Goal: Transaction & Acquisition: Book appointment/travel/reservation

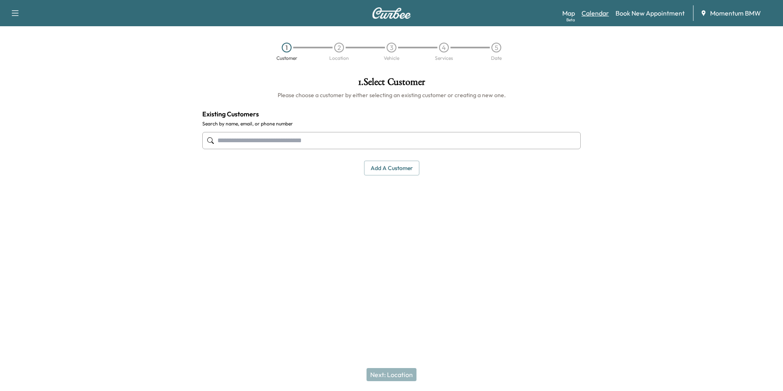
click at [605, 13] on link "Calendar" at bounding box center [595, 13] width 27 height 10
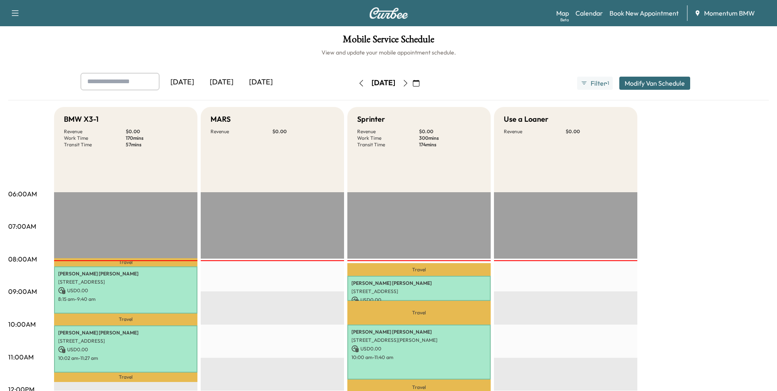
click at [419, 85] on icon "button" at bounding box center [416, 83] width 7 height 7
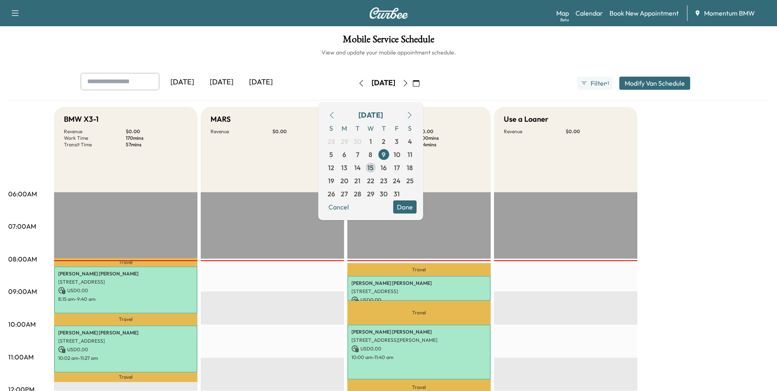
click at [373, 167] on span "15" at bounding box center [370, 168] width 6 height 10
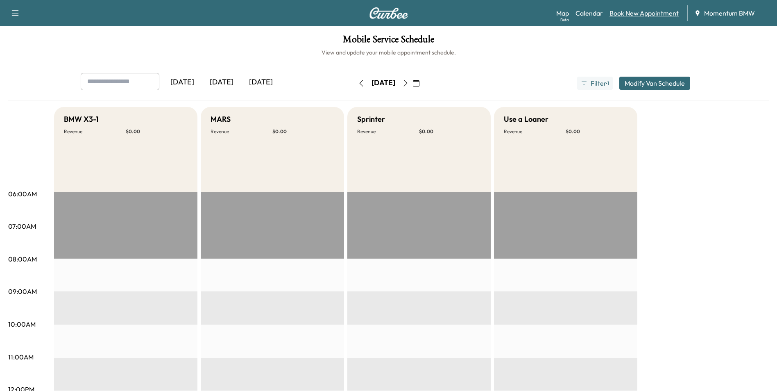
click at [636, 13] on link "Book New Appointment" at bounding box center [643, 13] width 69 height 10
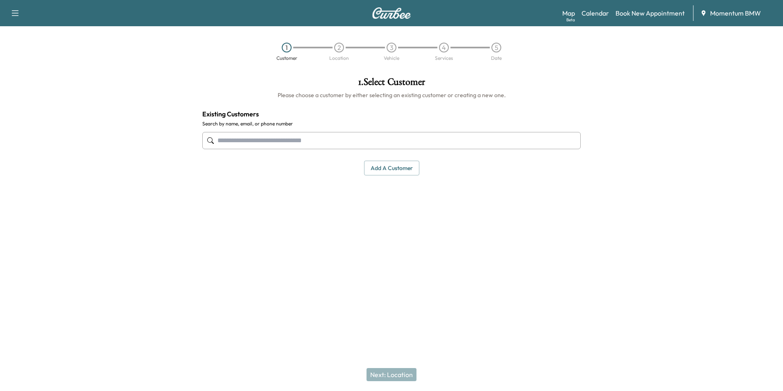
click at [366, 141] on input "text" at bounding box center [391, 140] width 378 height 17
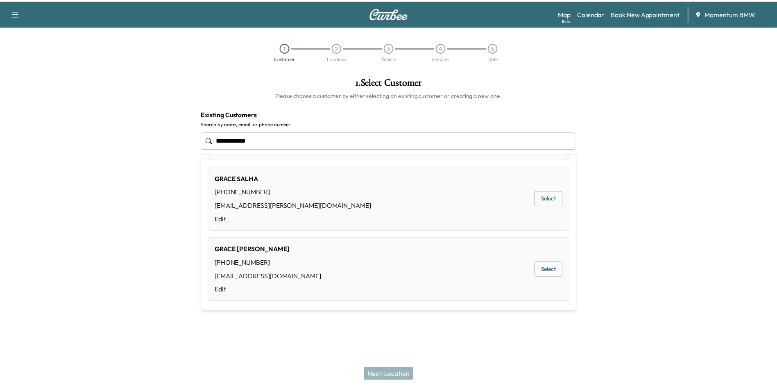
scroll to position [69, 0]
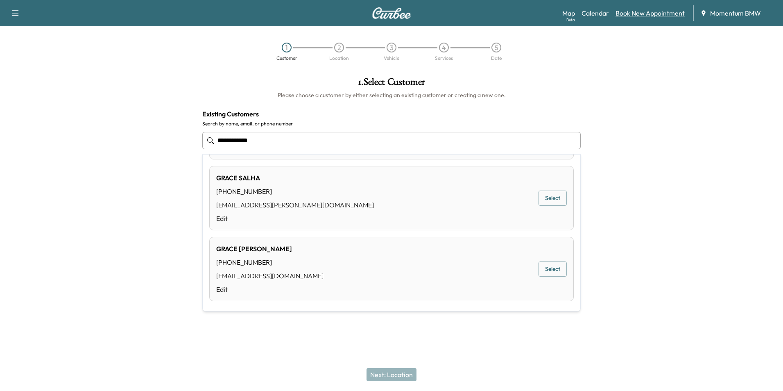
type input "**********"
click at [650, 15] on link "Book New Appointment" at bounding box center [650, 13] width 69 height 10
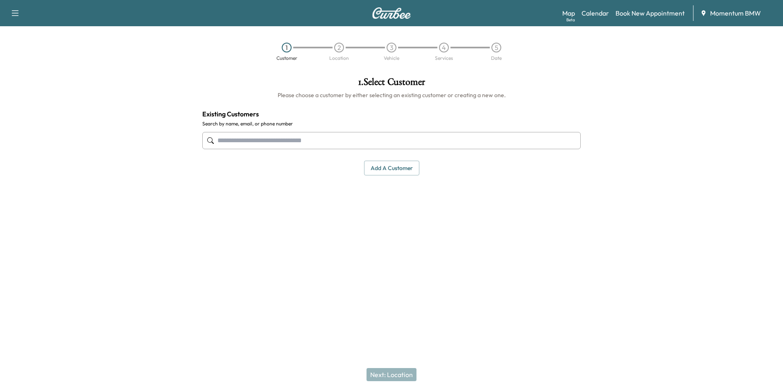
click at [396, 167] on button "Add a customer" at bounding box center [391, 168] width 55 height 15
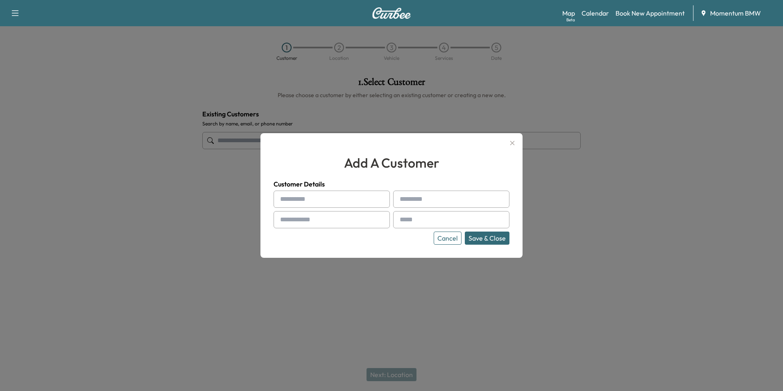
click at [321, 198] on input "text" at bounding box center [332, 198] width 116 height 17
type input "*****"
type input "******"
type input "**********"
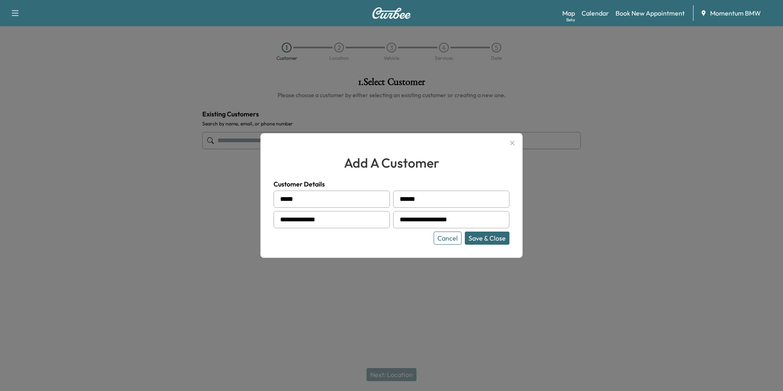
click at [501, 240] on button "Save & Close" at bounding box center [487, 237] width 45 height 13
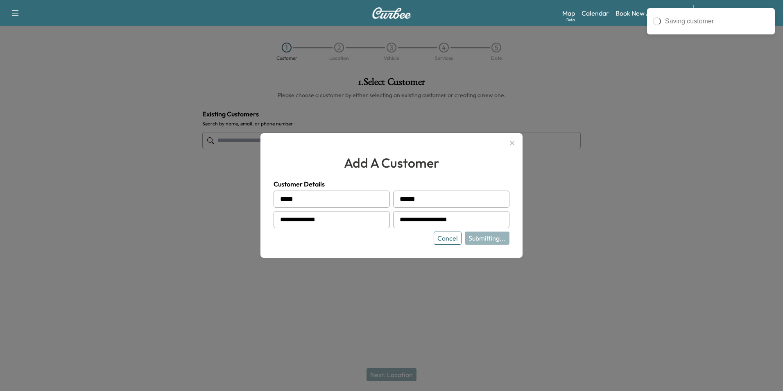
type input "**********"
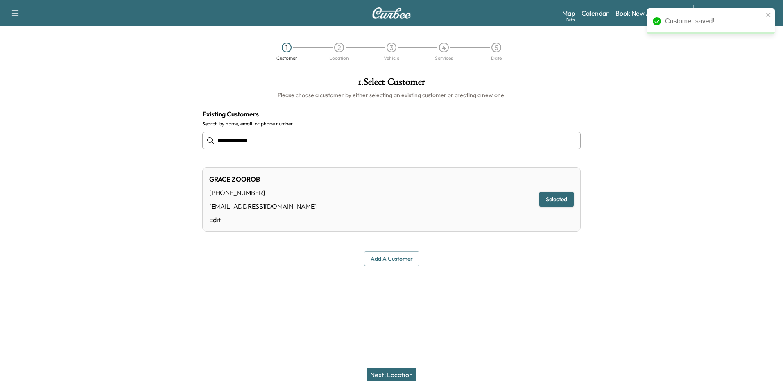
click at [409, 372] on button "Next: Location" at bounding box center [392, 374] width 50 height 13
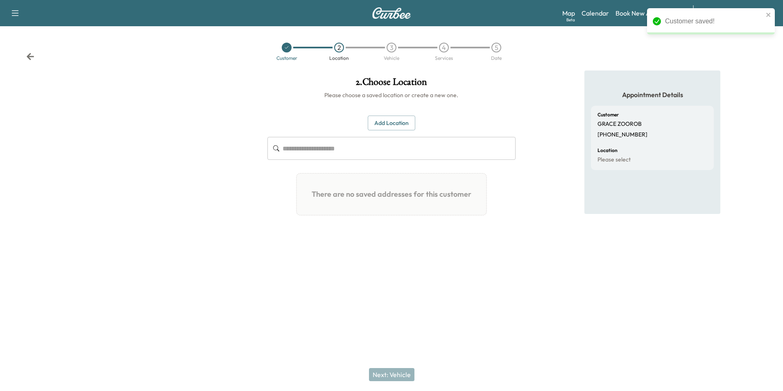
click at [405, 124] on button "Add Location" at bounding box center [392, 122] width 48 height 15
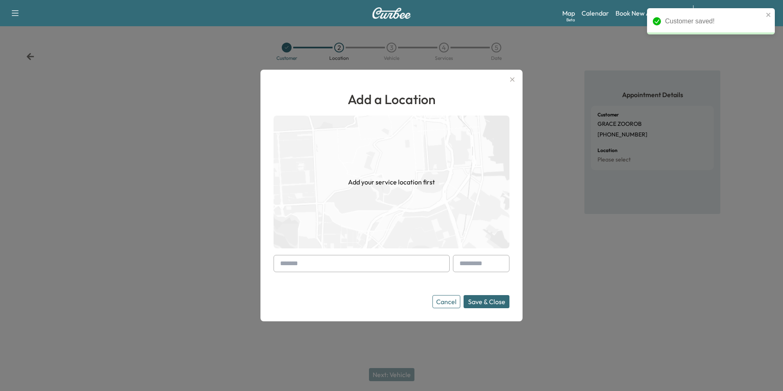
click at [409, 264] on input "text" at bounding box center [362, 263] width 176 height 17
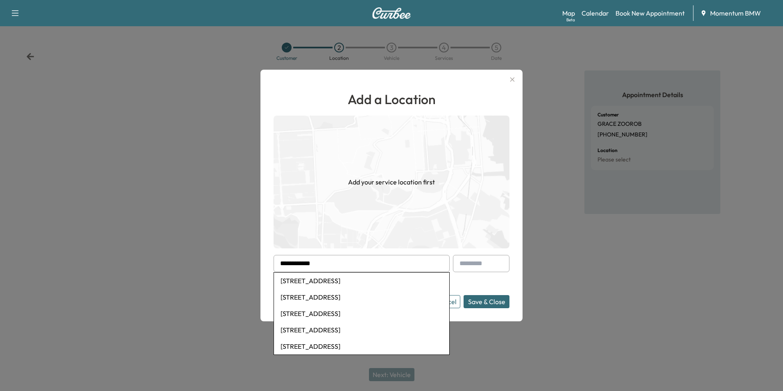
click at [368, 284] on li "[STREET_ADDRESS]" at bounding box center [361, 280] width 175 height 16
type input "**********"
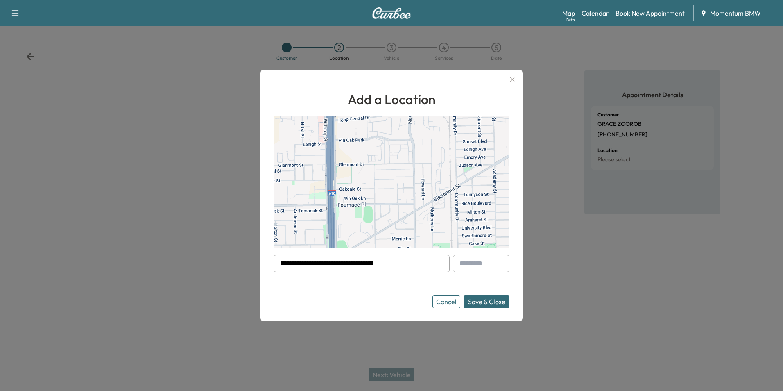
click at [480, 298] on button "Save & Close" at bounding box center [487, 301] width 46 height 13
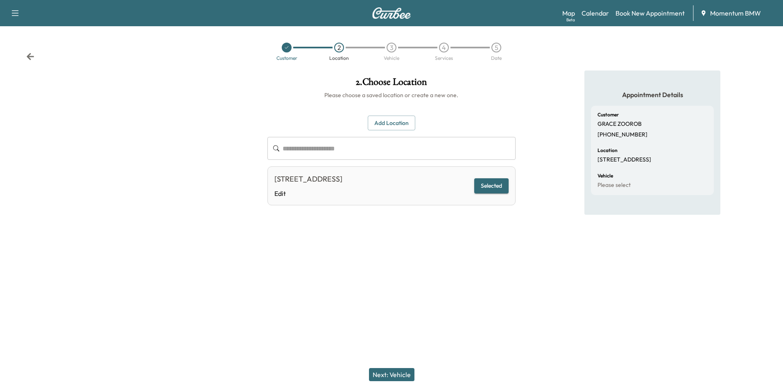
click at [401, 376] on button "Next: Vehicle" at bounding box center [391, 374] width 45 height 13
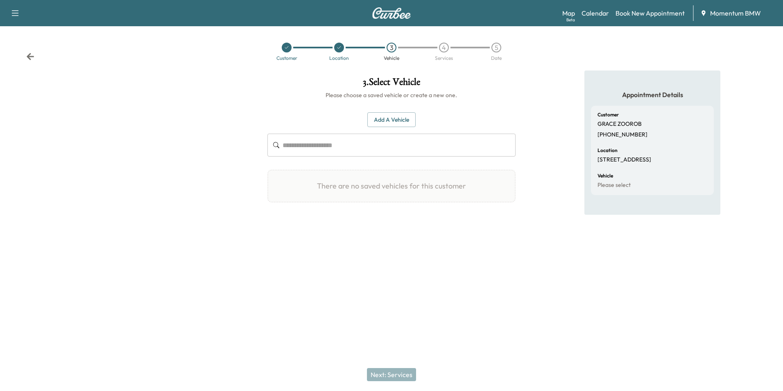
click at [400, 120] on button "Add a Vehicle" at bounding box center [391, 119] width 48 height 15
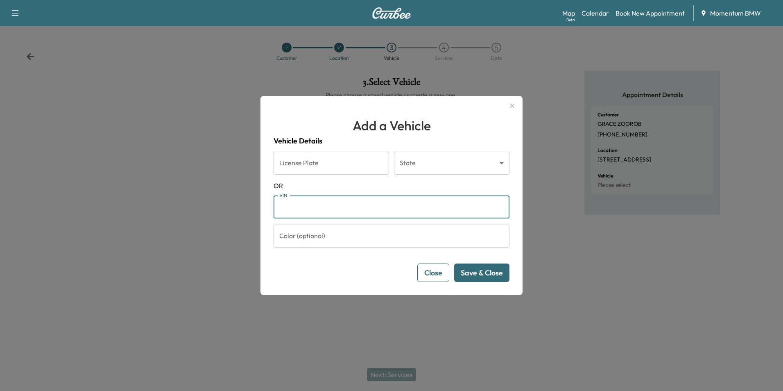
paste input "**********"
type input "**********"
click at [495, 275] on button "Save & Close" at bounding box center [481, 272] width 55 height 18
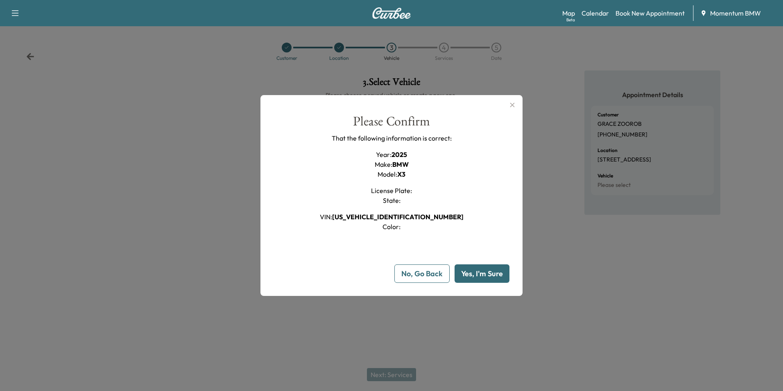
click at [495, 275] on button "Yes, I'm Sure" at bounding box center [482, 273] width 55 height 18
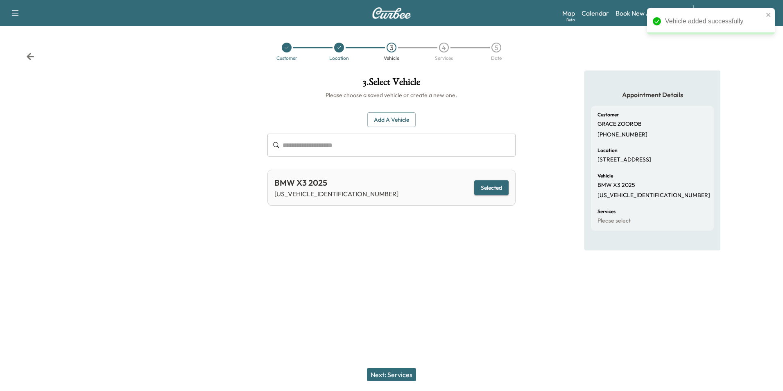
click at [406, 372] on button "Next: Services" at bounding box center [391, 374] width 49 height 13
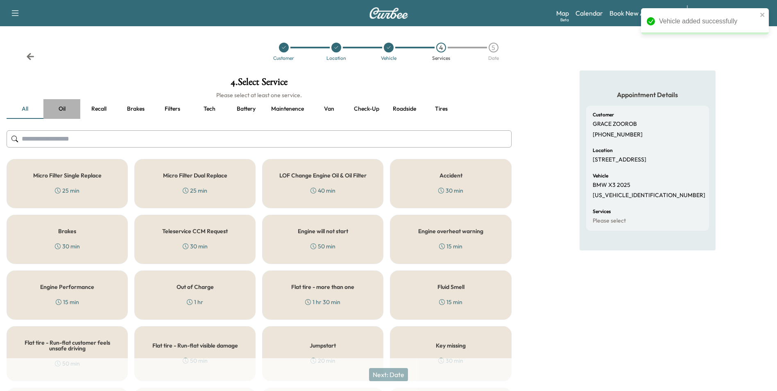
click at [66, 108] on button "Oil" at bounding box center [61, 109] width 37 height 20
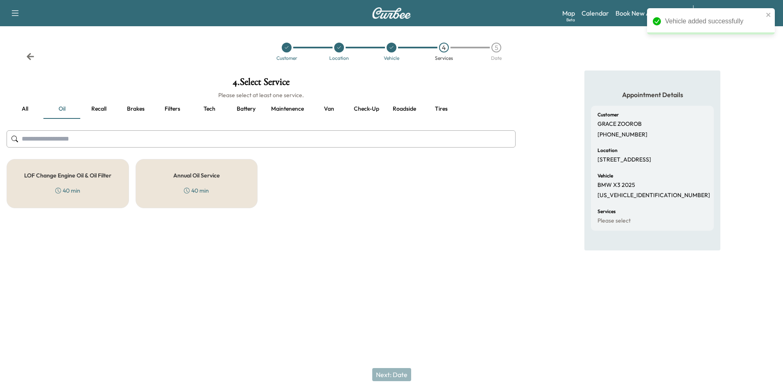
click at [173, 179] on div "Annual Oil Service 40 min" at bounding box center [197, 183] width 122 height 49
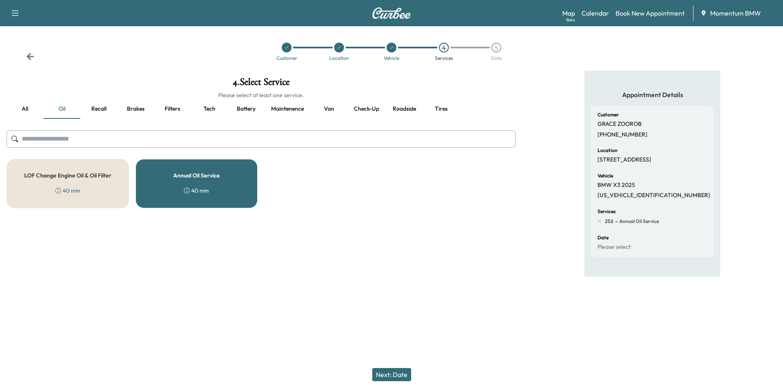
click at [397, 375] on button "Next: Date" at bounding box center [391, 374] width 39 height 13
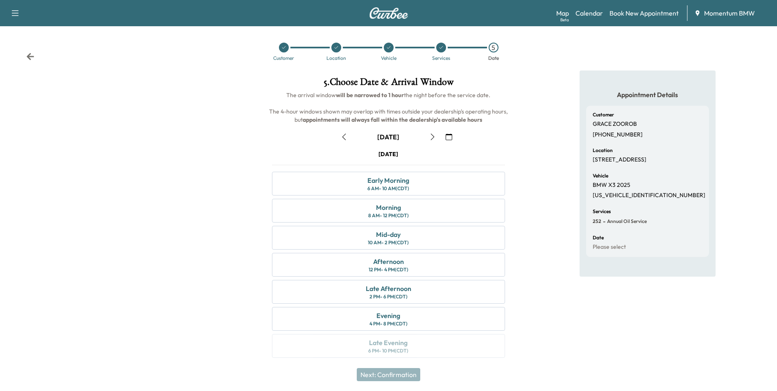
click at [449, 134] on icon "button" at bounding box center [449, 137] width 7 height 7
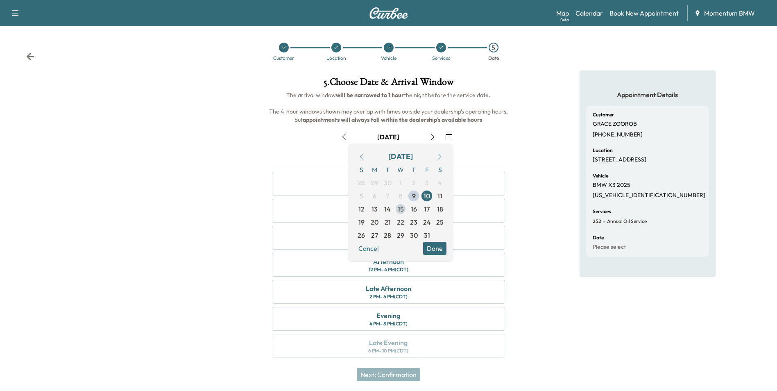
click at [401, 208] on span "15" at bounding box center [401, 209] width 6 height 10
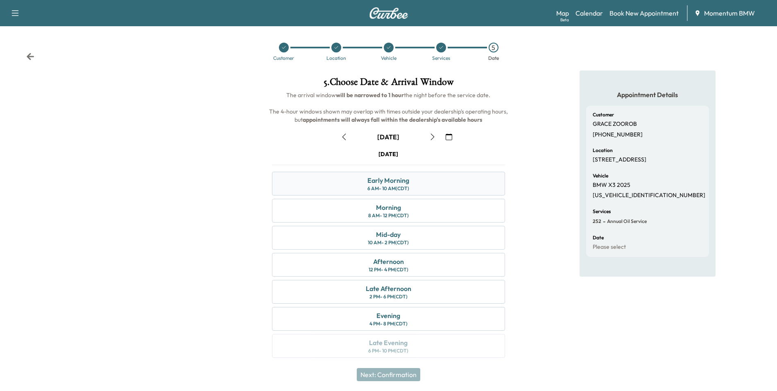
click at [441, 182] on div "Early Morning 6 AM - 10 AM (CDT)" at bounding box center [388, 184] width 233 height 24
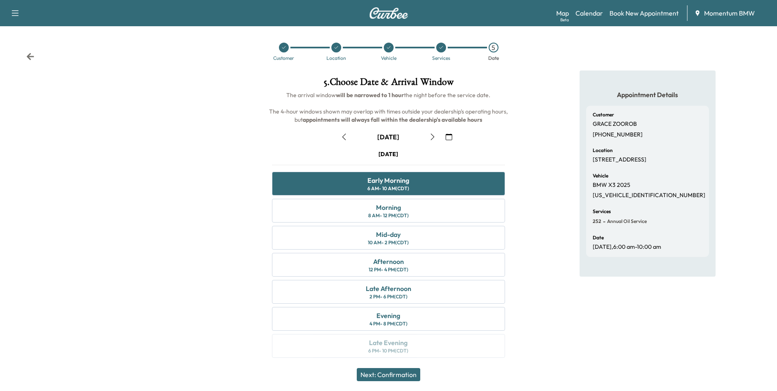
click at [404, 376] on button "Next: Confirmation" at bounding box center [388, 374] width 63 height 13
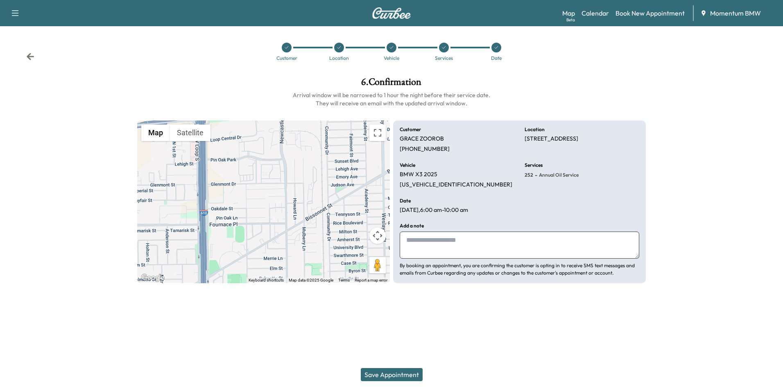
click at [458, 242] on textarea at bounding box center [520, 244] width 240 height 27
type textarea "****"
click at [392, 373] on button "Save Appointment" at bounding box center [392, 374] width 62 height 13
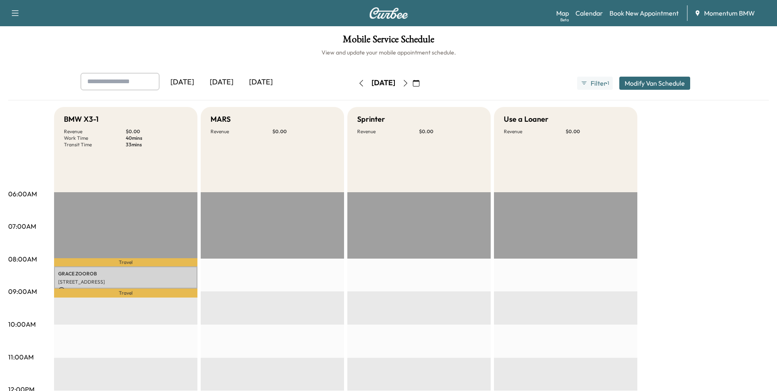
click at [419, 82] on icon "button" at bounding box center [416, 83] width 7 height 7
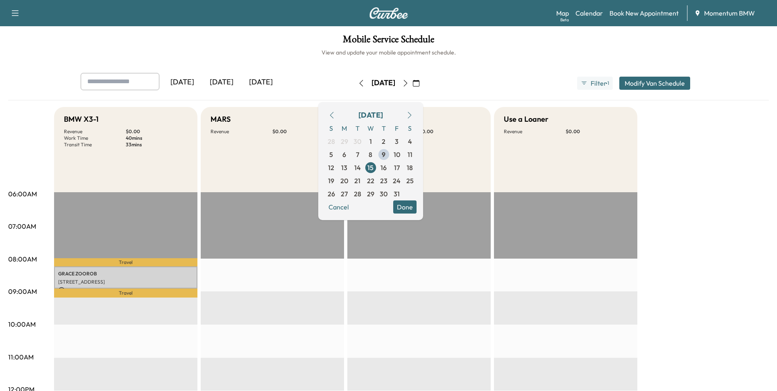
click at [385, 152] on span "9" at bounding box center [384, 154] width 4 height 10
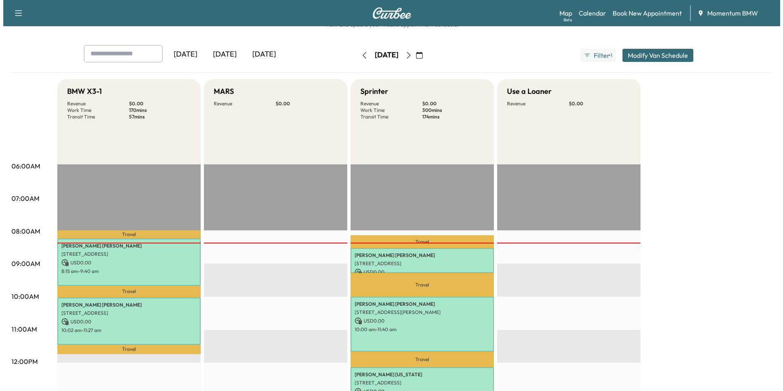
scroll to position [82, 0]
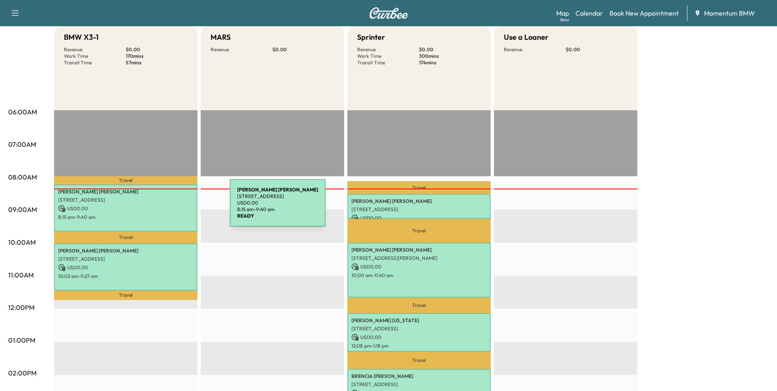
click at [168, 208] on p "USD 0.00" at bounding box center [125, 208] width 135 height 7
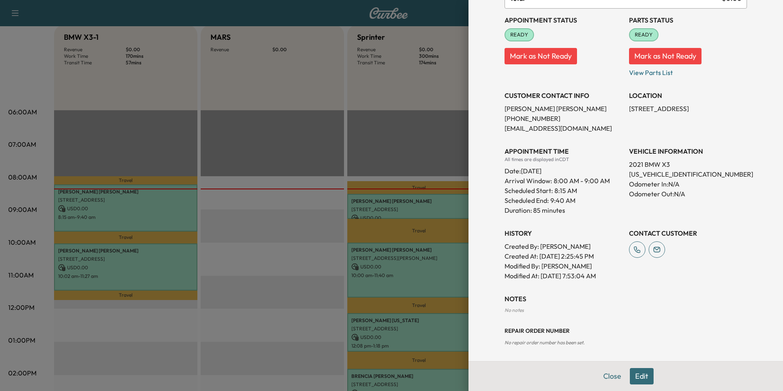
scroll to position [99, 0]
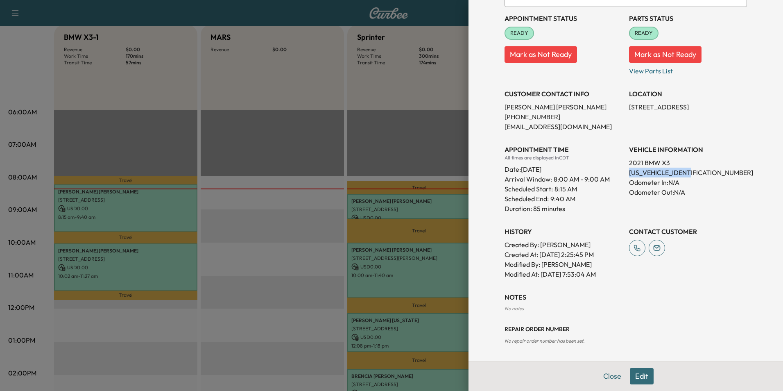
drag, startPoint x: 696, startPoint y: 172, endPoint x: 623, endPoint y: 173, distance: 72.9
click at [629, 173] on p "[US_VEHICLE_IDENTIFICATION_NUMBER]" at bounding box center [688, 172] width 118 height 10
drag, startPoint x: 623, startPoint y: 173, endPoint x: 677, endPoint y: 173, distance: 54.5
copy p "[US_VEHICLE_IDENTIFICATION_NUMBER]"
drag, startPoint x: 605, startPoint y: 376, endPoint x: 579, endPoint y: 367, distance: 27.5
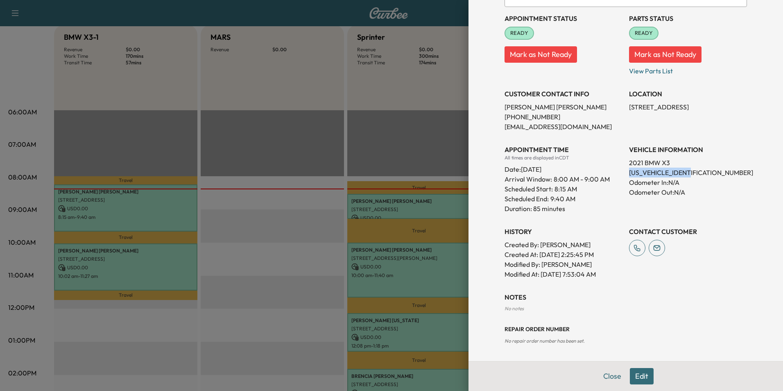
click at [605, 376] on button "Close" at bounding box center [612, 376] width 29 height 16
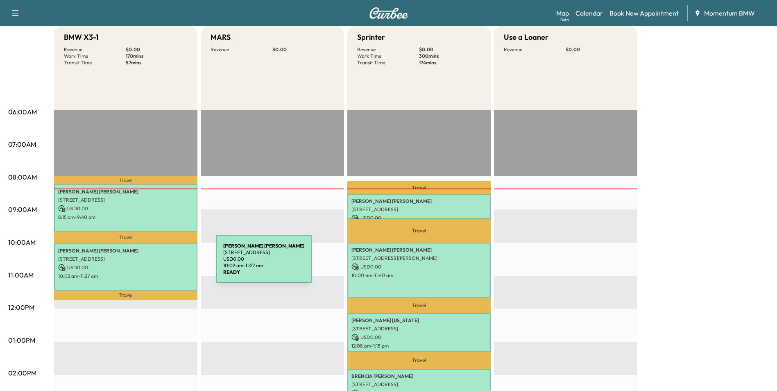
click at [154, 264] on p "USD 0.00" at bounding box center [125, 267] width 135 height 7
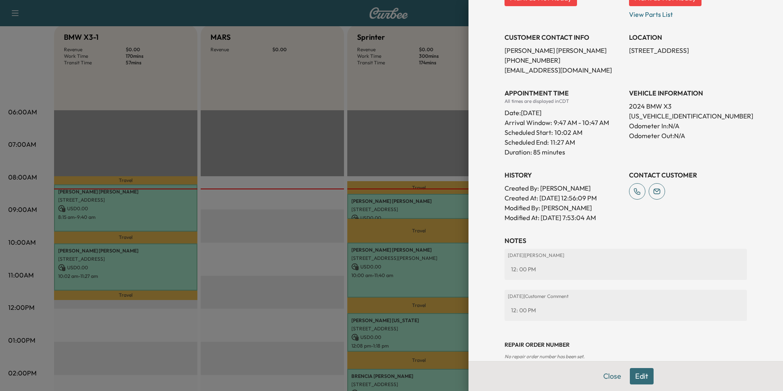
scroll to position [171, 0]
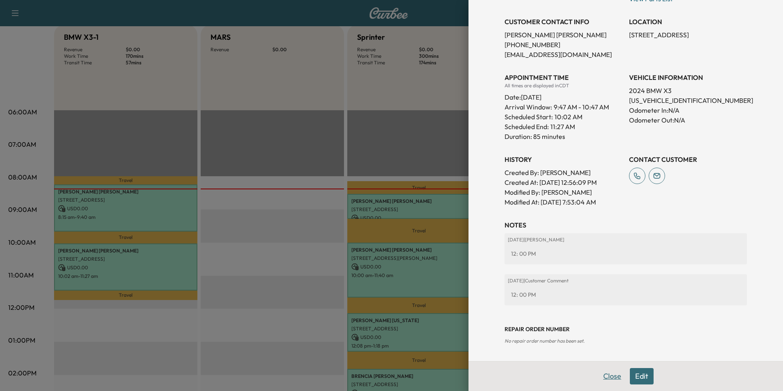
click at [609, 374] on button "Close" at bounding box center [612, 376] width 29 height 16
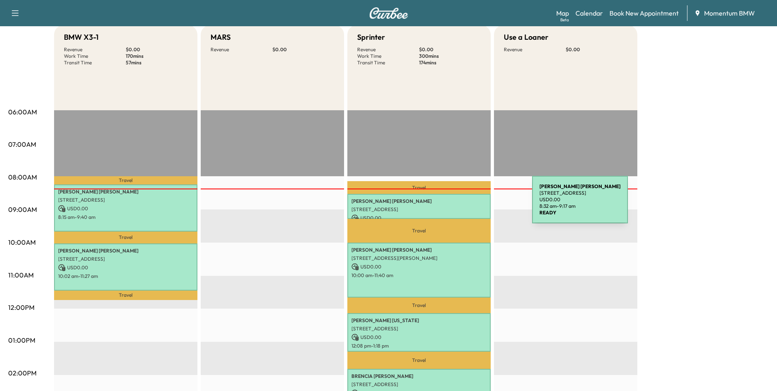
click at [471, 204] on div "[PERSON_NAME] [STREET_ADDRESS] USD 0.00 8:32 am - 9:17 am" at bounding box center [418, 206] width 143 height 25
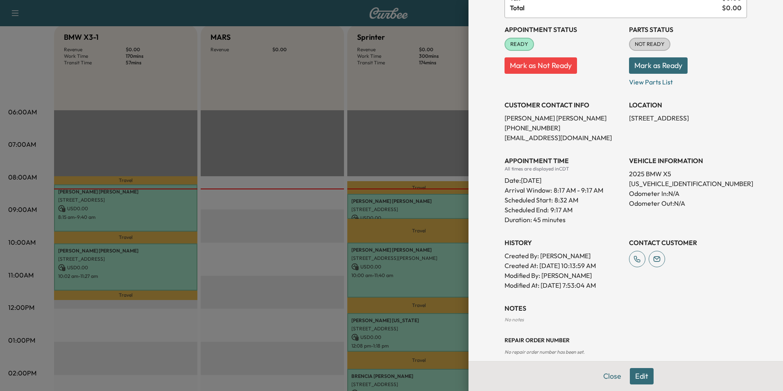
scroll to position [99, 0]
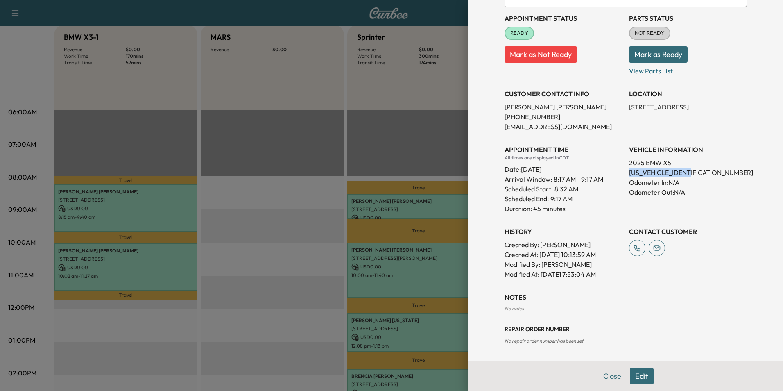
drag, startPoint x: 683, startPoint y: 170, endPoint x: 624, endPoint y: 172, distance: 59.0
click at [629, 172] on p "[US_VEHICLE_IDENTIFICATION_NUMBER]" at bounding box center [688, 172] width 118 height 10
drag, startPoint x: 624, startPoint y: 172, endPoint x: 660, endPoint y: 172, distance: 36.4
copy p "[US_VEHICLE_IDENTIFICATION_NUMBER]"
drag, startPoint x: 685, startPoint y: 107, endPoint x: 624, endPoint y: 105, distance: 60.6
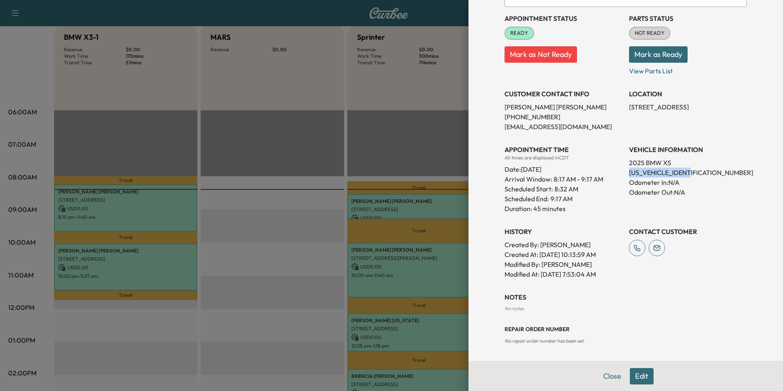
click at [629, 105] on p "[STREET_ADDRESS]" at bounding box center [688, 107] width 118 height 10
drag, startPoint x: 624, startPoint y: 105, endPoint x: 643, endPoint y: 106, distance: 19.3
copy p "[STREET_ADDRESS]"
click at [605, 376] on button "Close" at bounding box center [612, 376] width 29 height 16
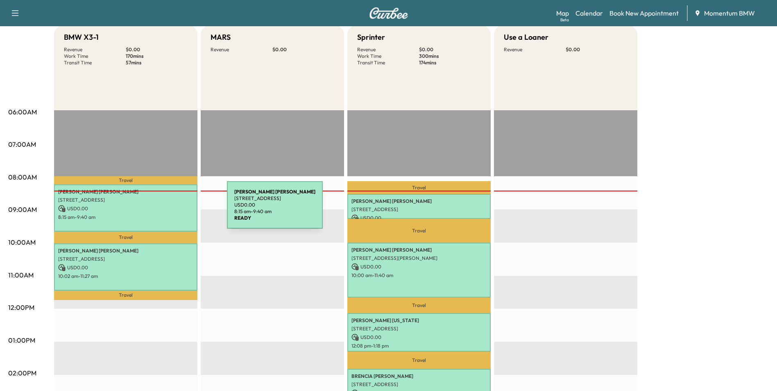
click at [165, 210] on p "USD 0.00" at bounding box center [125, 208] width 135 height 7
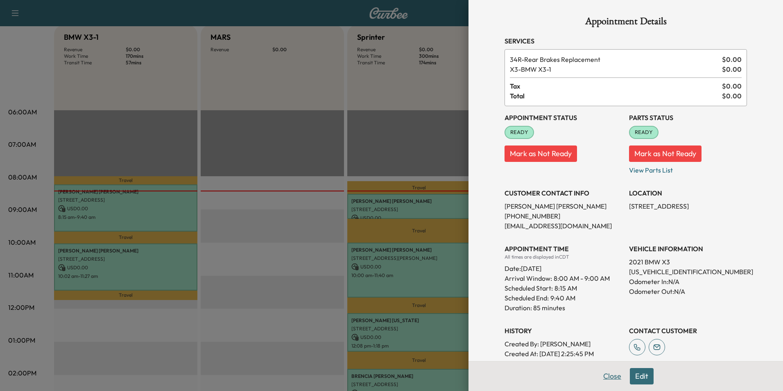
click at [604, 378] on button "Close" at bounding box center [612, 376] width 29 height 16
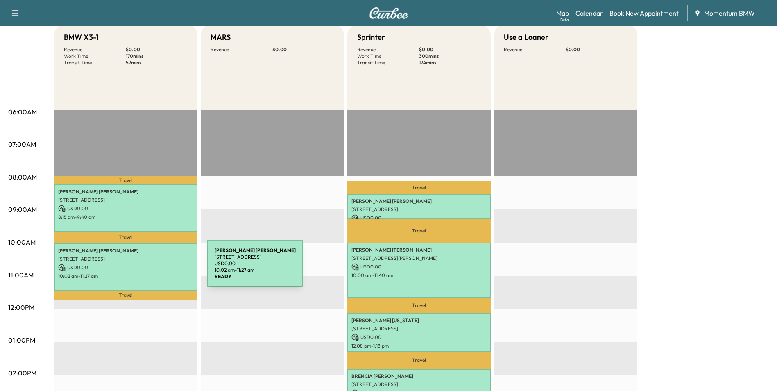
click at [146, 268] on p "USD 0.00" at bounding box center [125, 267] width 135 height 7
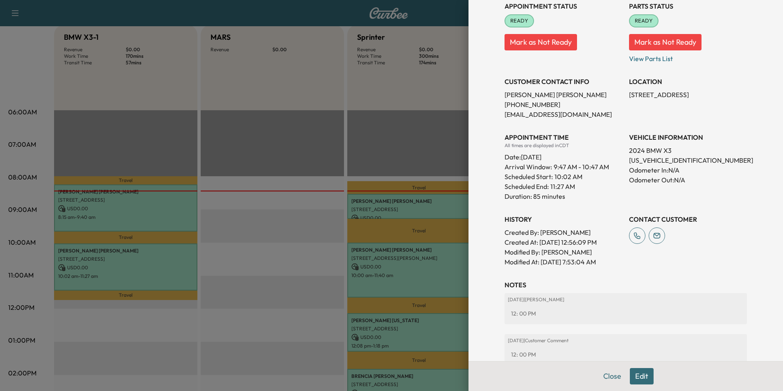
scroll to position [171, 0]
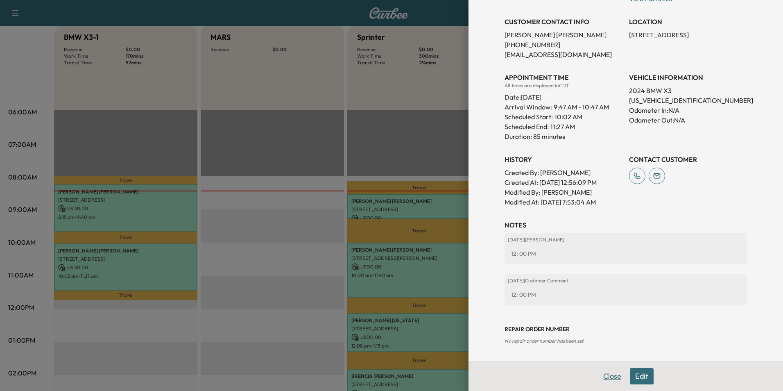
click at [605, 374] on button "Close" at bounding box center [612, 376] width 29 height 16
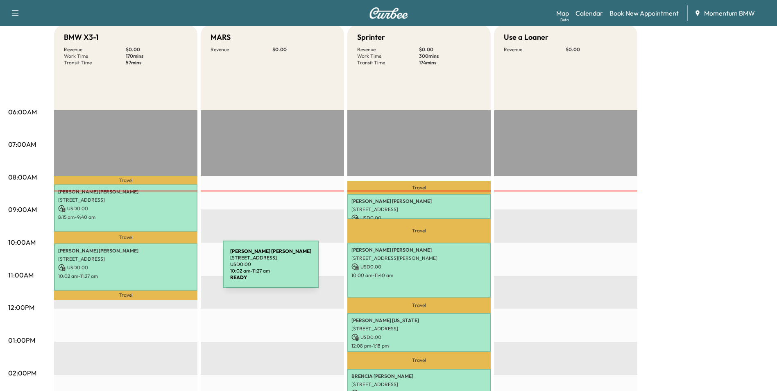
click at [161, 269] on p "USD 0.00" at bounding box center [125, 267] width 135 height 7
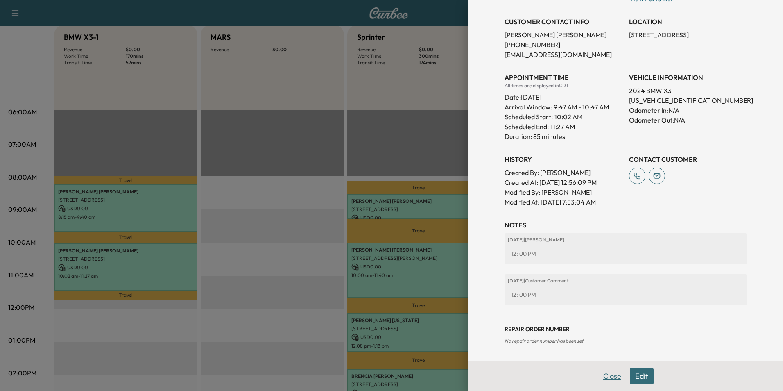
click at [606, 377] on button "Close" at bounding box center [612, 376] width 29 height 16
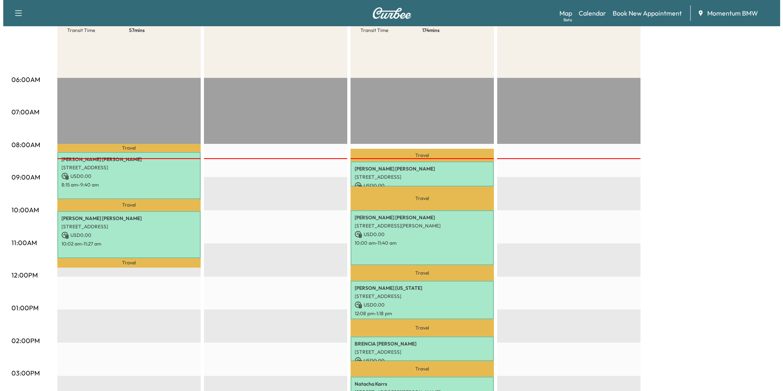
scroll to position [205, 0]
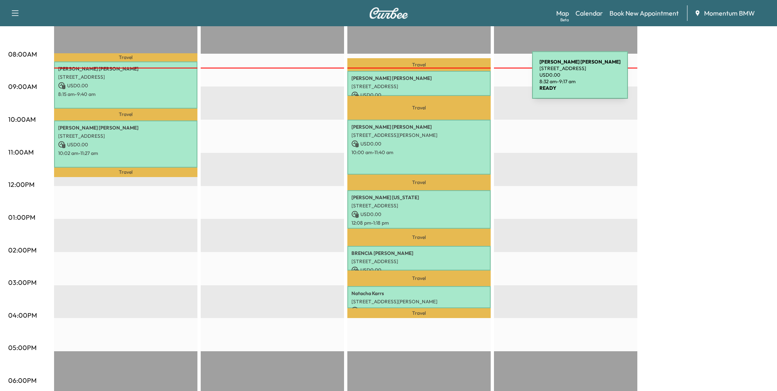
click at [471, 80] on p "[PERSON_NAME]" at bounding box center [418, 78] width 135 height 7
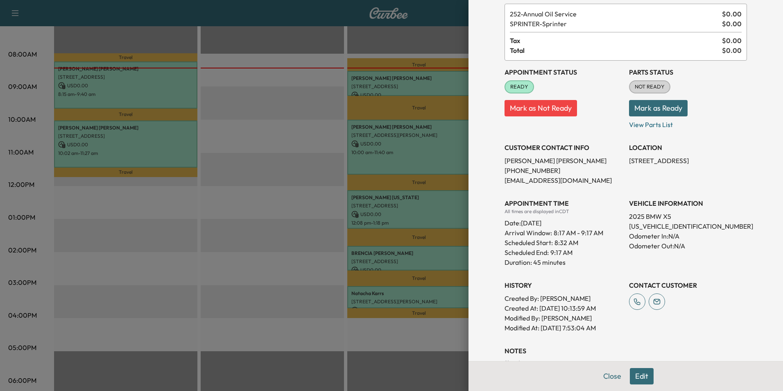
scroll to position [99, 0]
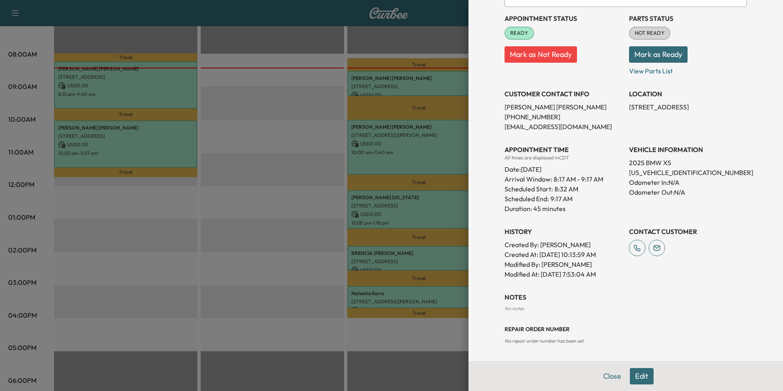
click at [642, 381] on button "Edit" at bounding box center [642, 376] width 24 height 16
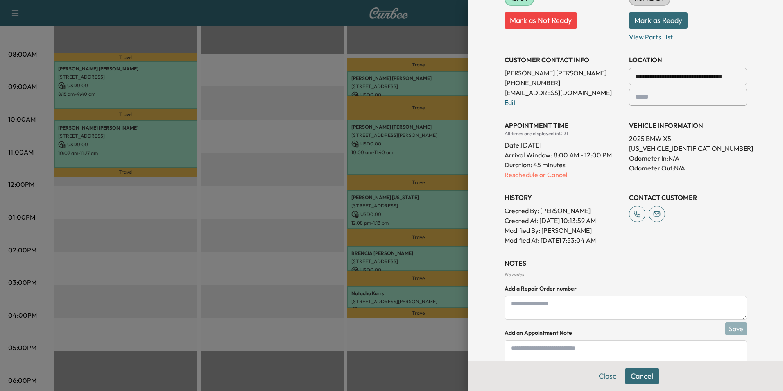
scroll to position [185, 0]
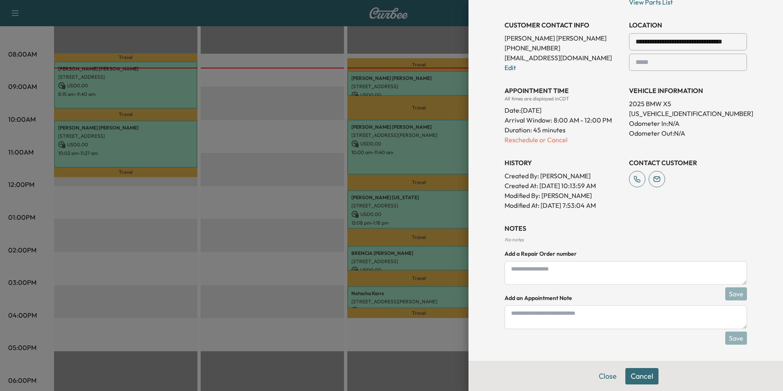
click at [593, 313] on textarea at bounding box center [626, 317] width 242 height 24
type textarea "*****"
click at [731, 340] on button "Save" at bounding box center [736, 337] width 22 height 13
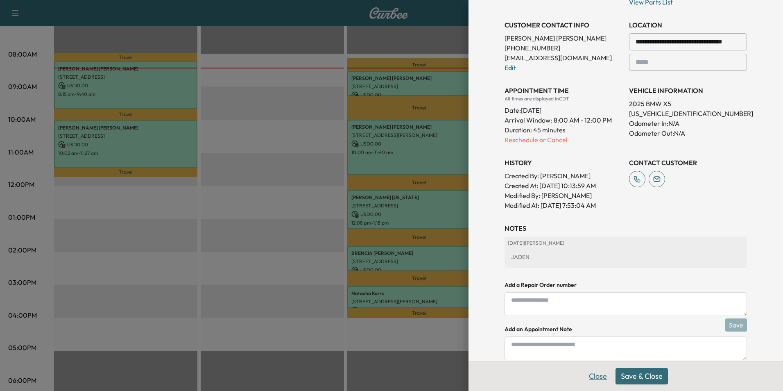
click at [590, 378] on button "Close" at bounding box center [598, 376] width 29 height 16
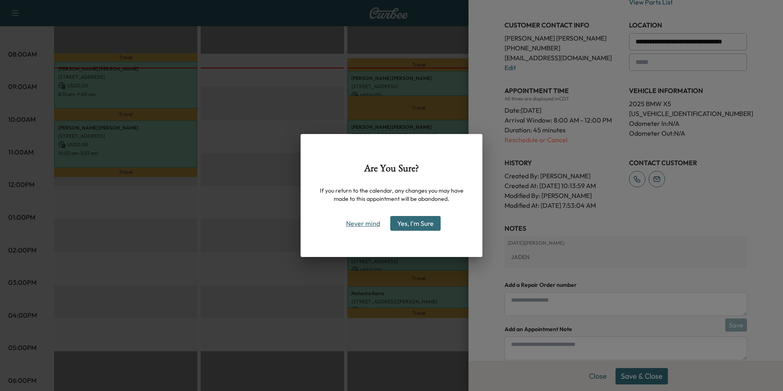
click at [369, 224] on button "Never mind" at bounding box center [362, 223] width 41 height 13
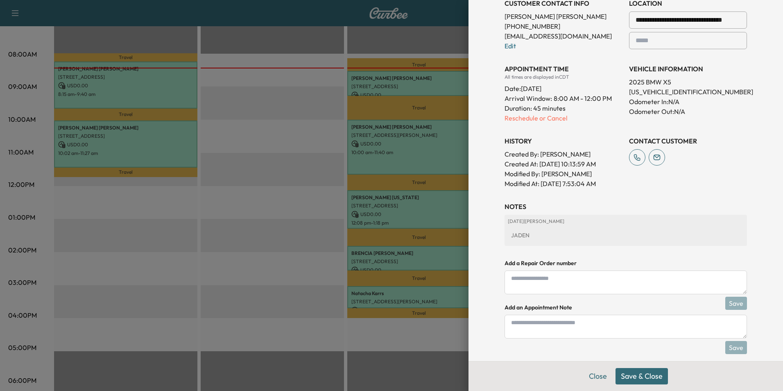
scroll to position [216, 0]
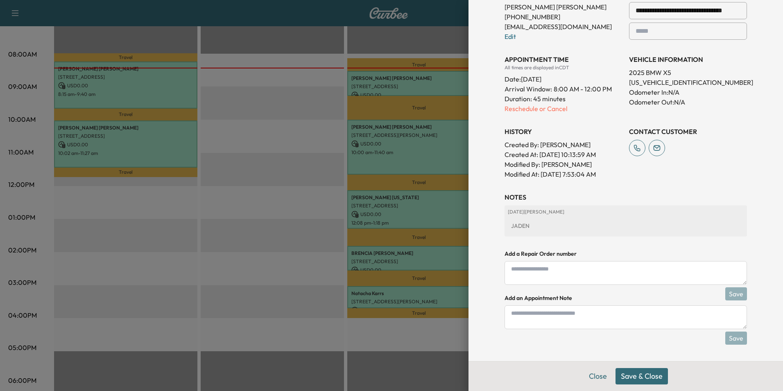
click at [594, 321] on textarea at bounding box center [626, 317] width 242 height 24
type textarea "*****"
click at [729, 337] on button "Save" at bounding box center [736, 337] width 22 height 13
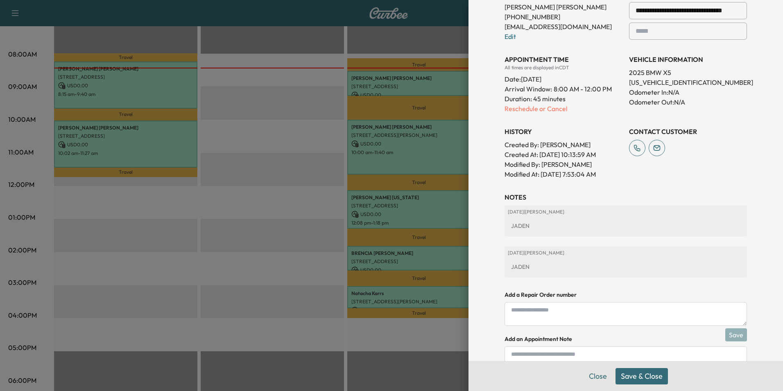
click at [643, 377] on button "Save & Close" at bounding box center [642, 376] width 52 height 16
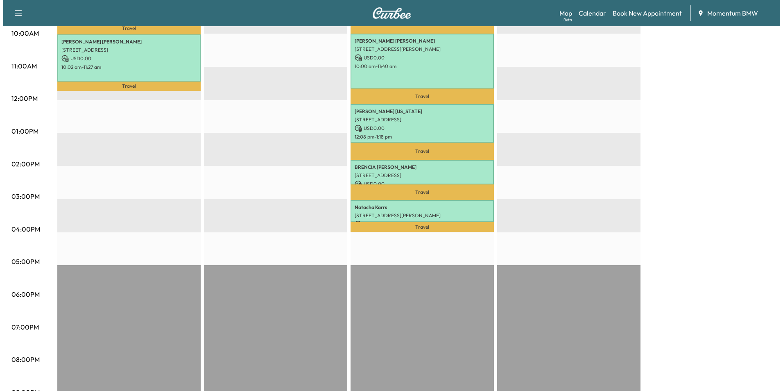
scroll to position [175, 0]
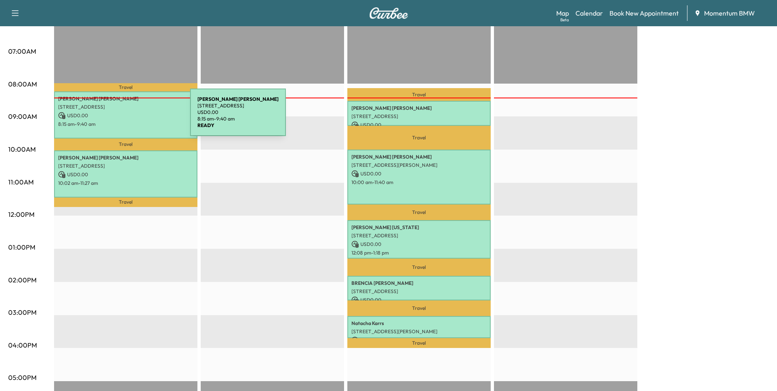
click at [129, 117] on p "USD 0.00" at bounding box center [125, 115] width 135 height 7
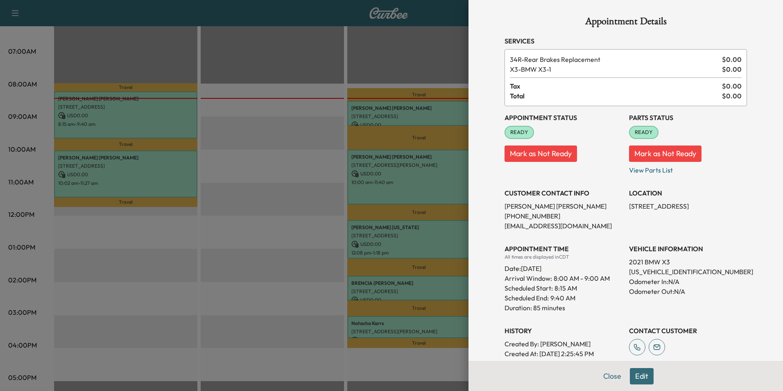
scroll to position [99, 0]
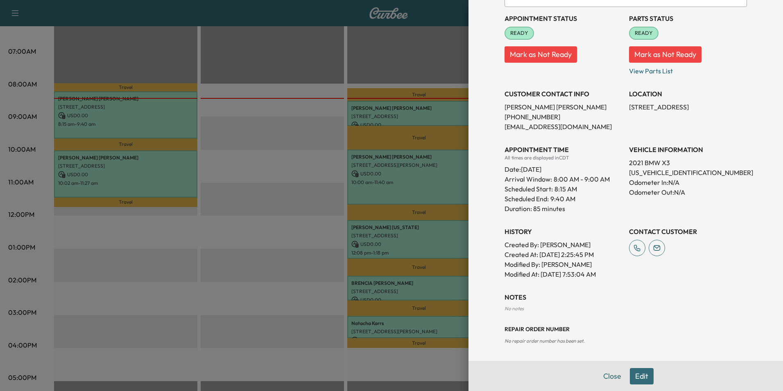
click at [639, 376] on button "Edit" at bounding box center [642, 376] width 24 height 16
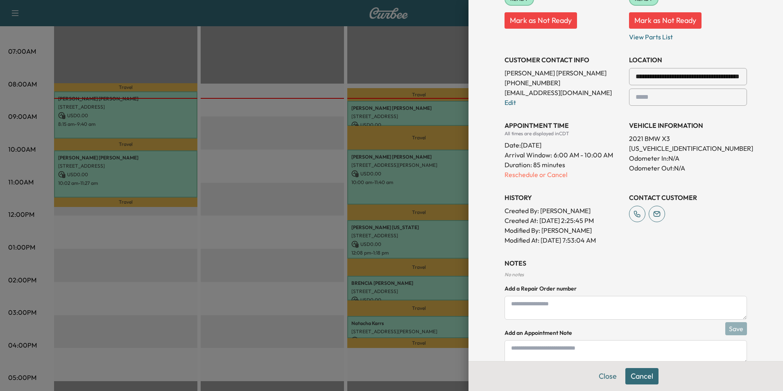
scroll to position [185, 0]
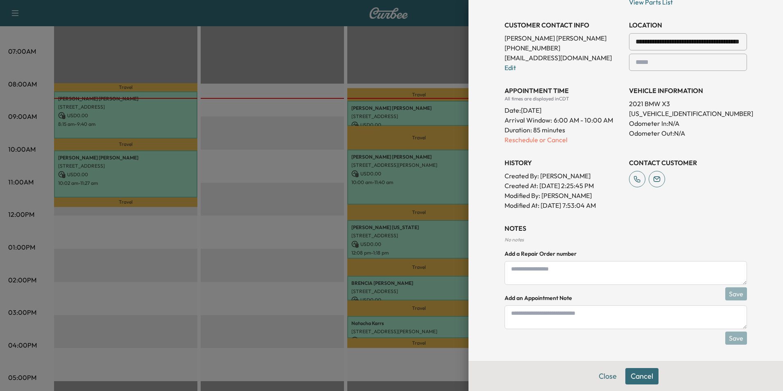
click at [588, 316] on textarea at bounding box center [626, 317] width 242 height 24
type textarea "**********"
click at [731, 338] on button "Save" at bounding box center [736, 337] width 22 height 13
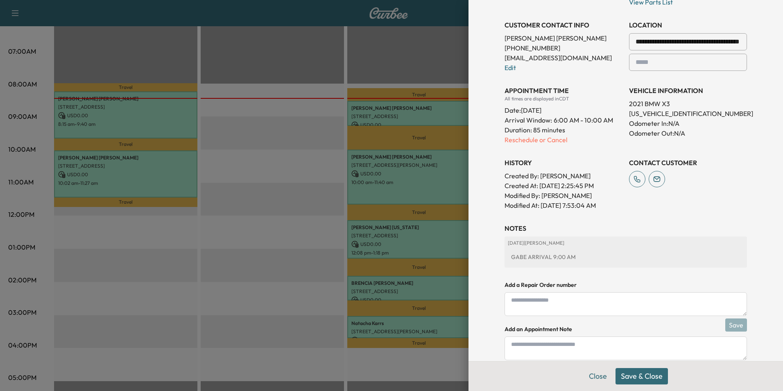
click at [649, 379] on button "Save & Close" at bounding box center [642, 376] width 52 height 16
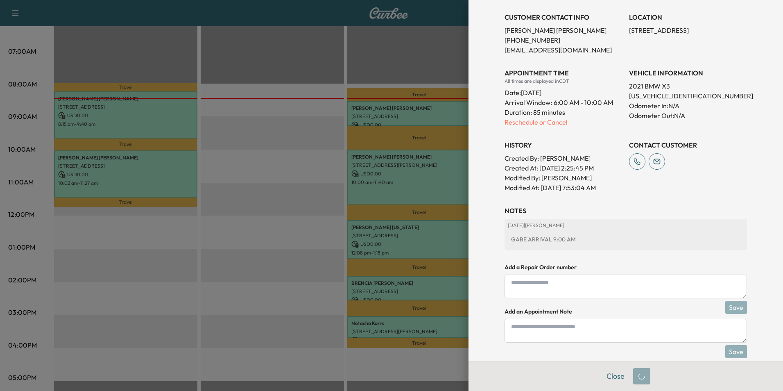
scroll to position [189, 0]
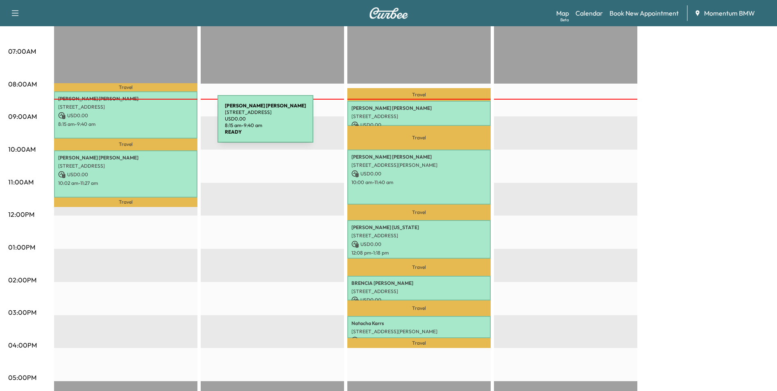
click at [157, 121] on p "8:15 am - 9:40 am" at bounding box center [125, 124] width 135 height 7
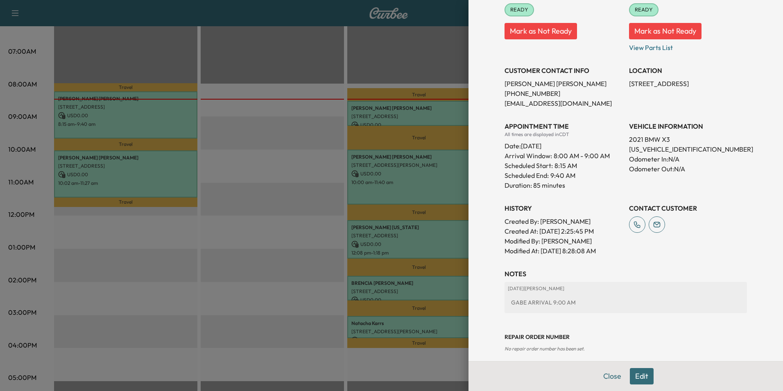
scroll to position [130, 0]
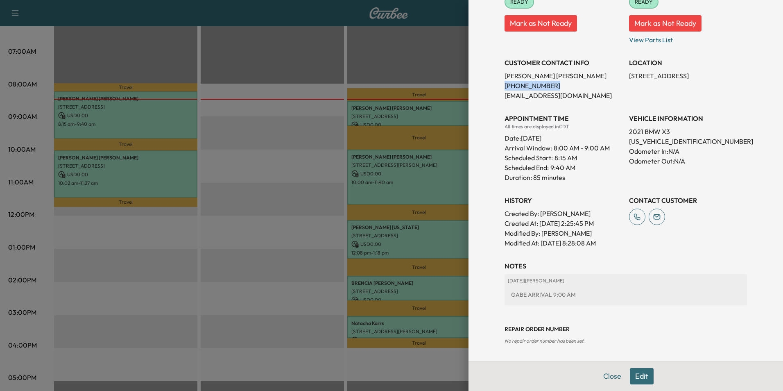
drag, startPoint x: 544, startPoint y: 86, endPoint x: 499, endPoint y: 87, distance: 45.5
click at [505, 87] on p "[PHONE_NUMBER]" at bounding box center [564, 86] width 118 height 10
drag, startPoint x: 499, startPoint y: 87, endPoint x: 534, endPoint y: 86, distance: 35.7
copy p "[PHONE_NUMBER]"
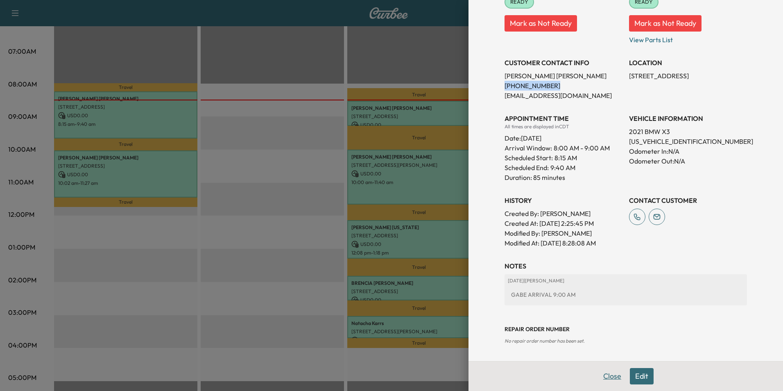
click at [608, 374] on button "Close" at bounding box center [612, 376] width 29 height 16
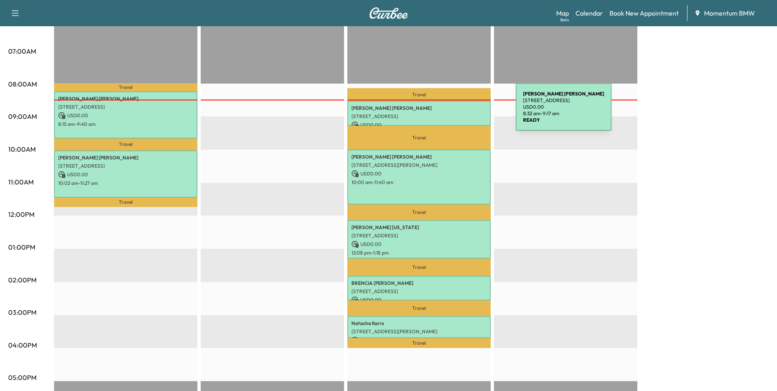
click at [454, 113] on p "[STREET_ADDRESS]" at bounding box center [418, 116] width 135 height 7
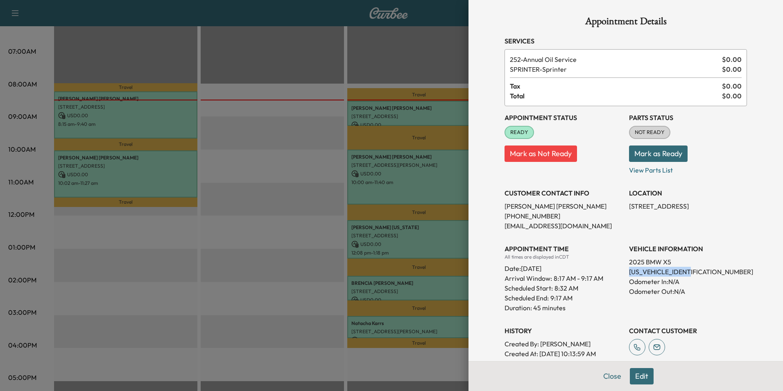
drag, startPoint x: 687, startPoint y: 271, endPoint x: 624, endPoint y: 273, distance: 63.1
click at [629, 273] on p "[US_VEHICLE_IDENTIFICATION_NUMBER]" at bounding box center [688, 272] width 118 height 10
drag, startPoint x: 624, startPoint y: 273, endPoint x: 663, endPoint y: 273, distance: 39.7
copy p "[US_VEHICLE_IDENTIFICATION_NUMBER]"
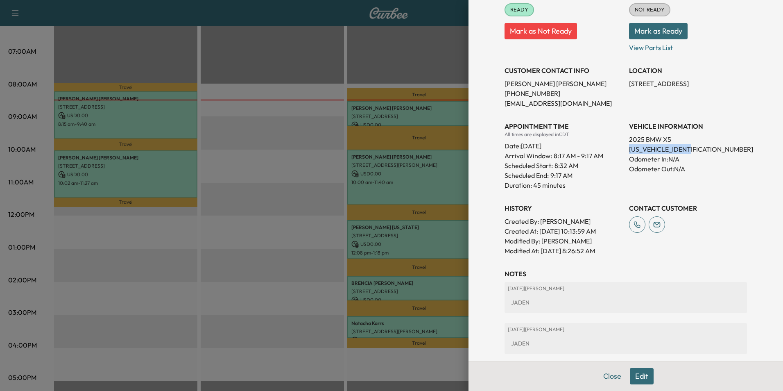
scroll to position [171, 0]
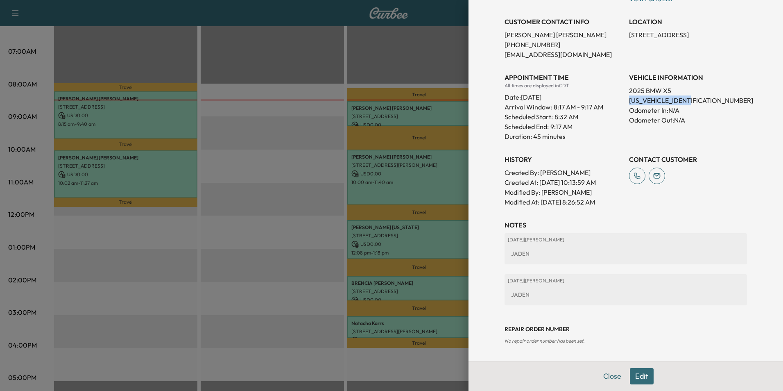
click at [607, 376] on button "Close" at bounding box center [612, 376] width 29 height 16
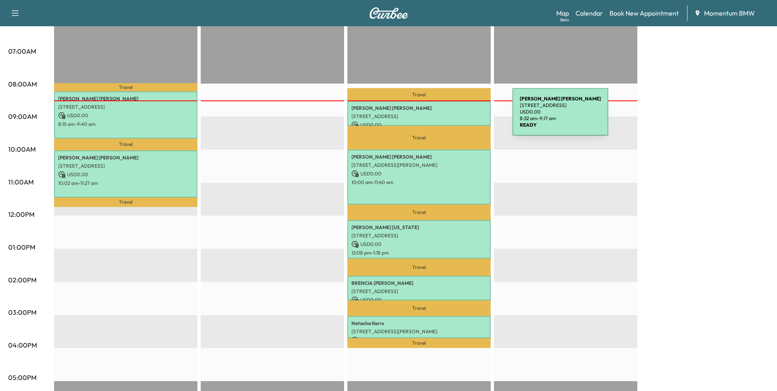
click at [451, 117] on p "[STREET_ADDRESS]" at bounding box center [418, 116] width 135 height 7
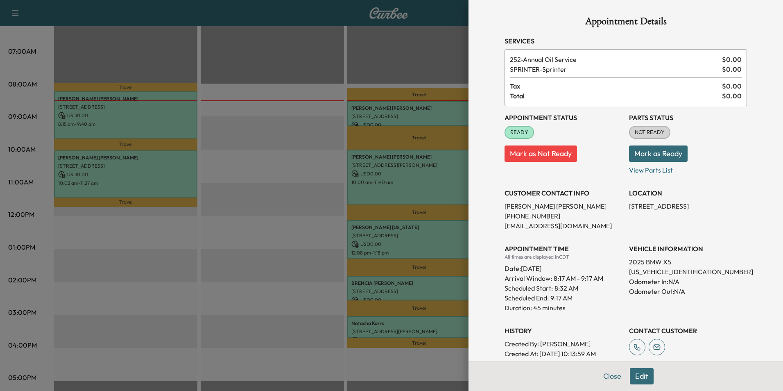
drag, startPoint x: 684, startPoint y: 207, endPoint x: 623, endPoint y: 210, distance: 61.1
click at [629, 210] on p "[STREET_ADDRESS]" at bounding box center [688, 206] width 118 height 10
drag, startPoint x: 623, startPoint y: 210, endPoint x: 666, endPoint y: 207, distance: 43.5
copy p "[STREET_ADDRESS]"
click at [608, 377] on button "Close" at bounding box center [612, 376] width 29 height 16
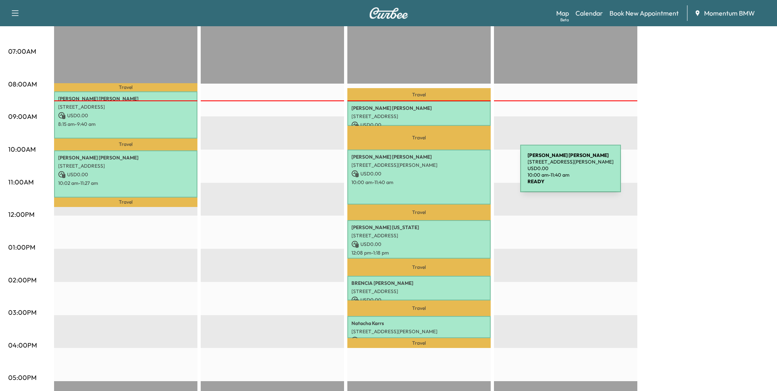
click at [459, 173] on p "USD 0.00" at bounding box center [418, 173] width 135 height 7
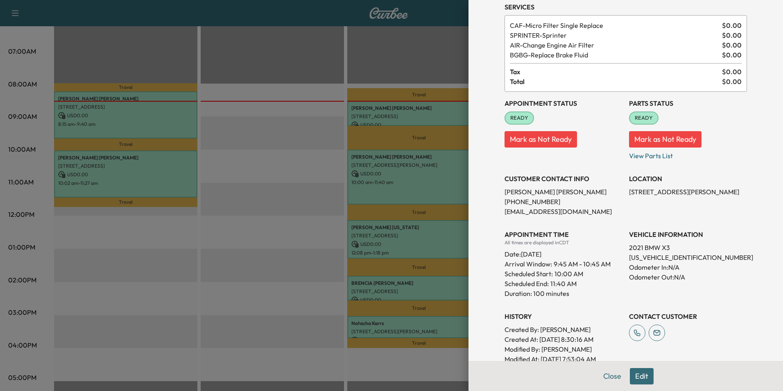
scroll to position [0, 0]
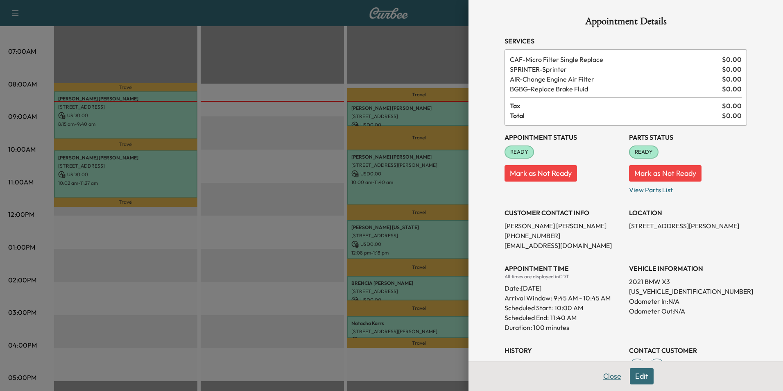
click at [609, 376] on button "Close" at bounding box center [612, 376] width 29 height 16
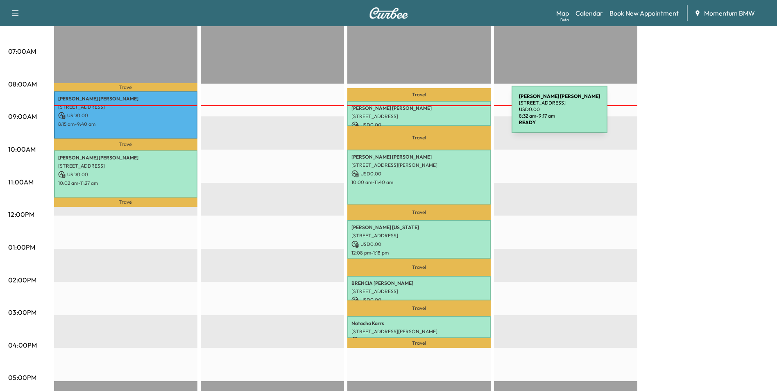
click at [450, 114] on p "[STREET_ADDRESS]" at bounding box center [418, 116] width 135 height 7
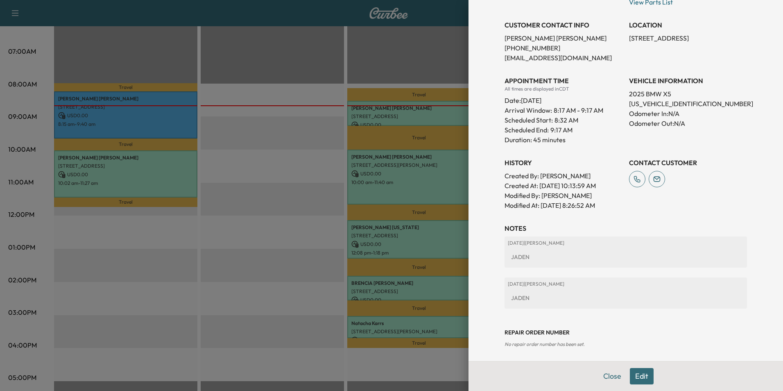
scroll to position [171, 0]
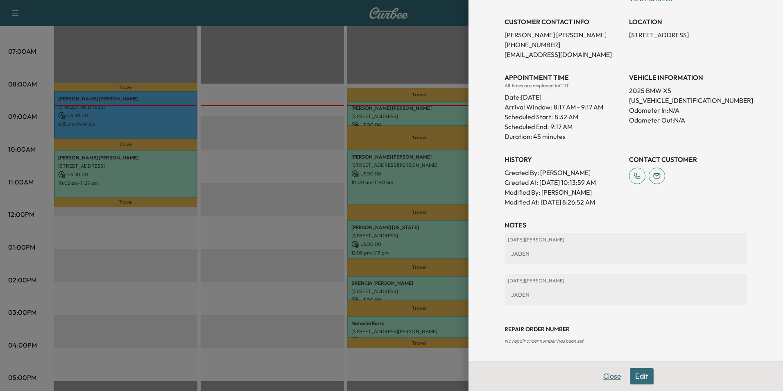
click at [604, 376] on button "Close" at bounding box center [612, 376] width 29 height 16
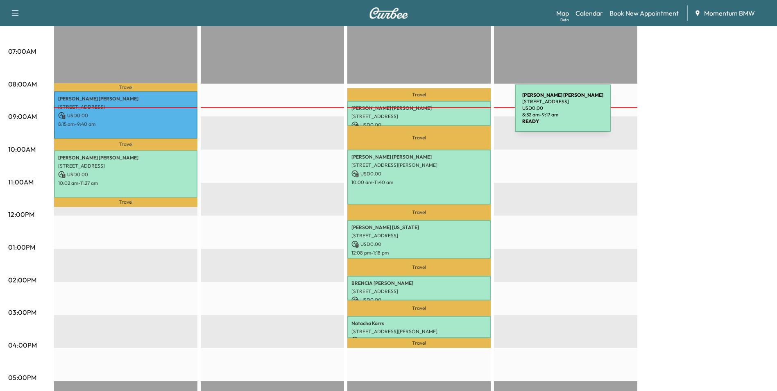
click at [453, 113] on p "[STREET_ADDRESS]" at bounding box center [418, 116] width 135 height 7
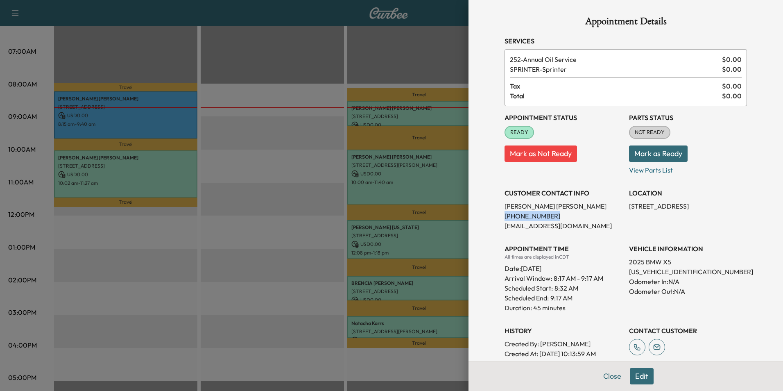
drag, startPoint x: 548, startPoint y: 217, endPoint x: 499, endPoint y: 219, distance: 48.8
click at [505, 219] on p "[PHONE_NUMBER]" at bounding box center [564, 216] width 118 height 10
drag, startPoint x: 499, startPoint y: 219, endPoint x: 536, endPoint y: 217, distance: 36.9
copy p "[PHONE_NUMBER]"
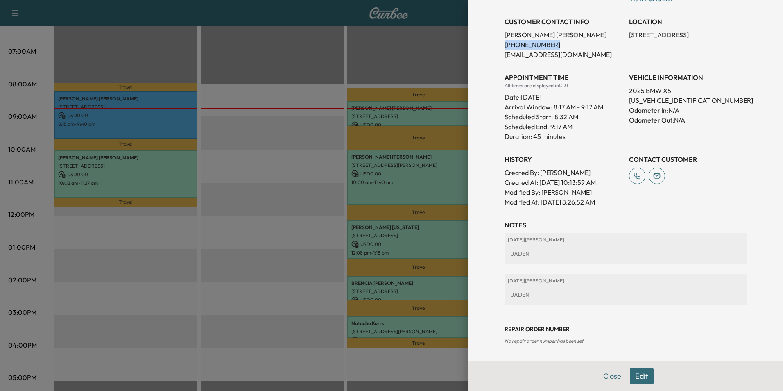
click at [637, 376] on button "Edit" at bounding box center [642, 376] width 24 height 16
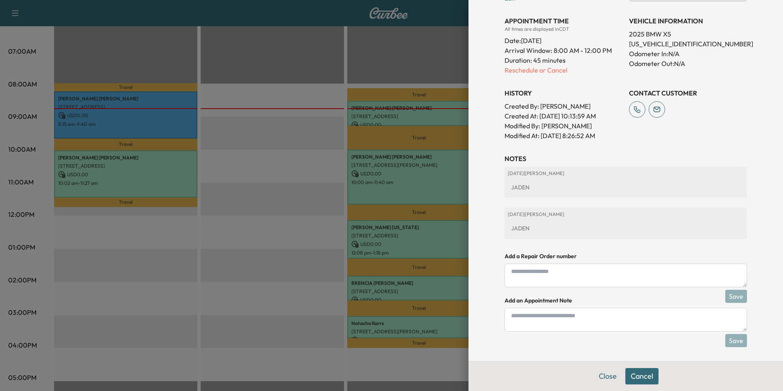
scroll to position [257, 0]
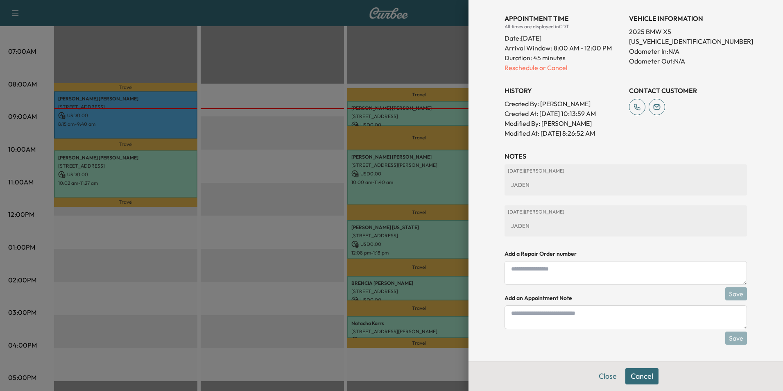
click at [539, 226] on div "JADEN" at bounding box center [626, 225] width 236 height 15
click at [538, 226] on div "JADEN" at bounding box center [626, 225] width 236 height 15
click at [551, 323] on textarea at bounding box center [626, 317] width 242 height 24
type textarea "*"
type textarea "**********"
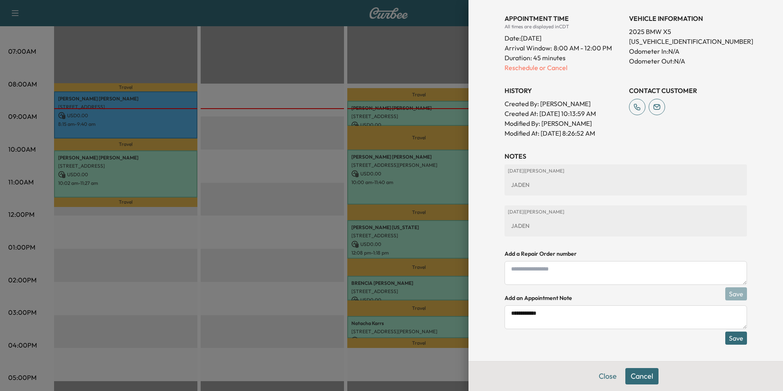
click at [727, 336] on button "Save" at bounding box center [736, 337] width 22 height 13
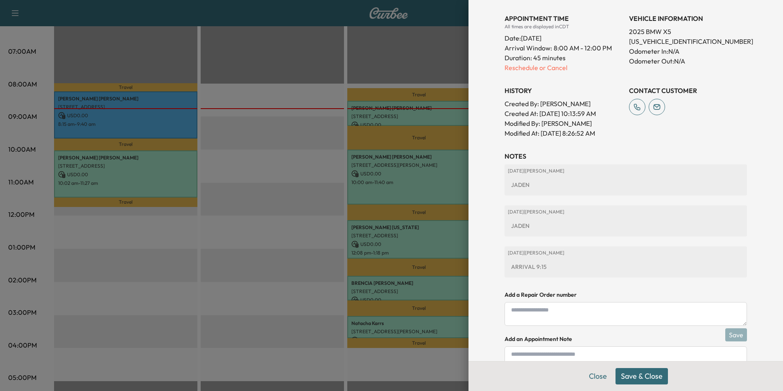
click at [631, 374] on button "Save & Close" at bounding box center [642, 376] width 52 height 16
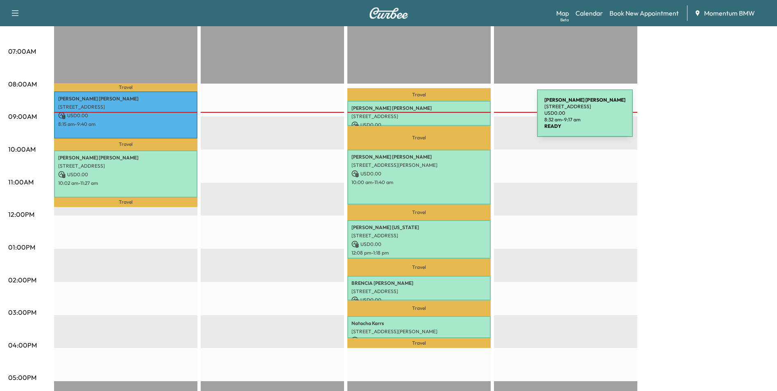
click at [475, 118] on p "[STREET_ADDRESS]" at bounding box center [418, 116] width 135 height 7
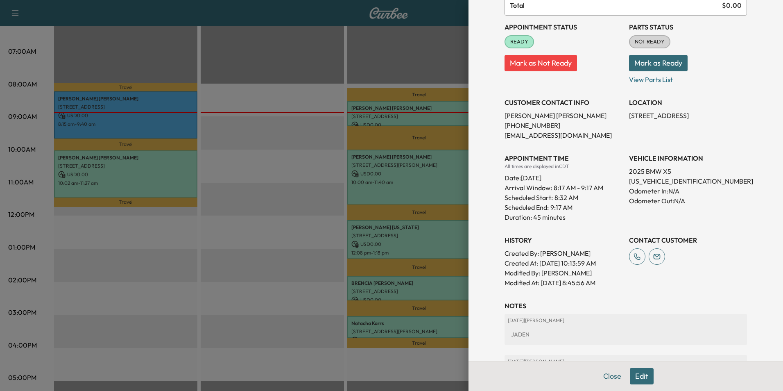
scroll to position [41, 0]
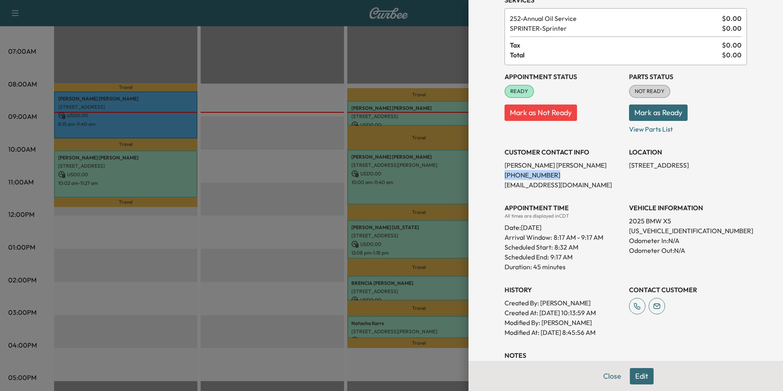
drag, startPoint x: 545, startPoint y: 175, endPoint x: 497, endPoint y: 176, distance: 48.3
click at [497, 176] on div "Appointment Details Services 252 - Annual Oil Service $ 0.00 SPRINTER - Sprinte…" at bounding box center [626, 245] width 262 height 573
drag, startPoint x: 497, startPoint y: 176, endPoint x: 535, endPoint y: 175, distance: 37.7
copy p "[PHONE_NUMBER]"
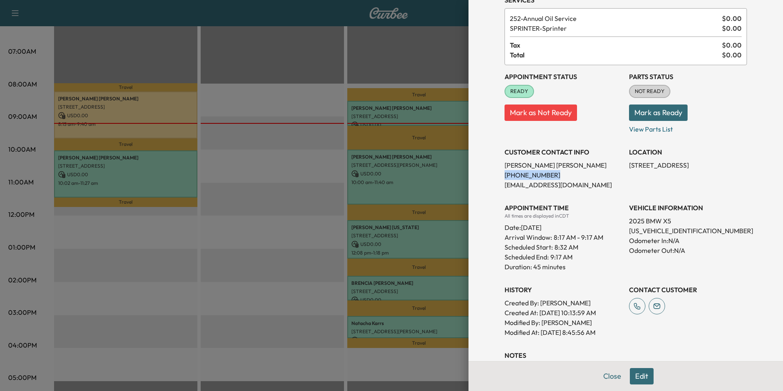
copy p "[PHONE_NUMBER]"
click at [605, 375] on button "Close" at bounding box center [612, 376] width 29 height 16
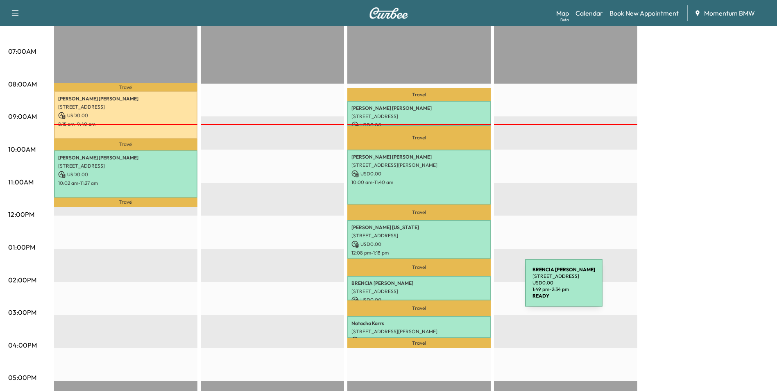
click at [464, 288] on p "[STREET_ADDRESS]" at bounding box center [418, 291] width 135 height 7
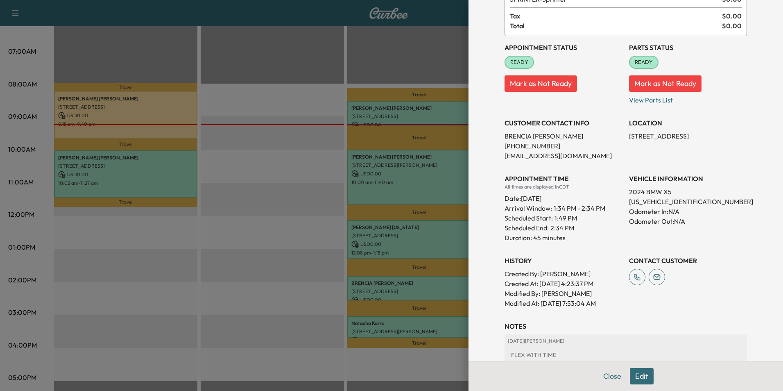
scroll to position [7, 0]
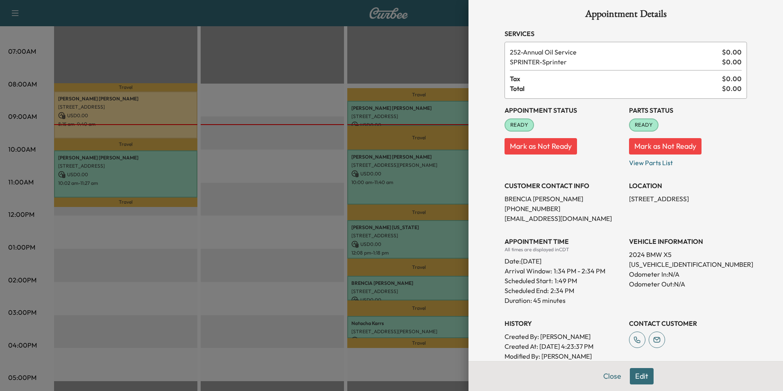
click at [640, 376] on button "Edit" at bounding box center [642, 376] width 24 height 16
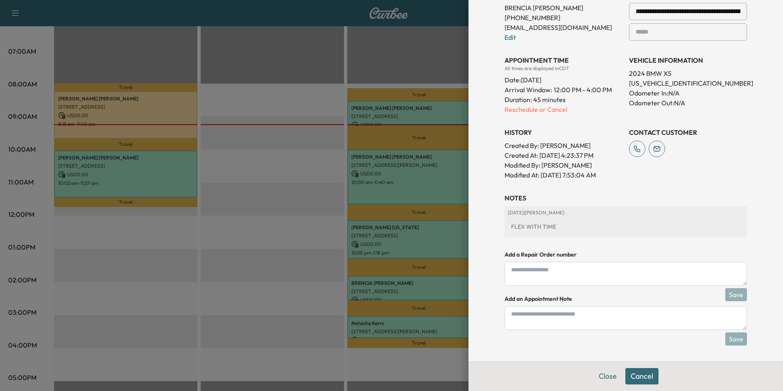
scroll to position [216, 0]
click at [594, 320] on textarea at bounding box center [626, 317] width 242 height 24
type textarea "**********"
click at [729, 340] on button "Save" at bounding box center [736, 337] width 22 height 13
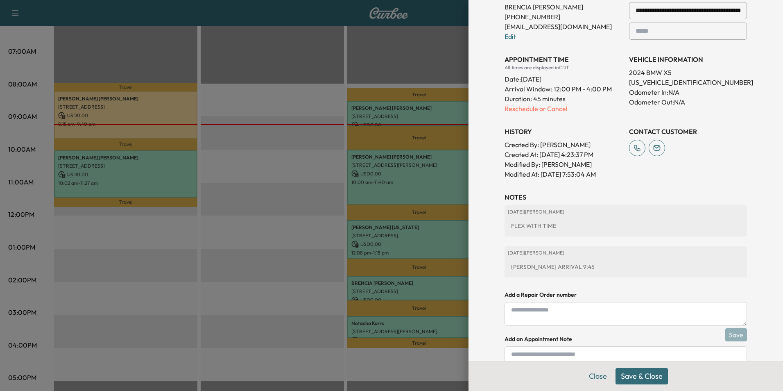
click at [647, 373] on button "Save & Close" at bounding box center [642, 376] width 52 height 16
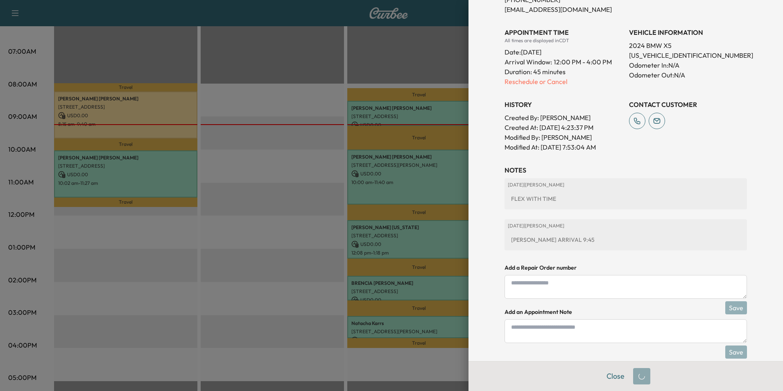
scroll to position [199, 0]
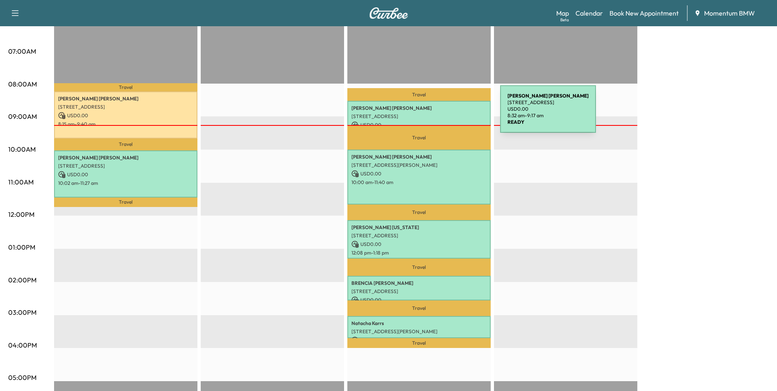
click at [451, 113] on p "[STREET_ADDRESS]" at bounding box center [418, 116] width 135 height 7
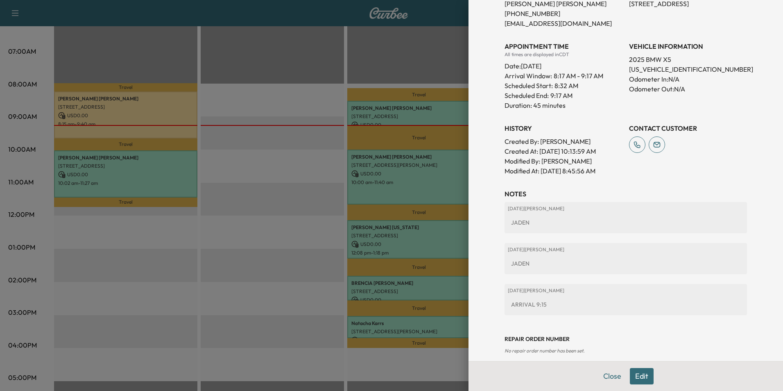
scroll to position [212, 0]
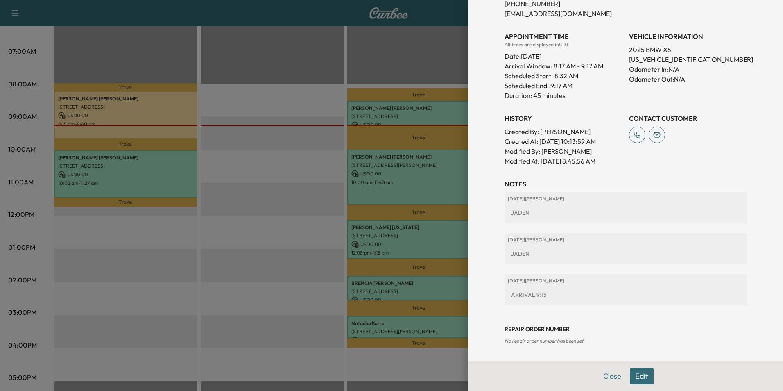
click at [638, 372] on button "Edit" at bounding box center [642, 376] width 24 height 16
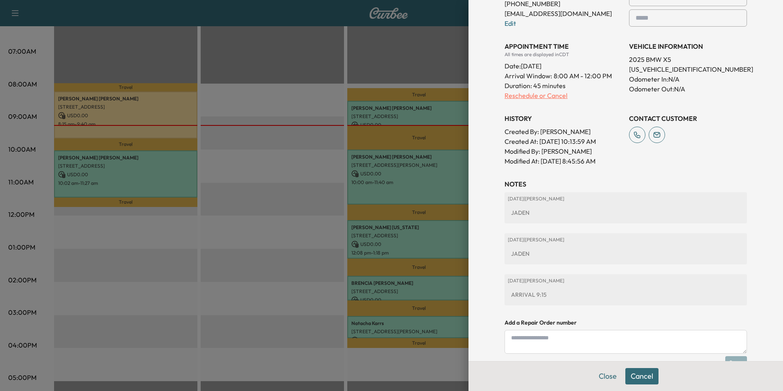
click at [540, 95] on p "Reschedule or Cancel" at bounding box center [564, 96] width 118 height 10
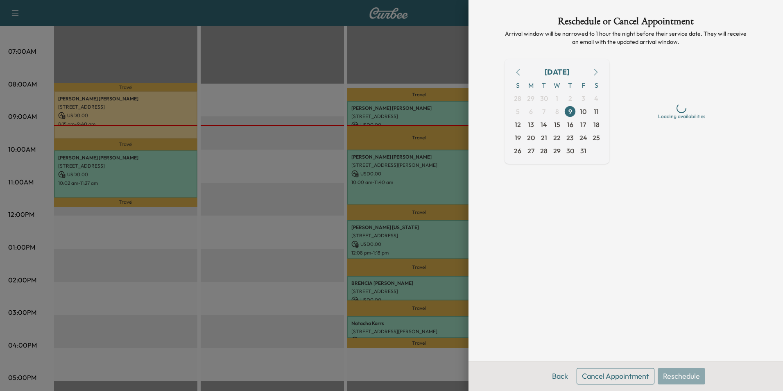
scroll to position [0, 0]
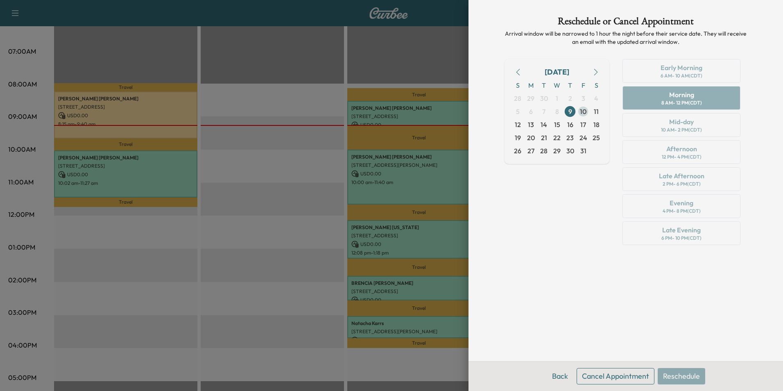
click at [584, 113] on span "10" at bounding box center [583, 111] width 7 height 10
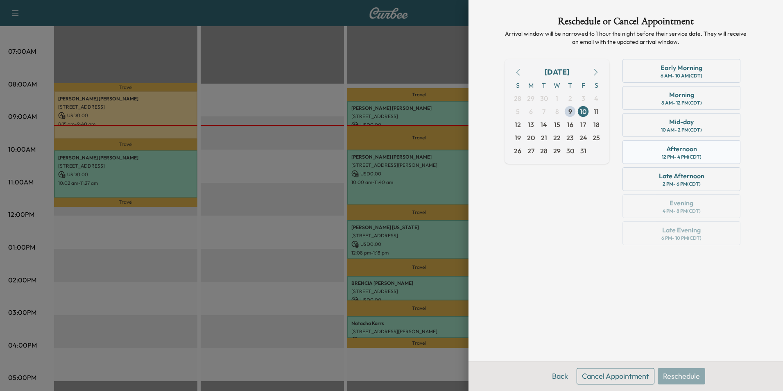
click at [666, 150] on div "Afternoon" at bounding box center [681, 149] width 31 height 10
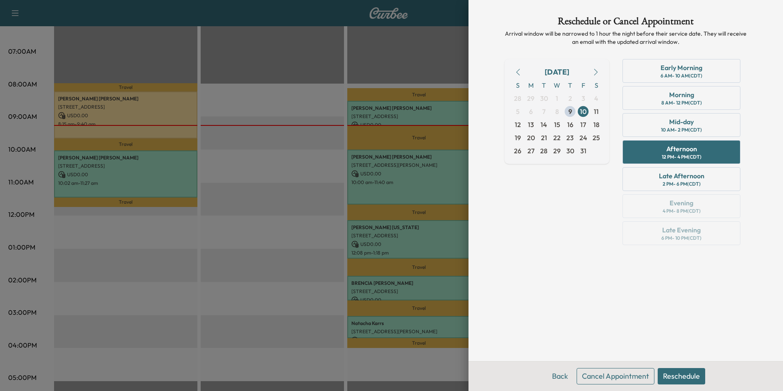
click at [690, 376] on button "Reschedule" at bounding box center [682, 376] width 48 height 16
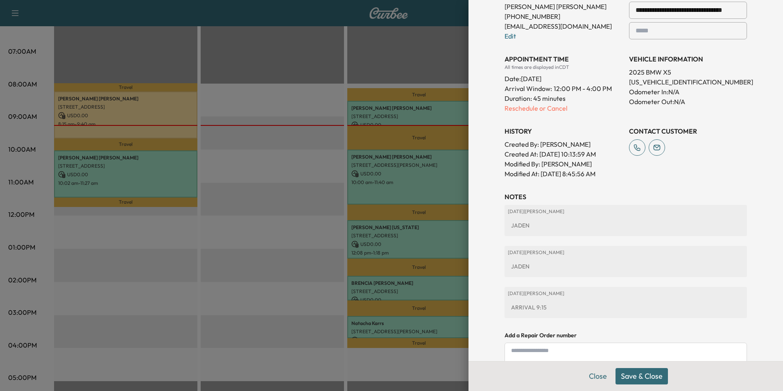
scroll to position [134, 0]
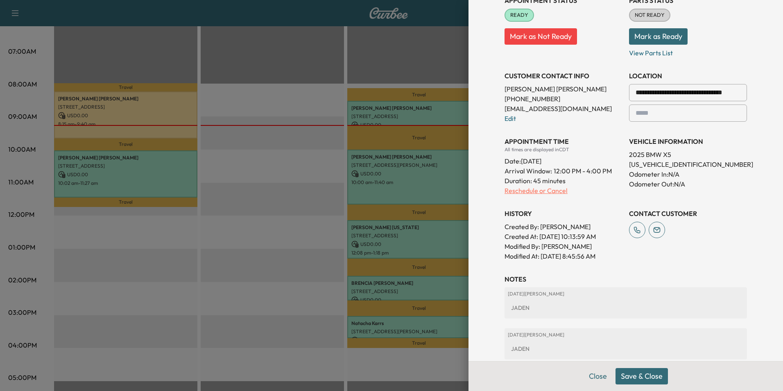
click at [530, 190] on p "Reschedule or Cancel" at bounding box center [564, 191] width 118 height 10
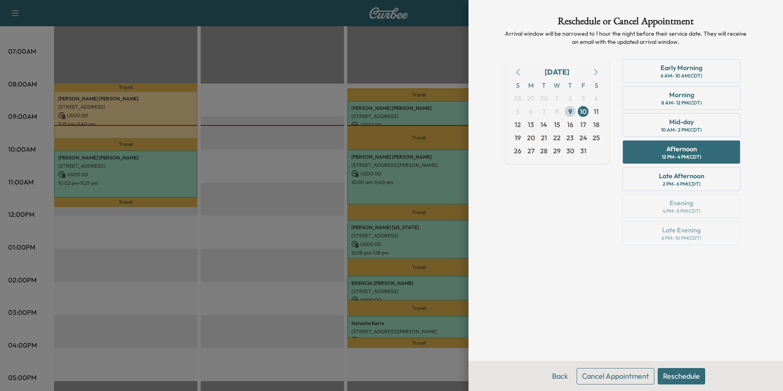
scroll to position [0, 0]
click at [583, 109] on span "10" at bounding box center [583, 111] width 7 height 10
click at [586, 111] on span "10" at bounding box center [583, 111] width 7 height 10
click at [572, 129] on span "16" at bounding box center [570, 125] width 6 height 10
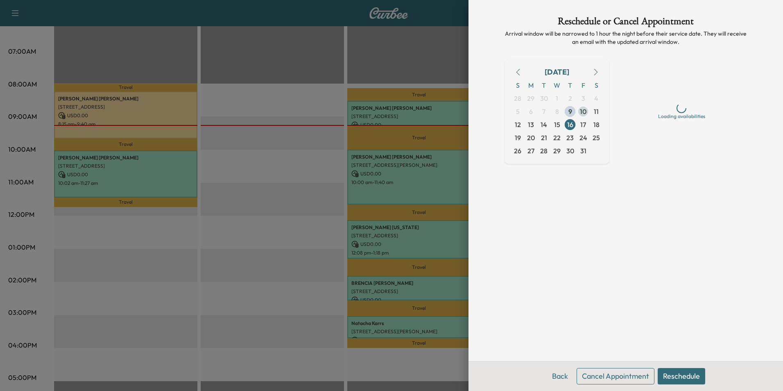
click at [584, 112] on span "10" at bounding box center [583, 111] width 7 height 10
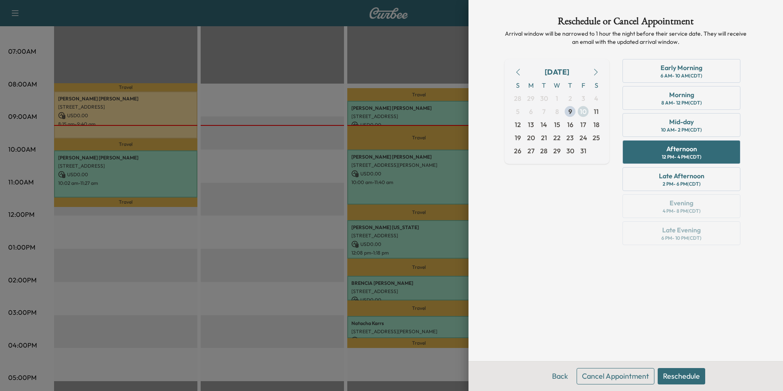
click at [584, 112] on span "10" at bounding box center [583, 111] width 7 height 10
click at [585, 111] on span "10" at bounding box center [583, 111] width 7 height 10
click at [601, 109] on span "11" at bounding box center [596, 111] width 13 height 13
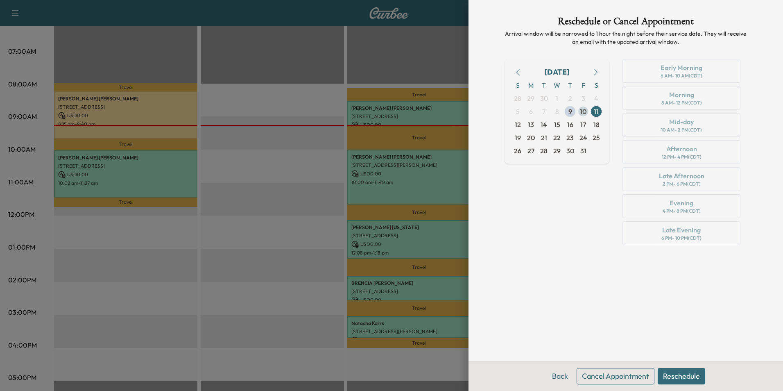
click at [583, 112] on span "10" at bounding box center [583, 111] width 7 height 10
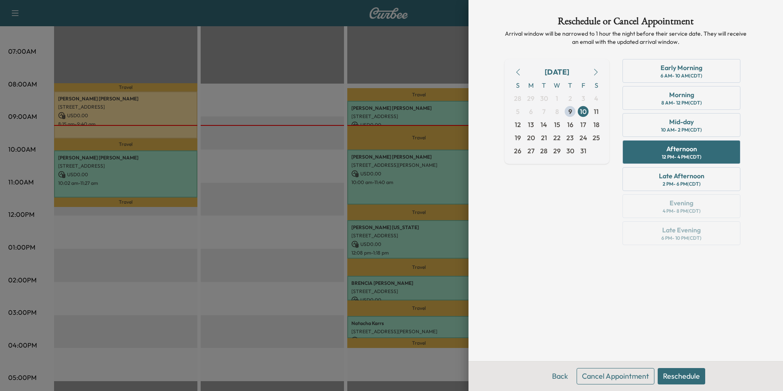
click at [687, 376] on button "Reschedule" at bounding box center [682, 376] width 48 height 16
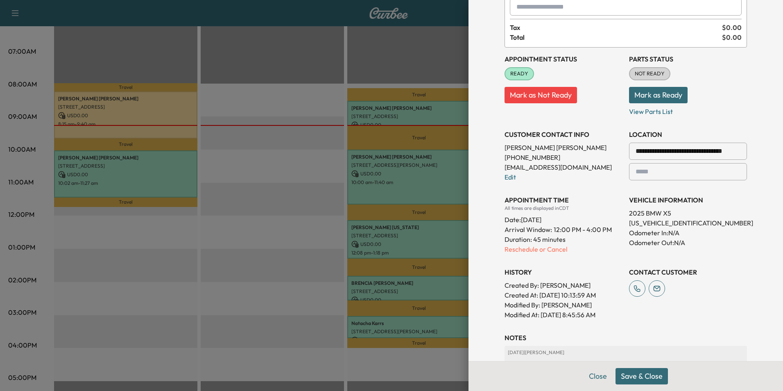
scroll to position [82, 0]
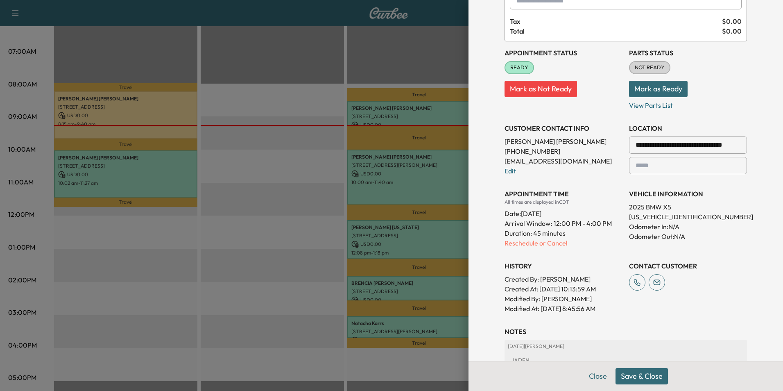
click at [644, 374] on button "Save & Close" at bounding box center [642, 376] width 52 height 16
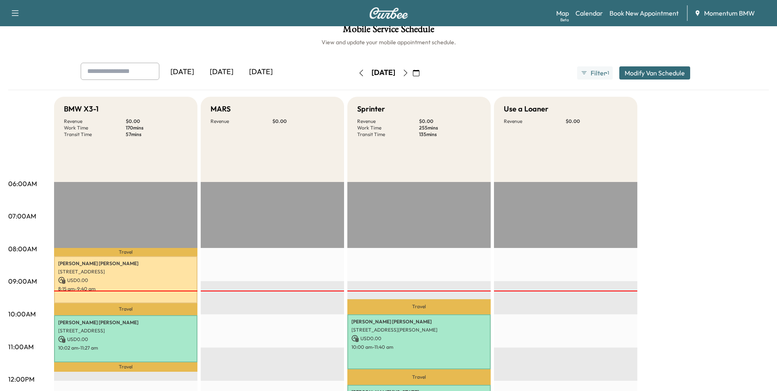
scroll to position [0, 0]
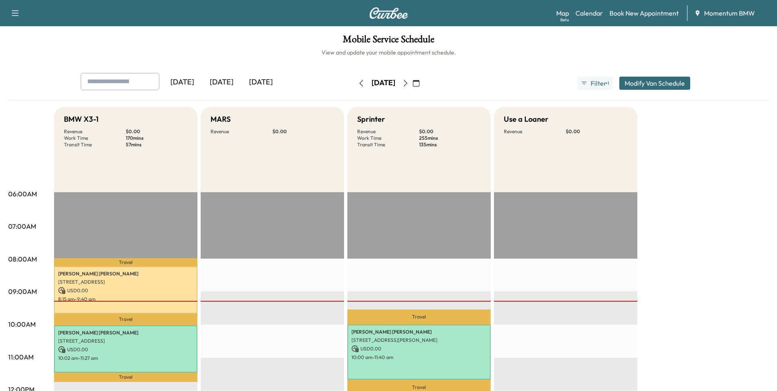
click at [409, 83] on icon "button" at bounding box center [405, 83] width 7 height 7
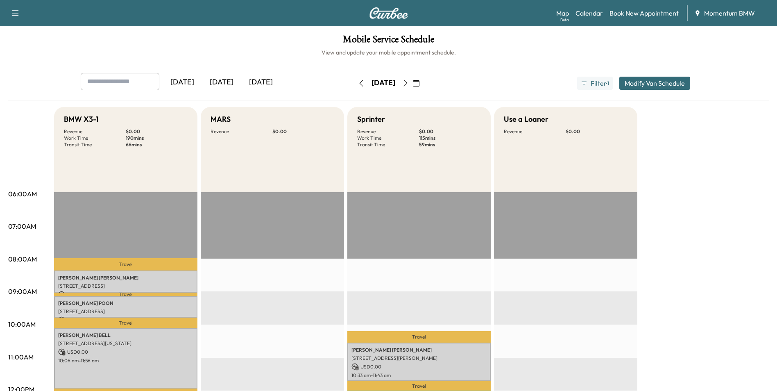
click at [358, 85] on icon "button" at bounding box center [361, 83] width 7 height 7
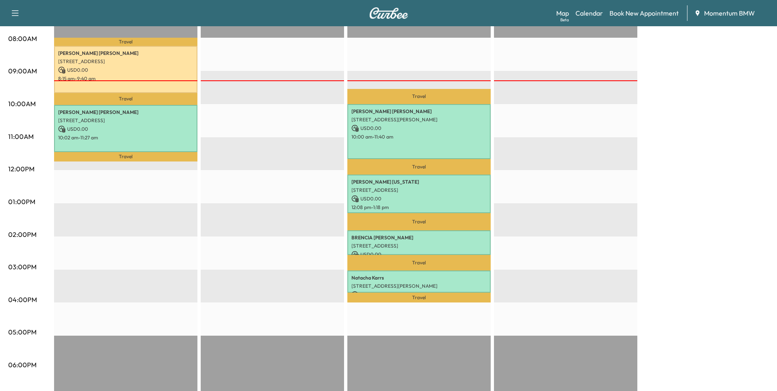
scroll to position [246, 0]
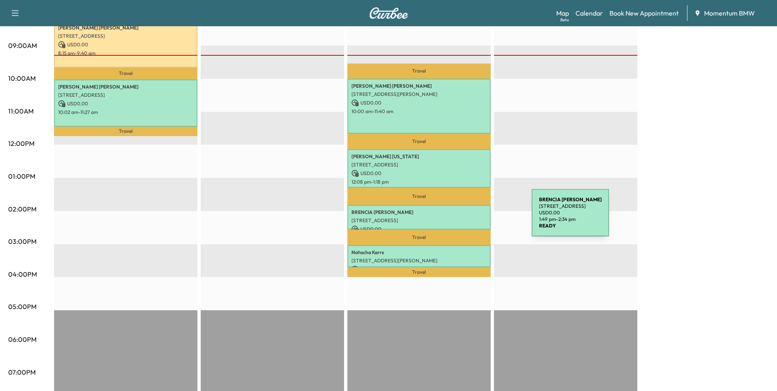
click at [470, 217] on p "[STREET_ADDRESS]" at bounding box center [418, 220] width 135 height 7
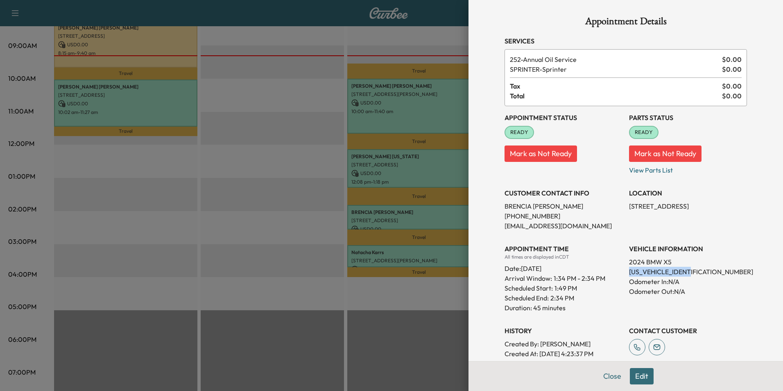
drag, startPoint x: 688, startPoint y: 271, endPoint x: 623, endPoint y: 274, distance: 65.2
click at [629, 274] on p "[US_VEHICLE_IDENTIFICATION_NUMBER]" at bounding box center [688, 272] width 118 height 10
drag, startPoint x: 623, startPoint y: 274, endPoint x: 660, endPoint y: 271, distance: 36.5
drag, startPoint x: 686, startPoint y: 205, endPoint x: 624, endPoint y: 204, distance: 61.4
click at [629, 204] on p "[STREET_ADDRESS]" at bounding box center [688, 206] width 118 height 10
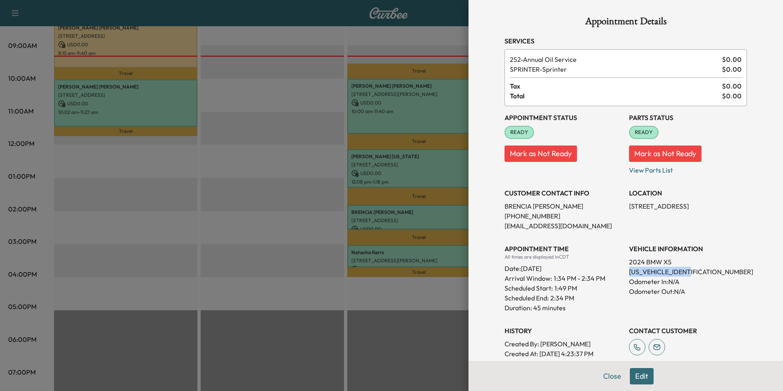
drag, startPoint x: 624, startPoint y: 204, endPoint x: 656, endPoint y: 205, distance: 32.4
click at [604, 383] on button "Close" at bounding box center [612, 376] width 29 height 16
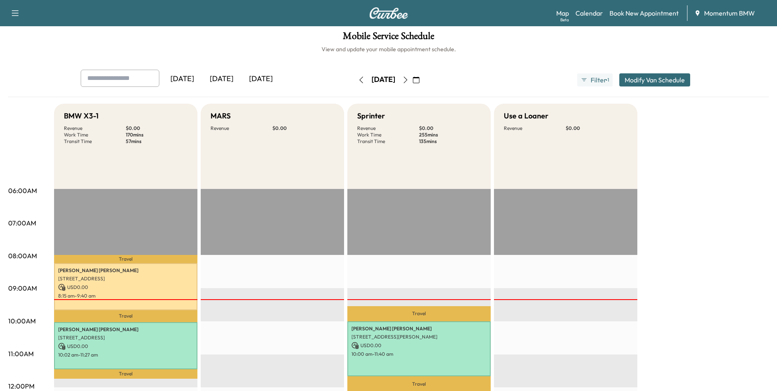
scroll to position [0, 0]
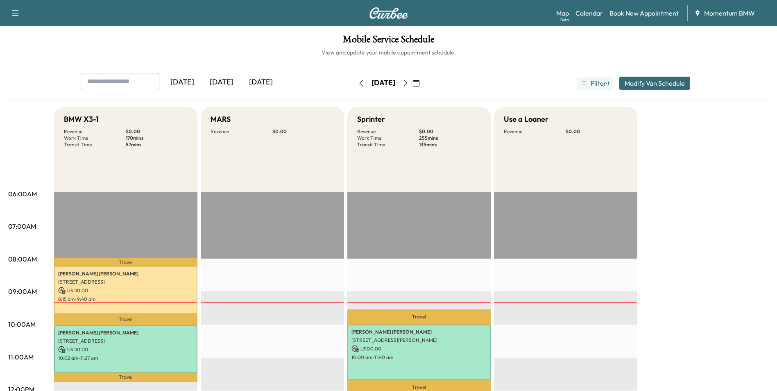
click at [412, 79] on button "button" at bounding box center [405, 83] width 14 height 13
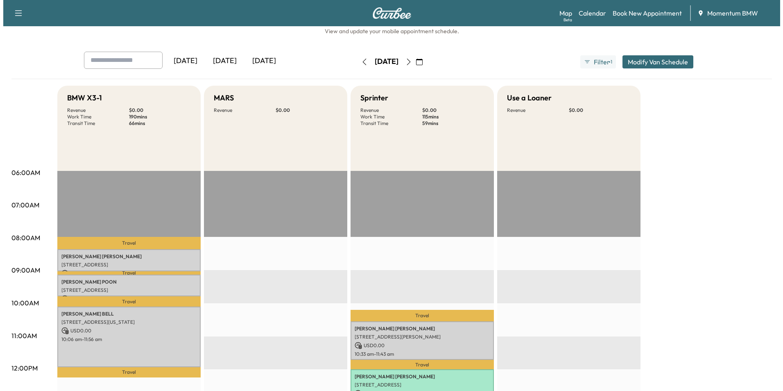
scroll to position [123, 0]
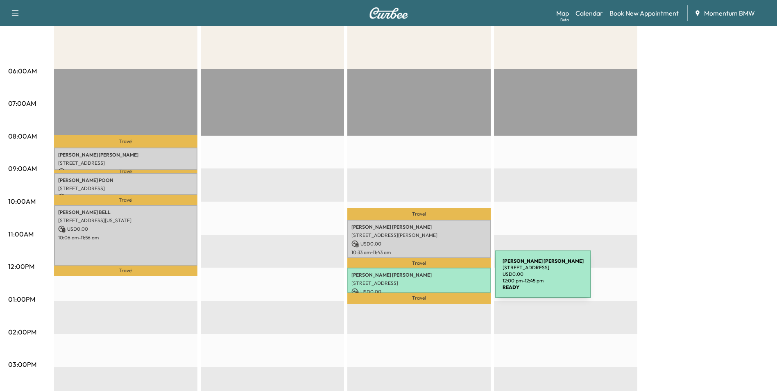
click at [434, 280] on p "[STREET_ADDRESS]" at bounding box center [418, 283] width 135 height 7
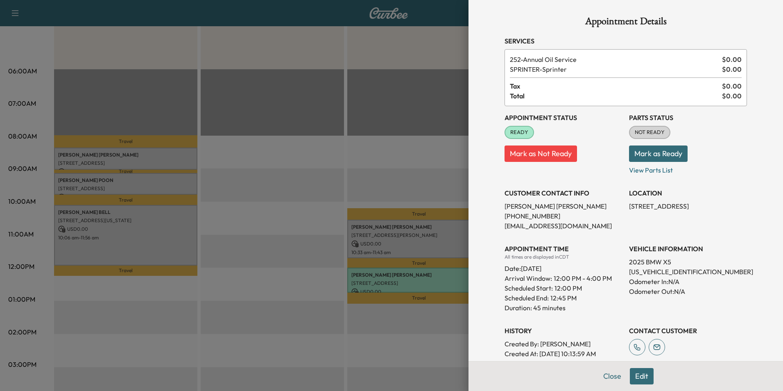
click at [607, 377] on button "Close" at bounding box center [612, 376] width 29 height 16
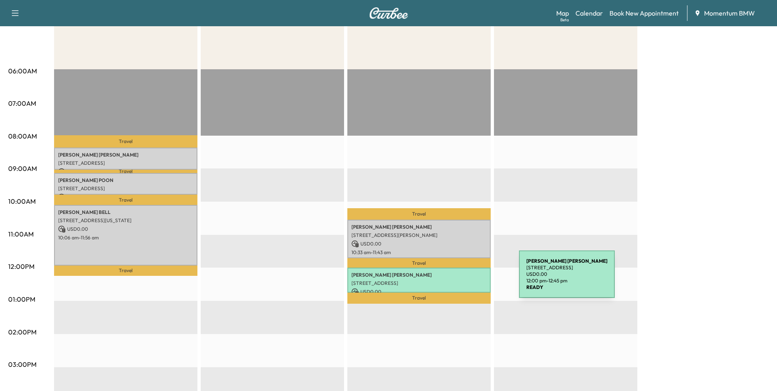
click at [457, 280] on p "[STREET_ADDRESS]" at bounding box center [418, 283] width 135 height 7
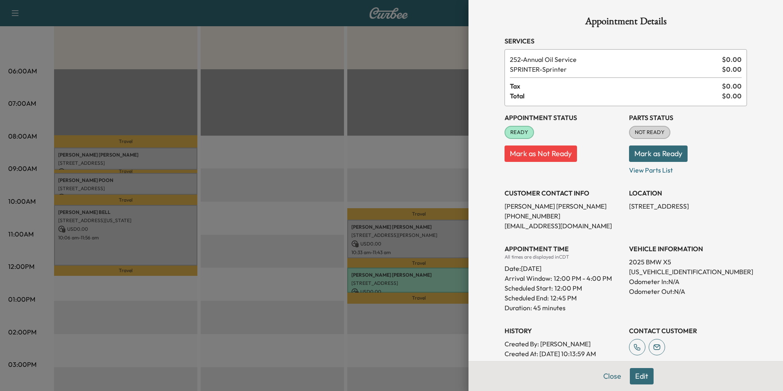
click at [634, 372] on button "Edit" at bounding box center [642, 376] width 24 height 16
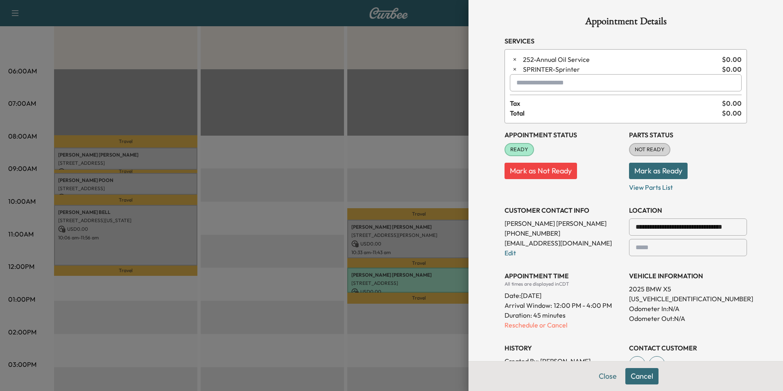
click at [691, 229] on input "**********" at bounding box center [688, 226] width 118 height 17
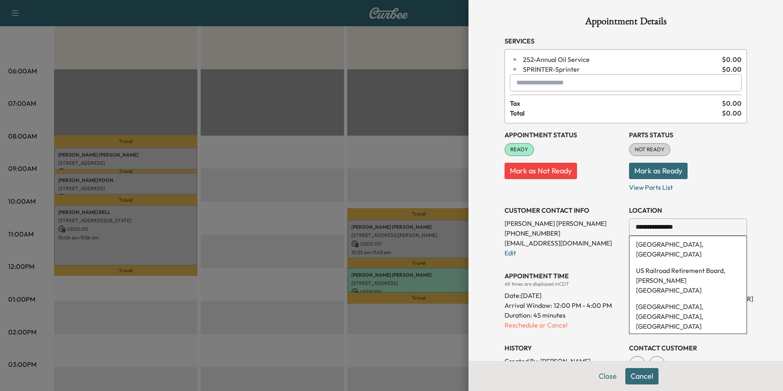
click at [696, 229] on input "**********" at bounding box center [688, 226] width 118 height 17
type input "*"
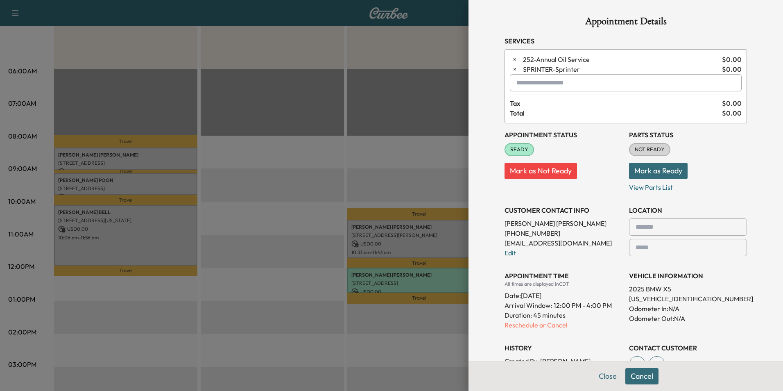
paste input "**********"
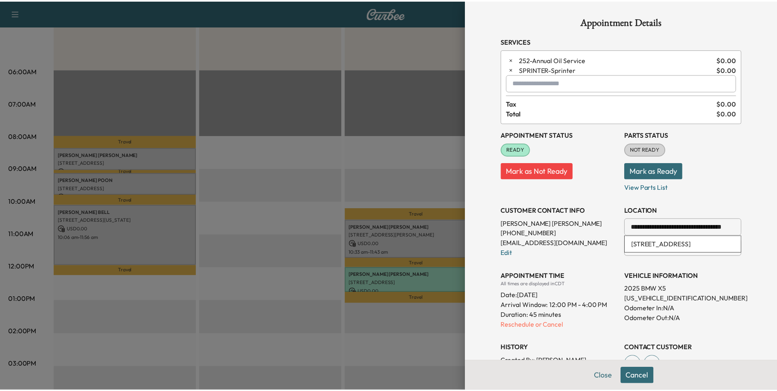
scroll to position [0, 0]
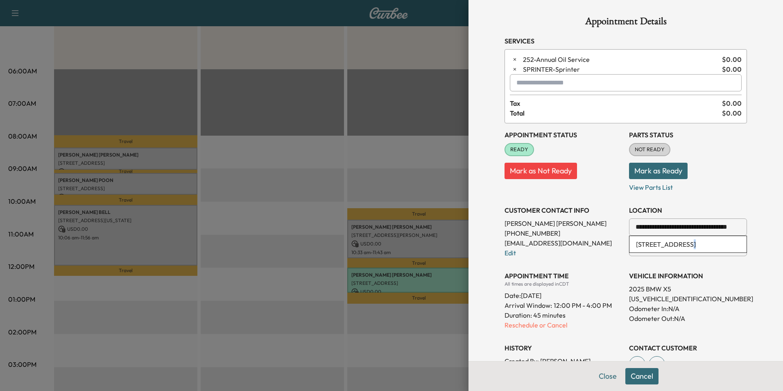
click at [676, 246] on li "[STREET_ADDRESS]" at bounding box center [687, 244] width 117 height 16
type input "**********"
click at [644, 375] on button "Save & Close" at bounding box center [642, 376] width 52 height 16
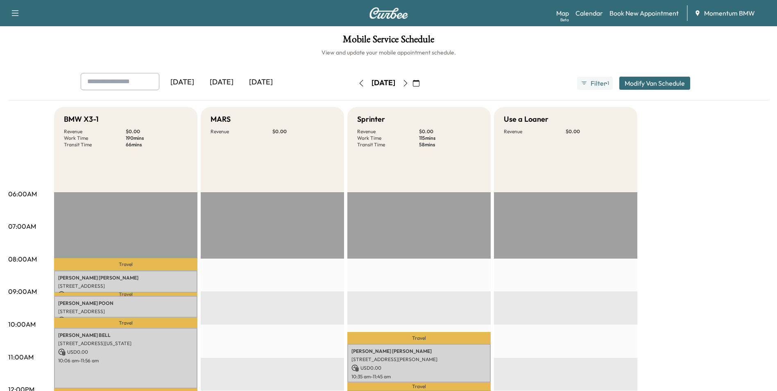
click at [358, 82] on icon "button" at bounding box center [361, 83] width 7 height 7
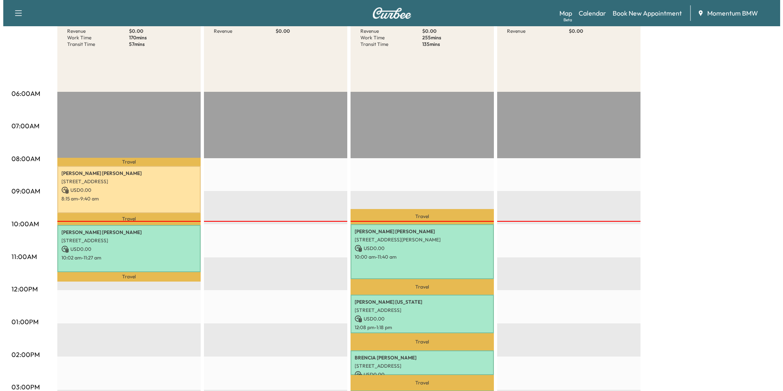
scroll to position [123, 0]
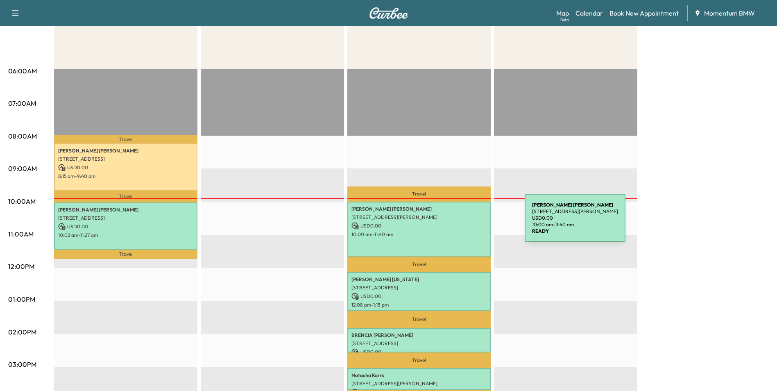
click at [463, 223] on p "USD 0.00" at bounding box center [418, 225] width 135 height 7
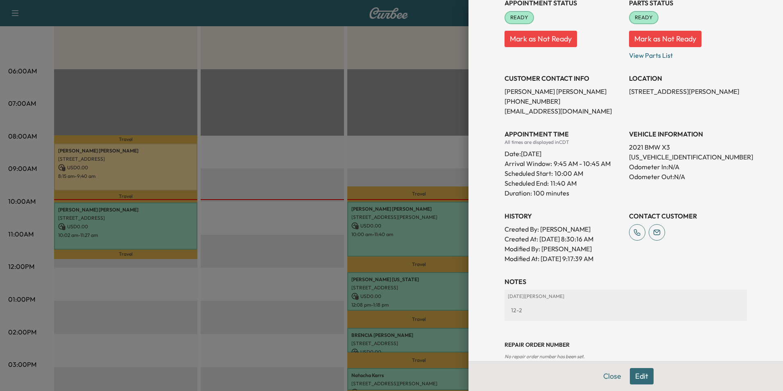
scroll to position [150, 0]
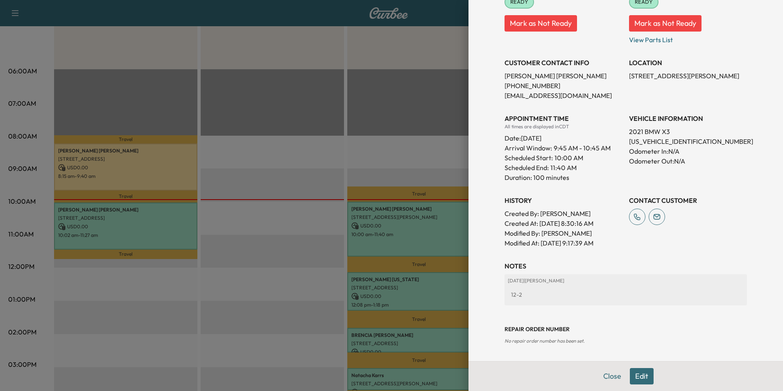
drag, startPoint x: 604, startPoint y: 377, endPoint x: 599, endPoint y: 376, distance: 5.2
click at [604, 376] on button "Close" at bounding box center [612, 376] width 29 height 16
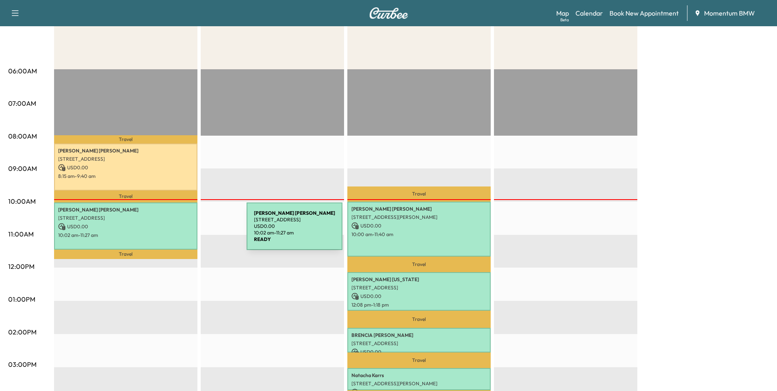
click at [185, 232] on p "10:02 am - 11:27 am" at bounding box center [125, 235] width 135 height 7
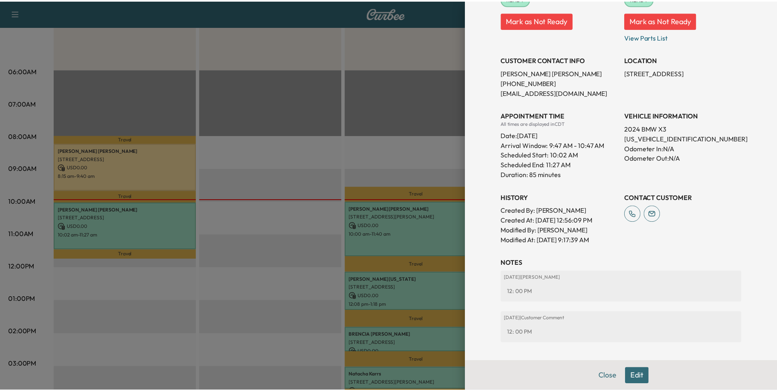
scroll to position [171, 0]
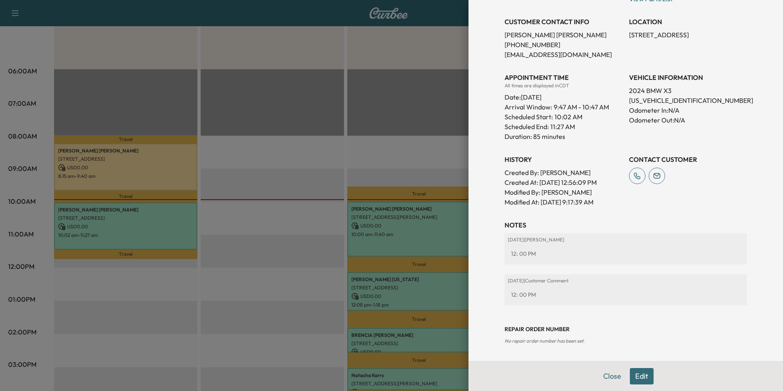
click at [604, 379] on button "Close" at bounding box center [612, 376] width 29 height 16
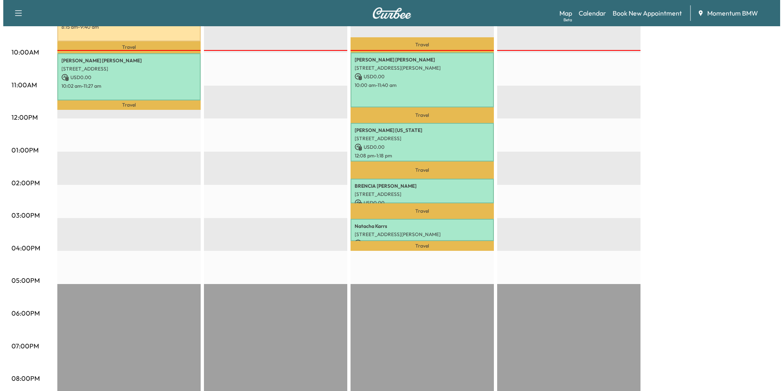
scroll to position [287, 0]
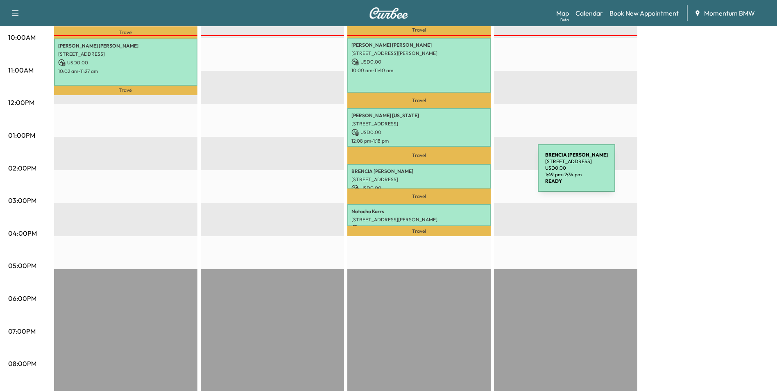
click at [476, 176] on p "[STREET_ADDRESS]" at bounding box center [418, 179] width 135 height 7
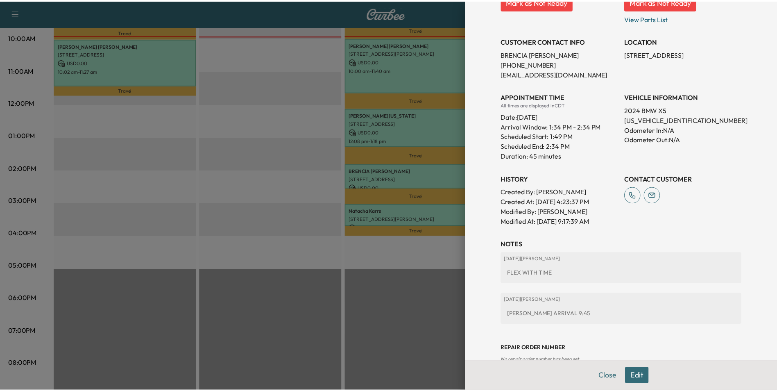
scroll to position [171, 0]
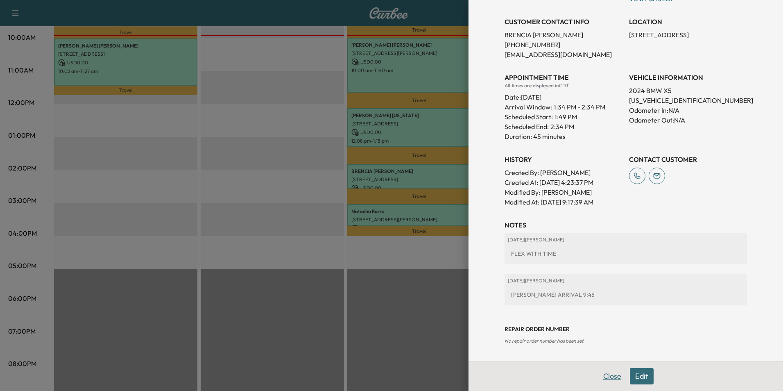
click at [601, 375] on button "Close" at bounding box center [612, 376] width 29 height 16
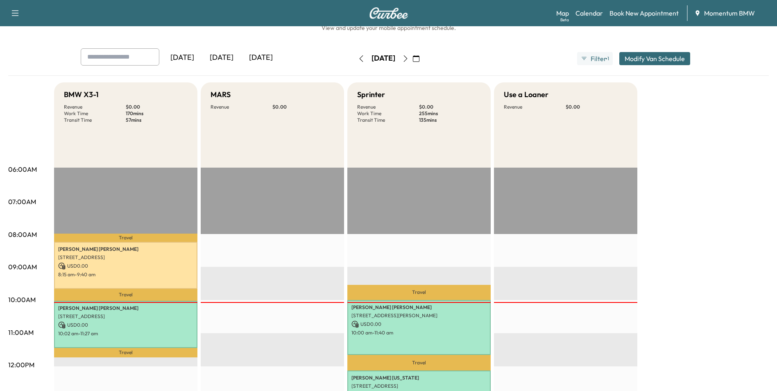
scroll to position [0, 0]
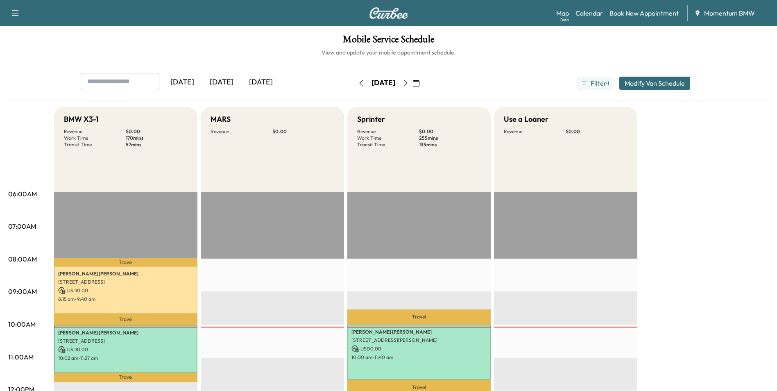
click at [409, 80] on icon "button" at bounding box center [405, 83] width 7 height 7
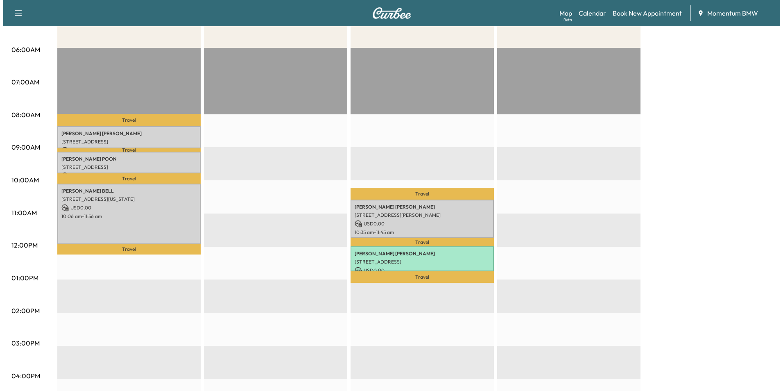
scroll to position [164, 0]
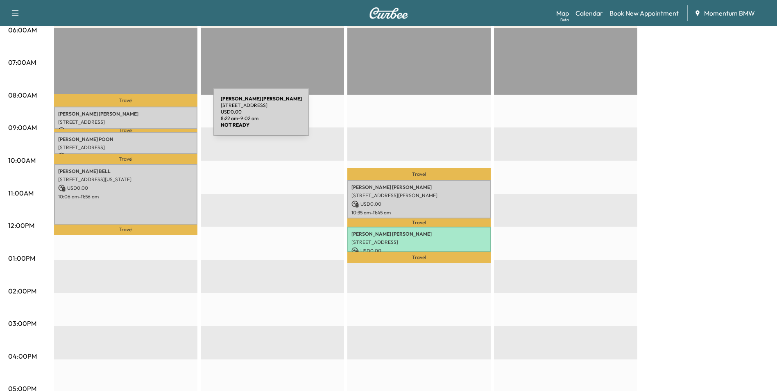
click at [152, 117] on div "[PERSON_NAME] [STREET_ADDRESS] USD 0.00 8:22 am - 9:02 am" at bounding box center [125, 117] width 143 height 22
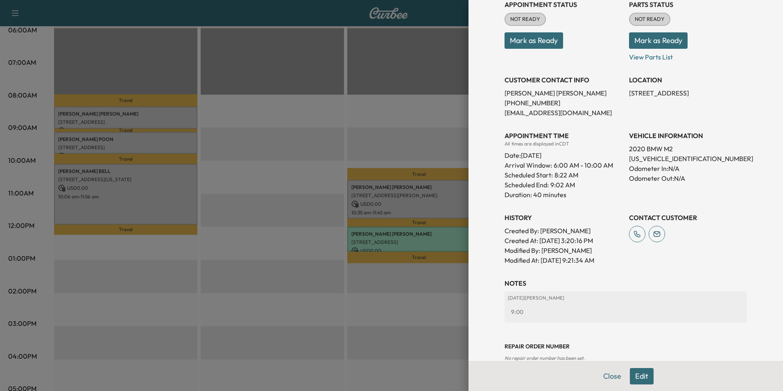
scroll to position [120, 0]
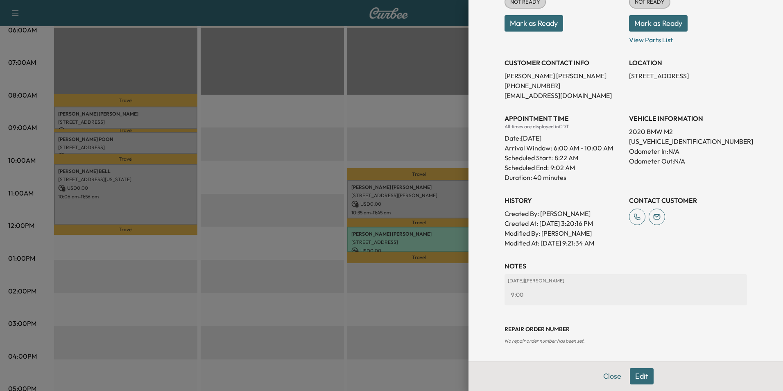
click at [609, 378] on button "Close" at bounding box center [612, 376] width 29 height 16
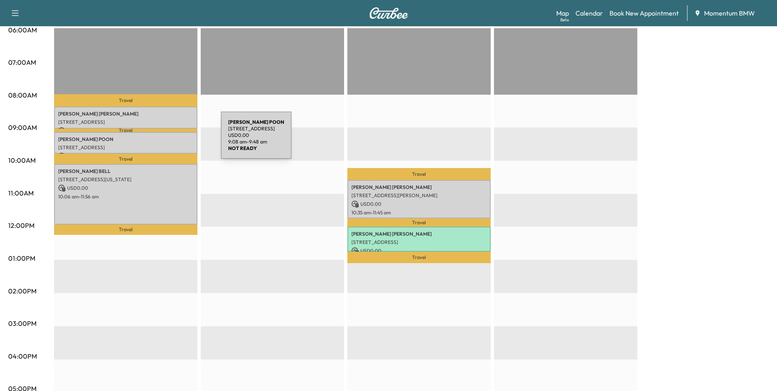
click at [159, 140] on p "[PERSON_NAME]" at bounding box center [125, 139] width 135 height 7
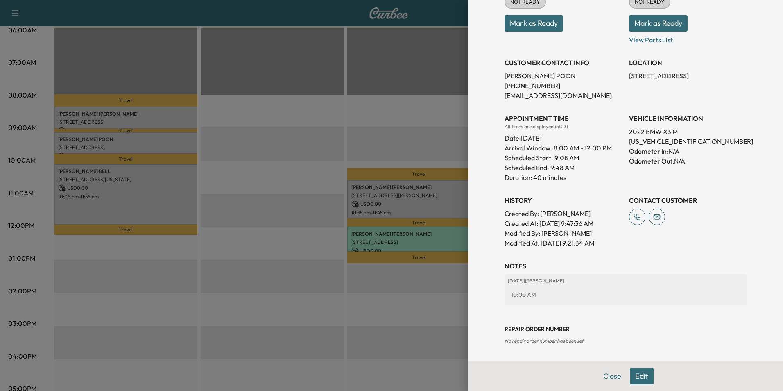
click at [604, 376] on button "Close" at bounding box center [612, 376] width 29 height 16
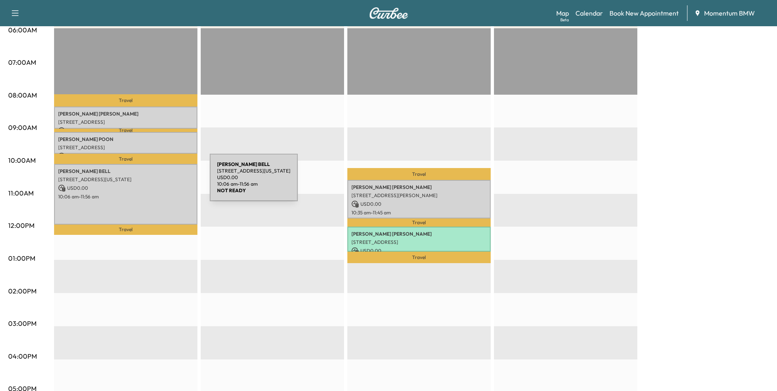
click at [148, 184] on p "USD 0.00" at bounding box center [125, 187] width 135 height 7
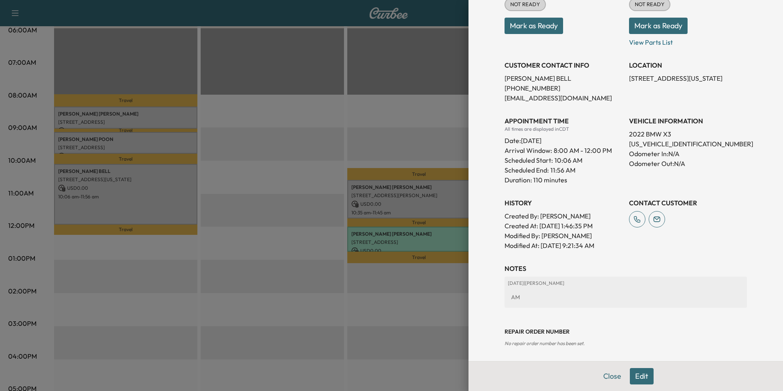
scroll to position [130, 0]
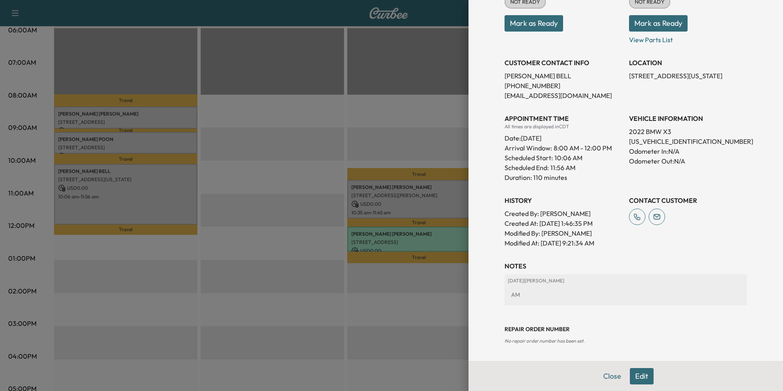
drag, startPoint x: 609, startPoint y: 376, endPoint x: 602, endPoint y: 374, distance: 6.4
click at [609, 376] on button "Close" at bounding box center [612, 376] width 29 height 16
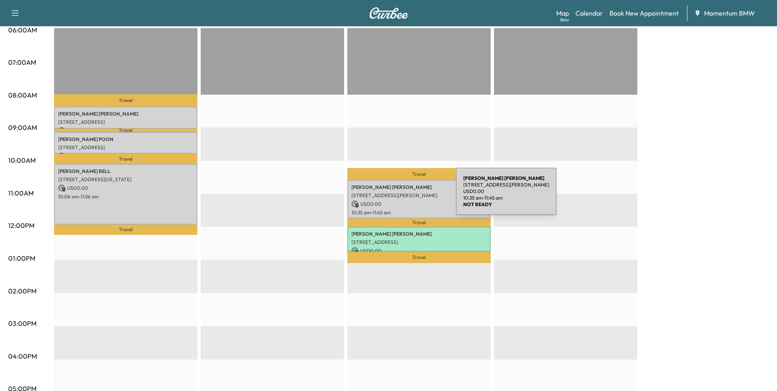
click at [394, 197] on p "[STREET_ADDRESS][PERSON_NAME]" at bounding box center [418, 195] width 135 height 7
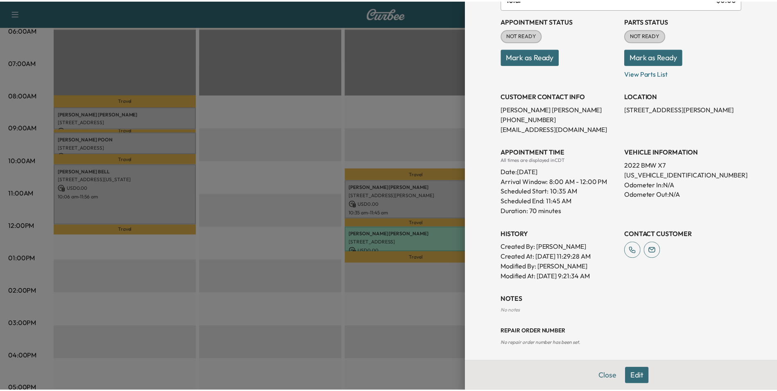
scroll to position [99, 0]
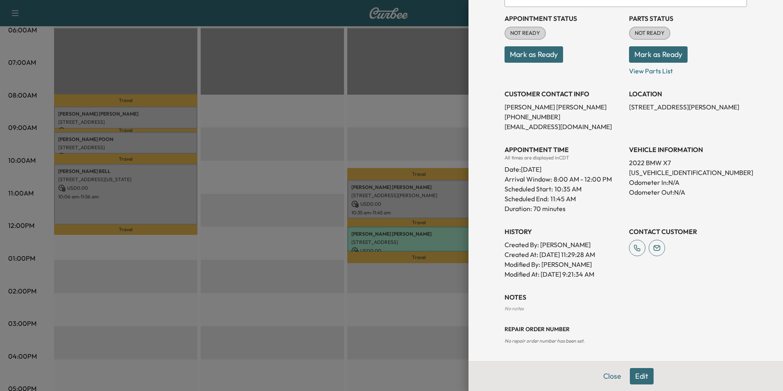
click at [586, 379] on div "Close Edit" at bounding box center [626, 376] width 315 height 30
click at [604, 377] on button "Close" at bounding box center [612, 376] width 29 height 16
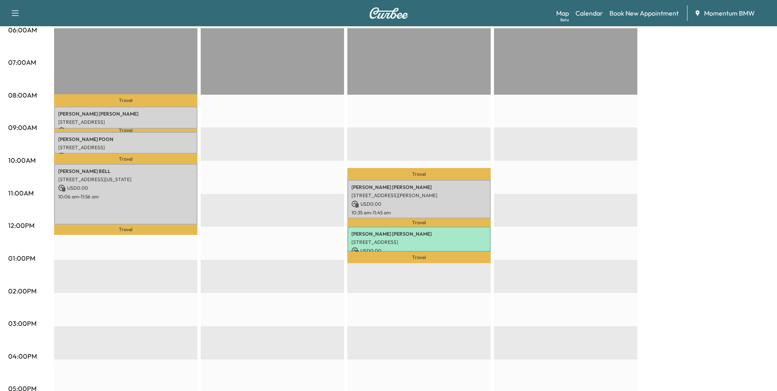
scroll to position [0, 0]
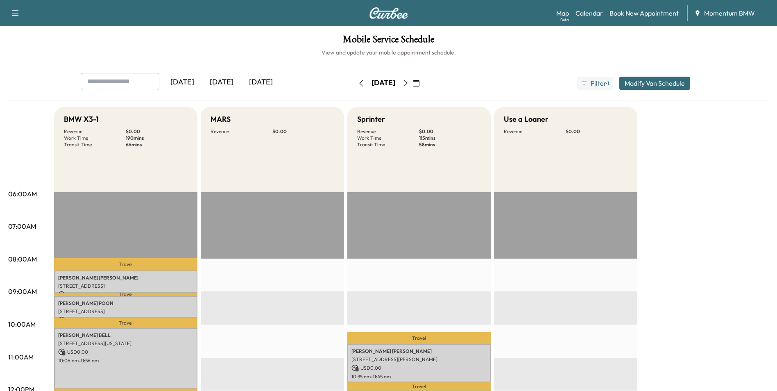
click at [358, 83] on icon "button" at bounding box center [361, 83] width 7 height 7
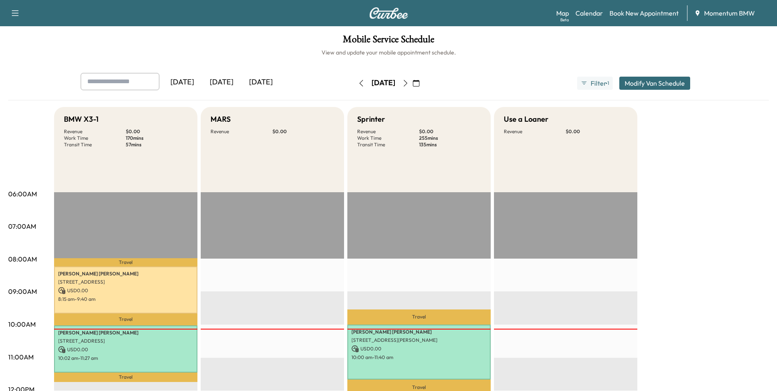
click at [354, 79] on button "button" at bounding box center [361, 83] width 14 height 13
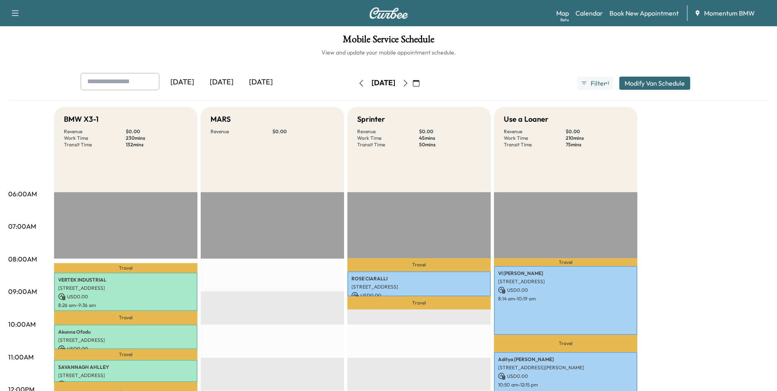
click at [359, 84] on icon "button" at bounding box center [361, 83] width 4 height 7
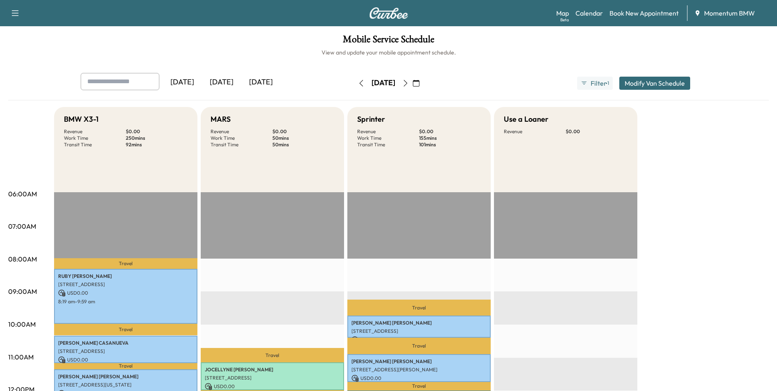
click at [419, 83] on icon "button" at bounding box center [416, 83] width 7 height 7
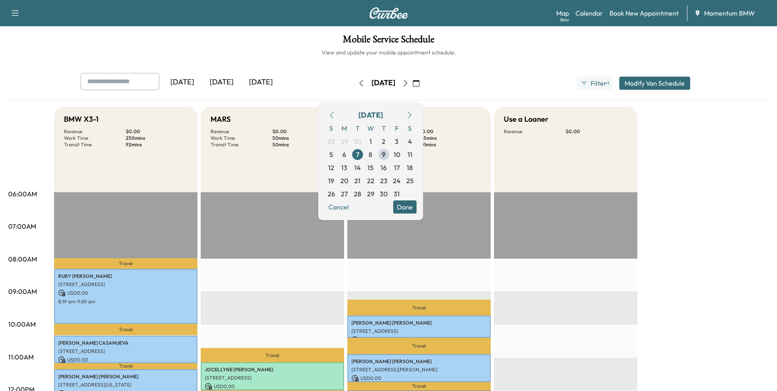
click at [335, 114] on icon "button" at bounding box center [331, 115] width 7 height 7
click at [413, 117] on icon "button" at bounding box center [409, 115] width 7 height 7
click at [403, 142] on span "3" at bounding box center [396, 141] width 13 height 13
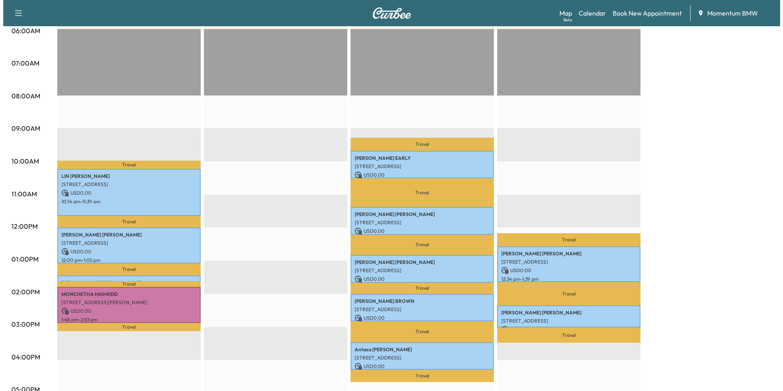
scroll to position [164, 0]
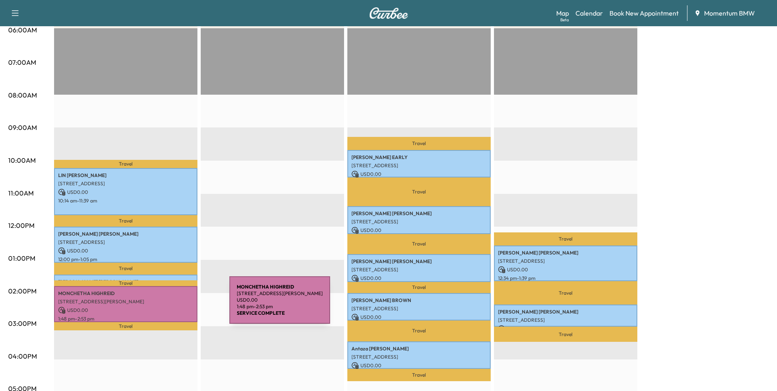
click at [168, 306] on p "USD 0.00" at bounding box center [125, 309] width 135 height 7
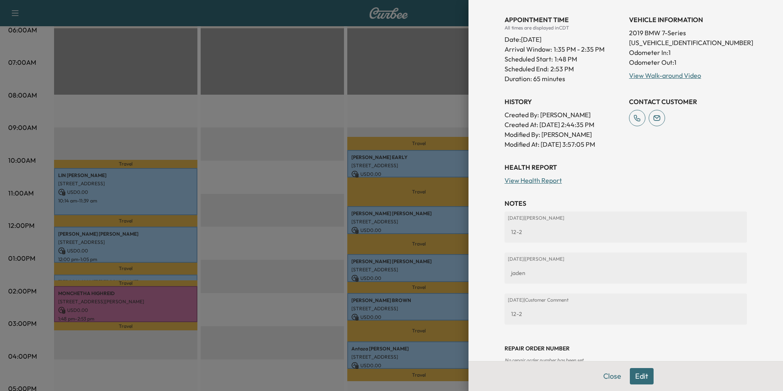
scroll to position [225, 0]
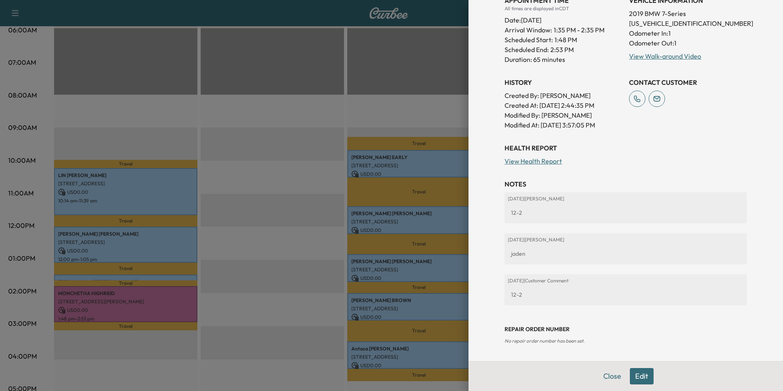
click at [603, 378] on button "Close" at bounding box center [612, 376] width 29 height 16
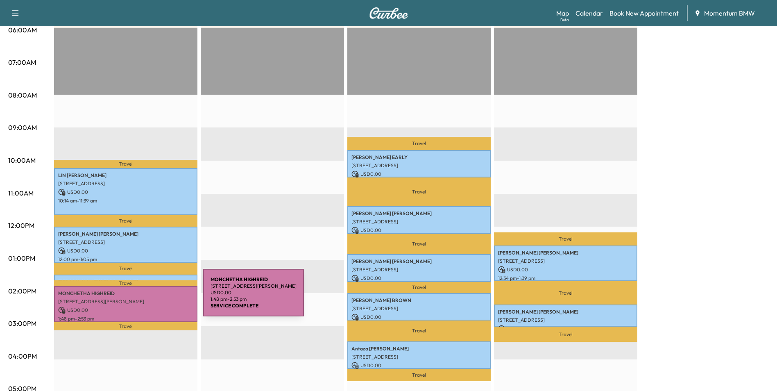
click at [142, 298] on p "[STREET_ADDRESS][PERSON_NAME]" at bounding box center [125, 301] width 135 height 7
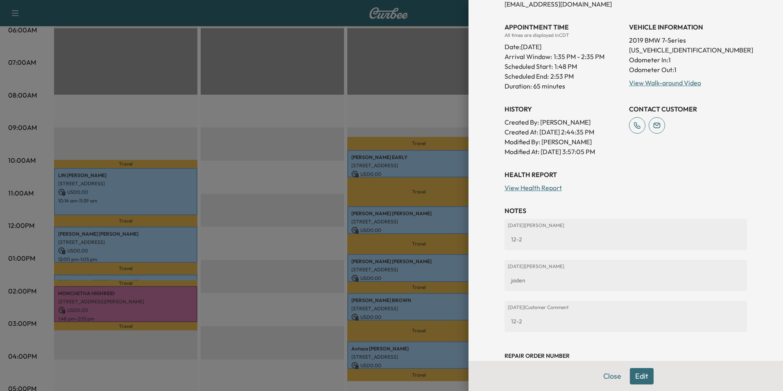
scroll to position [184, 0]
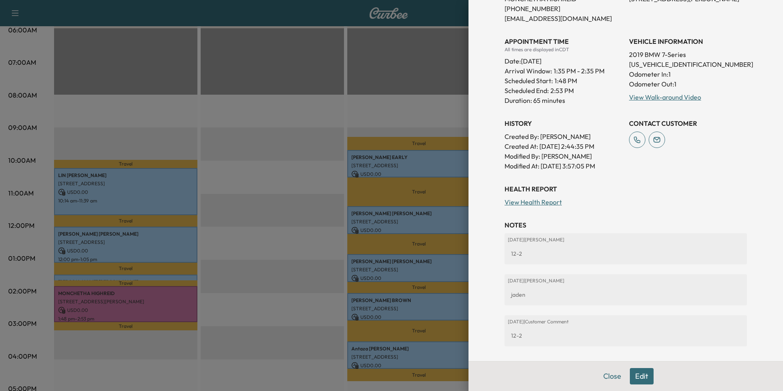
click at [539, 202] on link "View Health Report" at bounding box center [533, 202] width 57 height 8
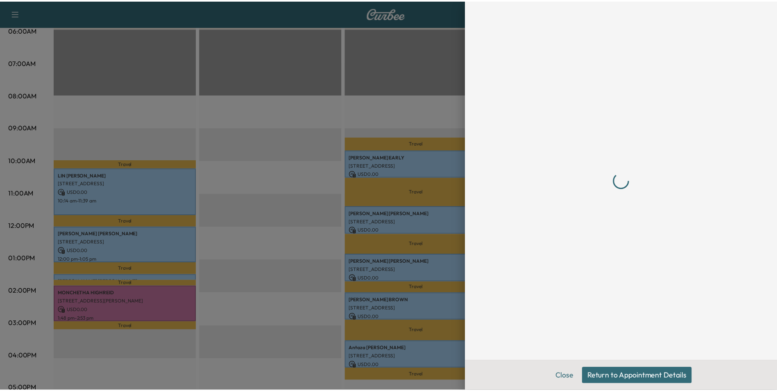
scroll to position [0, 0]
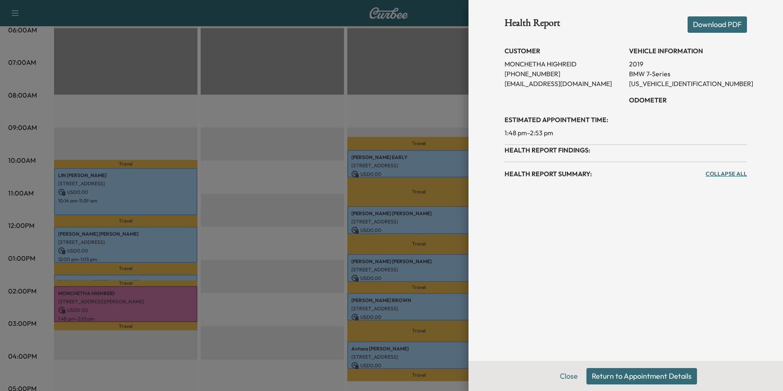
click at [737, 174] on link "Collapse All" at bounding box center [726, 174] width 41 height 8
click at [573, 377] on button "Close" at bounding box center [569, 376] width 29 height 16
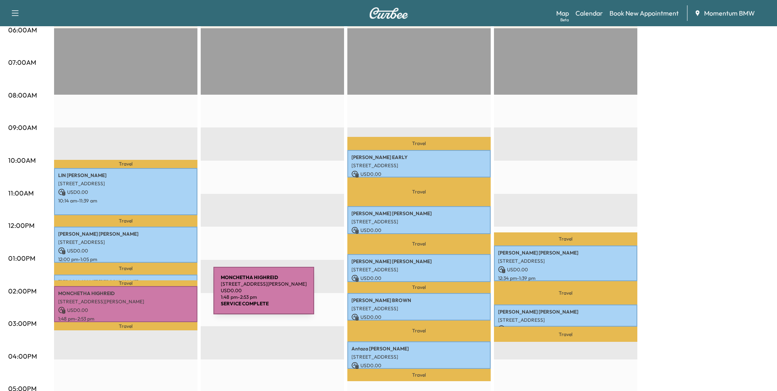
click at [152, 298] on p "[STREET_ADDRESS][PERSON_NAME]" at bounding box center [125, 301] width 135 height 7
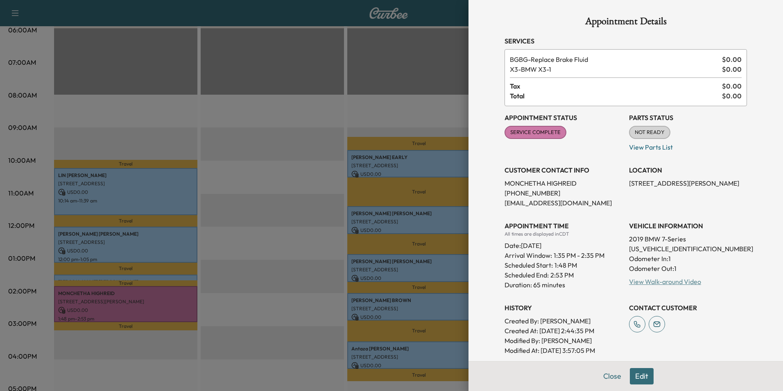
click at [683, 282] on link "View Walk-around Video" at bounding box center [665, 281] width 72 height 8
drag, startPoint x: 608, startPoint y: 370, endPoint x: 612, endPoint y: 369, distance: 4.2
click at [610, 369] on button "Close" at bounding box center [612, 376] width 29 height 16
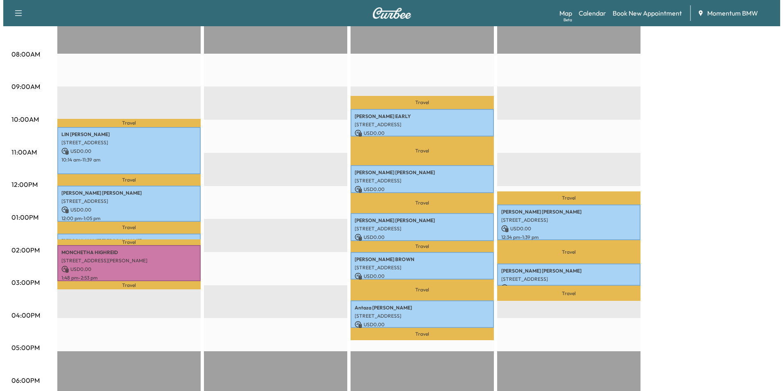
scroll to position [246, 0]
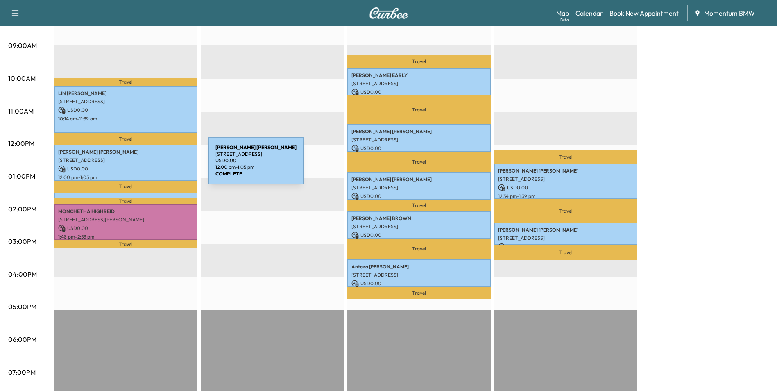
click at [147, 165] on p "USD 0.00" at bounding box center [125, 168] width 135 height 7
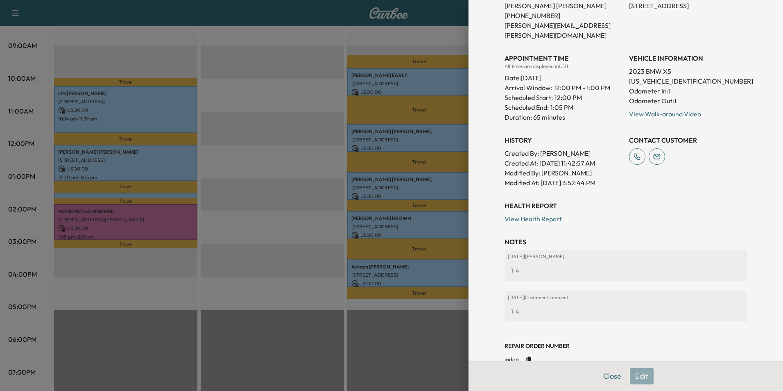
scroll to position [188, 0]
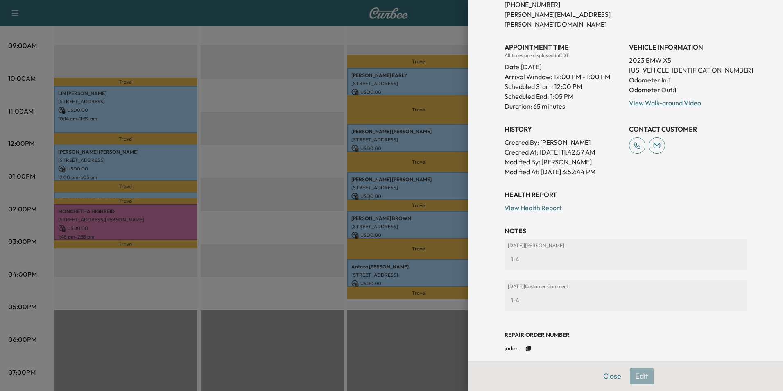
click at [606, 376] on button "Close" at bounding box center [612, 376] width 29 height 16
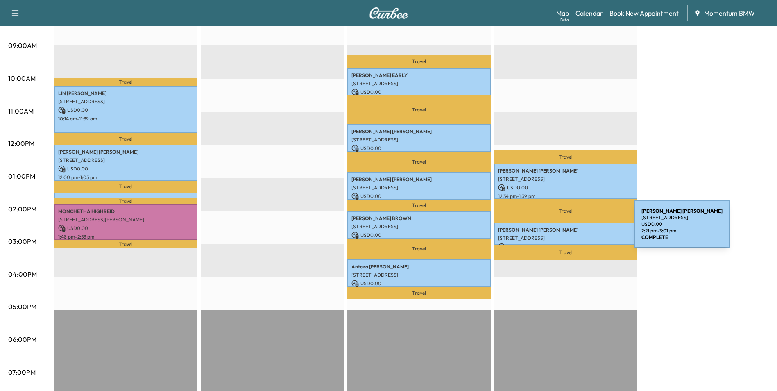
click at [573, 229] on p "[PERSON_NAME]" at bounding box center [565, 229] width 135 height 7
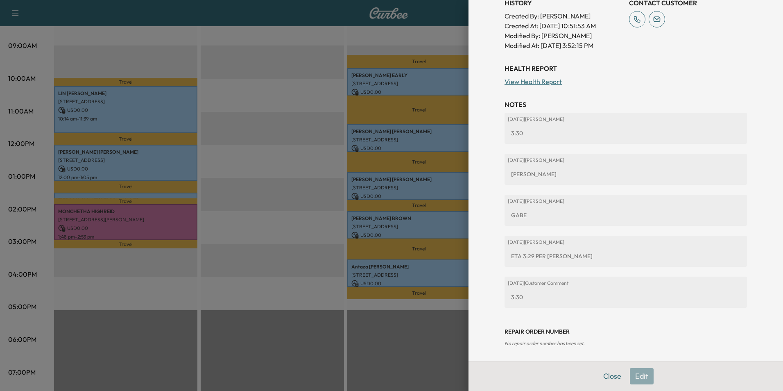
scroll to position [297, 0]
click at [614, 374] on button "Close" at bounding box center [612, 376] width 29 height 16
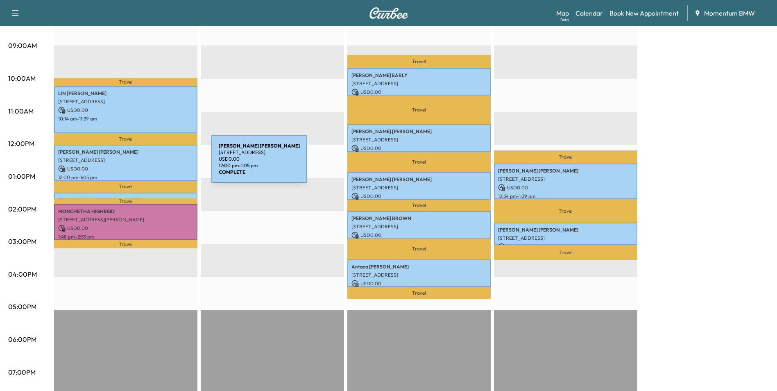
click at [150, 165] on p "USD 0.00" at bounding box center [125, 168] width 135 height 7
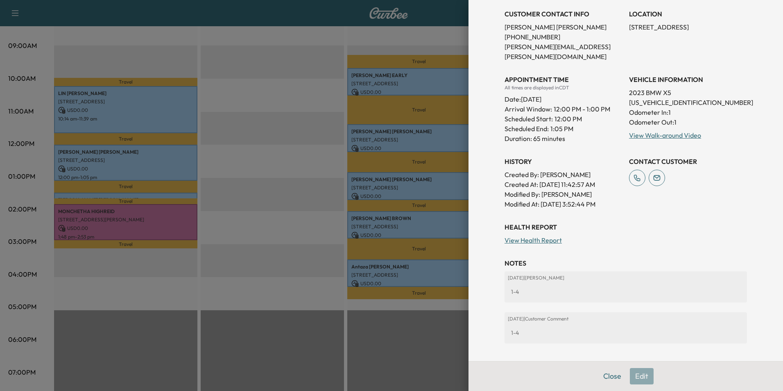
scroll to position [188, 0]
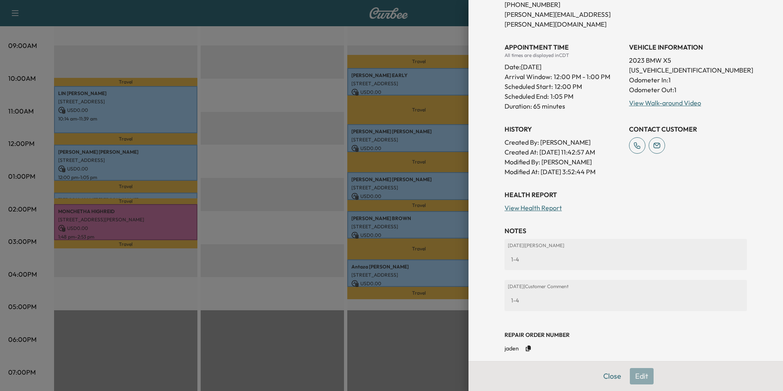
click at [600, 374] on button "Close" at bounding box center [612, 376] width 29 height 16
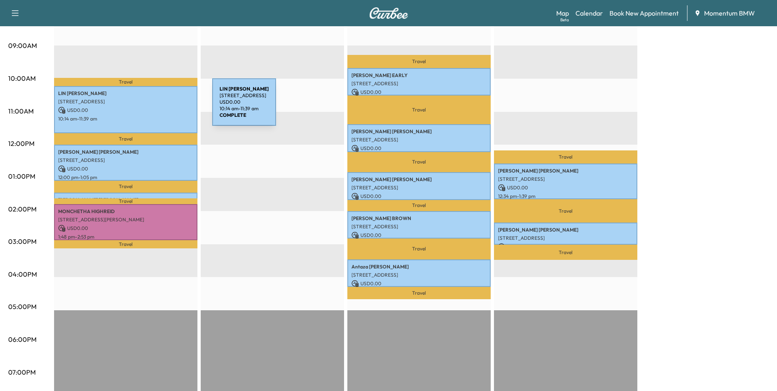
click at [151, 107] on p "USD 0.00" at bounding box center [125, 109] width 135 height 7
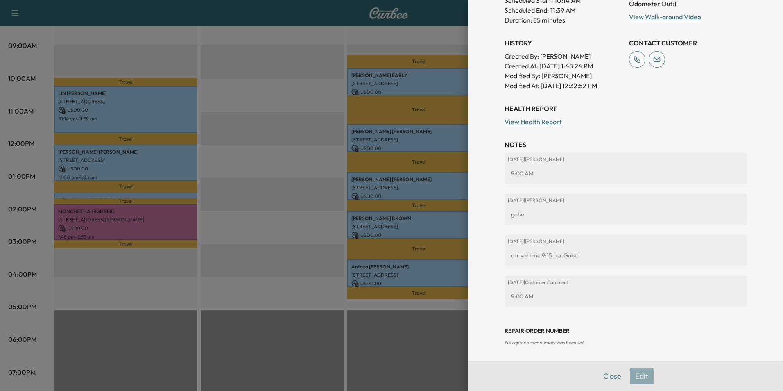
scroll to position [266, 0]
click at [606, 376] on button "Close" at bounding box center [612, 376] width 29 height 16
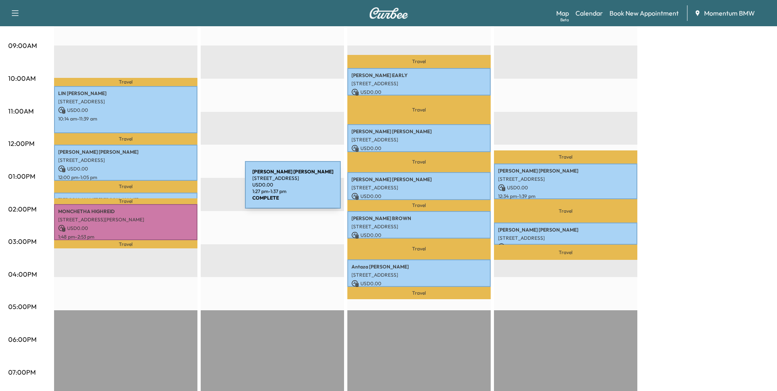
click at [183, 192] on div "[PERSON_NAME] [STREET_ADDRESS] USD 0.00 1:27 pm - 1:37 pm" at bounding box center [125, 196] width 143 height 8
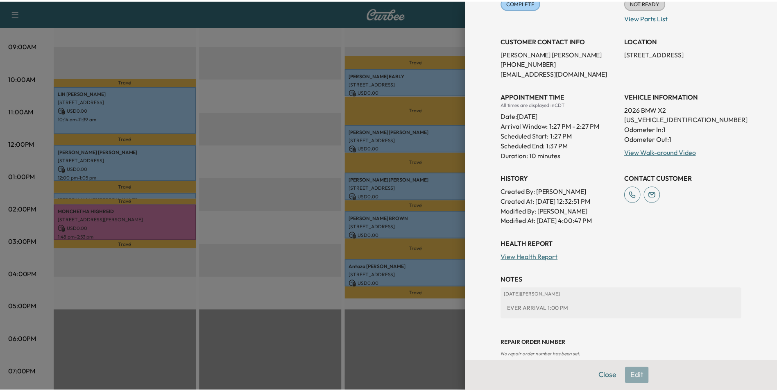
scroll to position [134, 0]
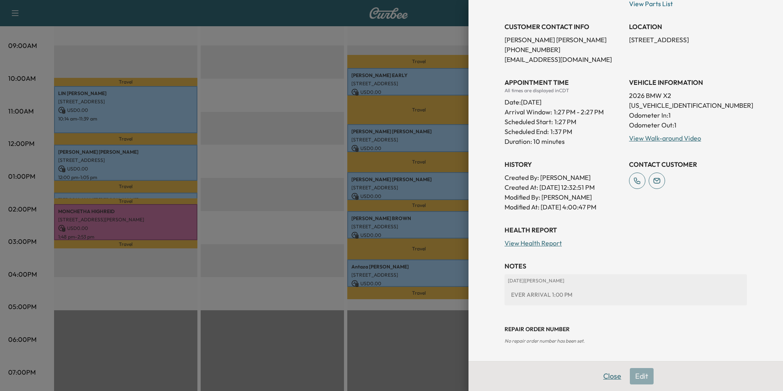
click at [608, 376] on button "Close" at bounding box center [612, 376] width 29 height 16
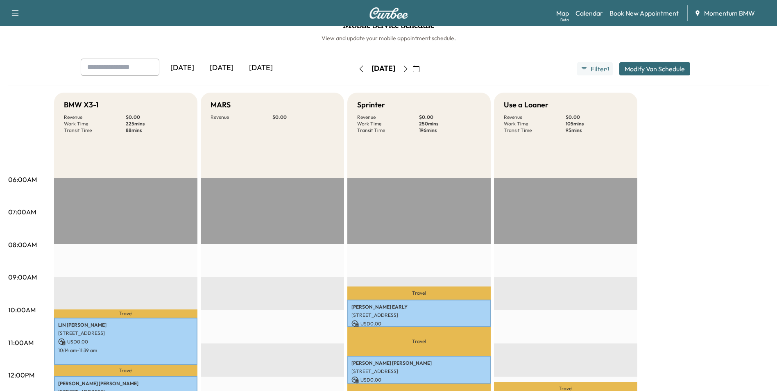
scroll to position [0, 0]
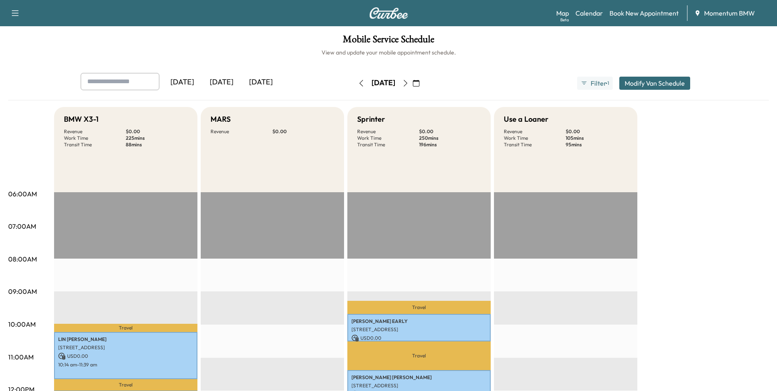
click at [419, 86] on icon "button" at bounding box center [416, 83] width 7 height 7
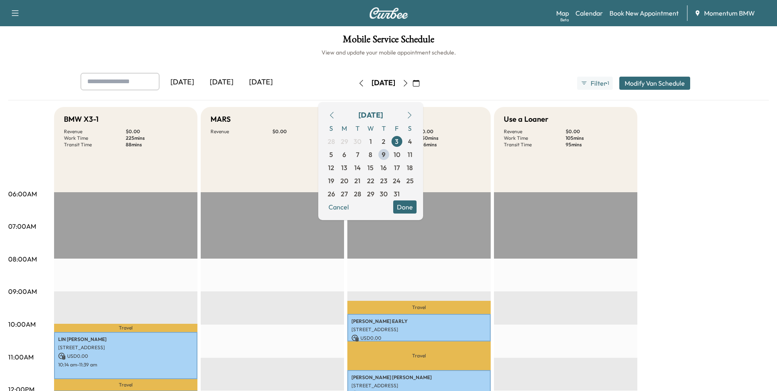
click at [385, 155] on span "9" at bounding box center [384, 154] width 4 height 10
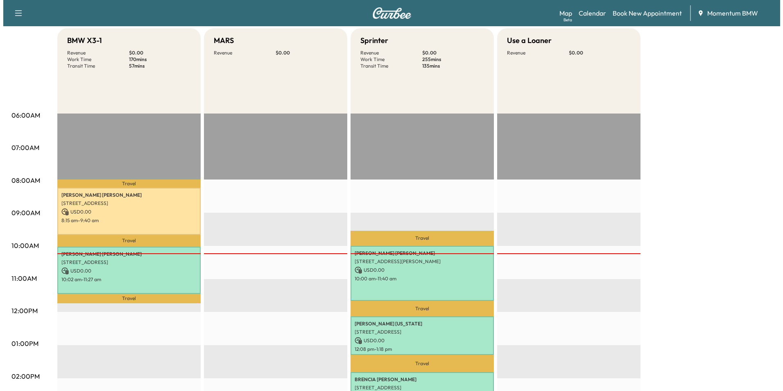
scroll to position [82, 0]
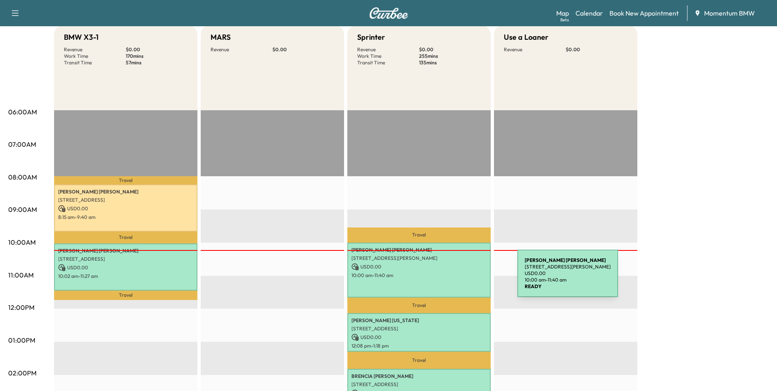
click at [455, 278] on div "[PERSON_NAME] [STREET_ADDRESS][PERSON_NAME] USD 0.00 10:00 am - 11:40 am" at bounding box center [418, 269] width 143 height 55
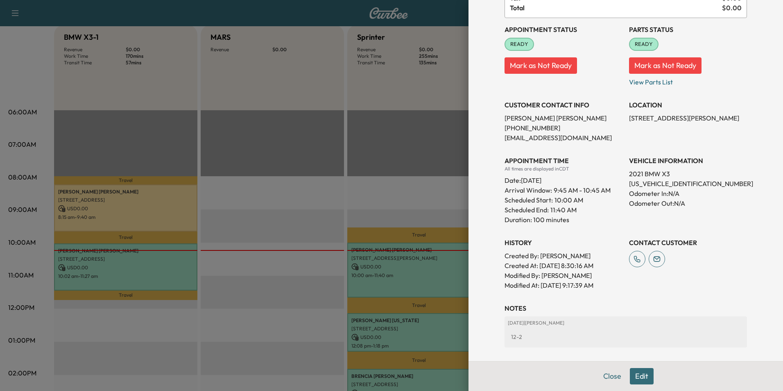
scroll to position [150, 0]
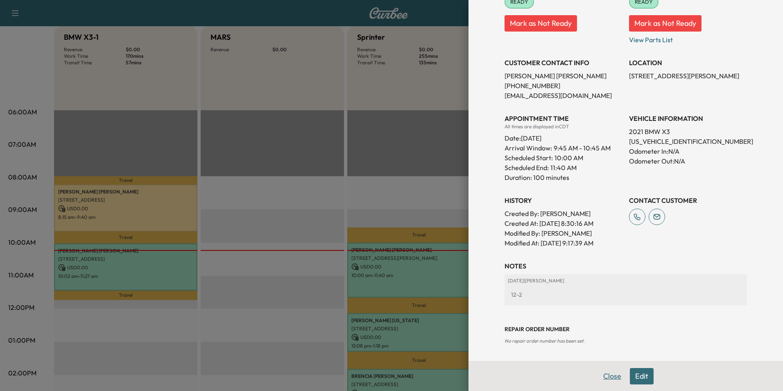
click at [607, 376] on button "Close" at bounding box center [612, 376] width 29 height 16
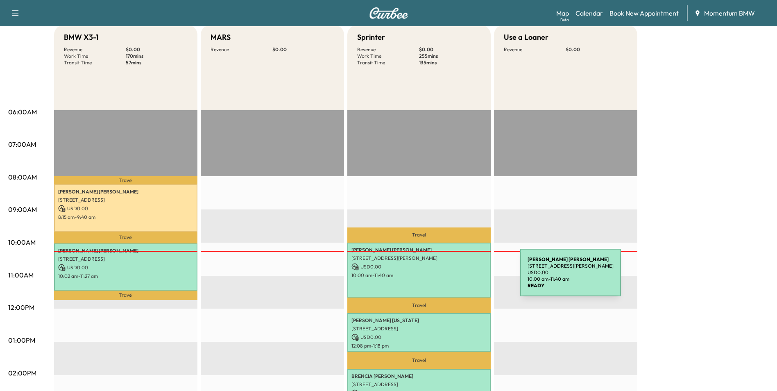
click at [458, 279] on div "[PERSON_NAME] [STREET_ADDRESS][PERSON_NAME] USD 0.00 10:00 am - 11:40 am" at bounding box center [418, 269] width 143 height 55
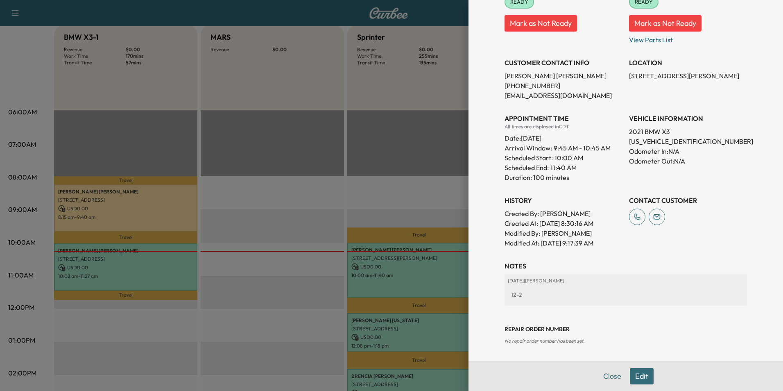
drag, startPoint x: 638, startPoint y: 379, endPoint x: 635, endPoint y: 364, distance: 15.0
click at [638, 379] on button "Edit" at bounding box center [642, 376] width 24 height 16
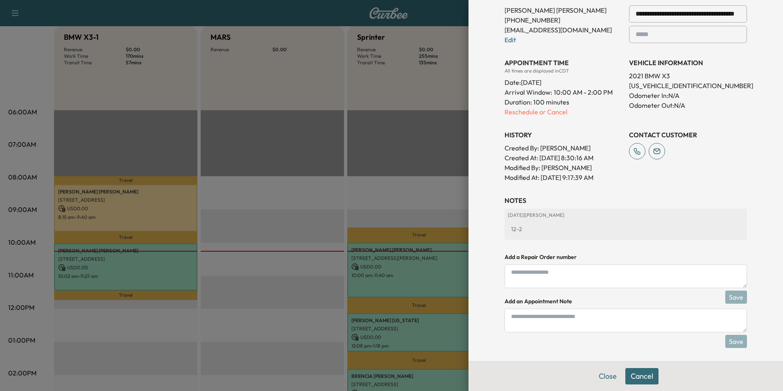
scroll to position [236, 0]
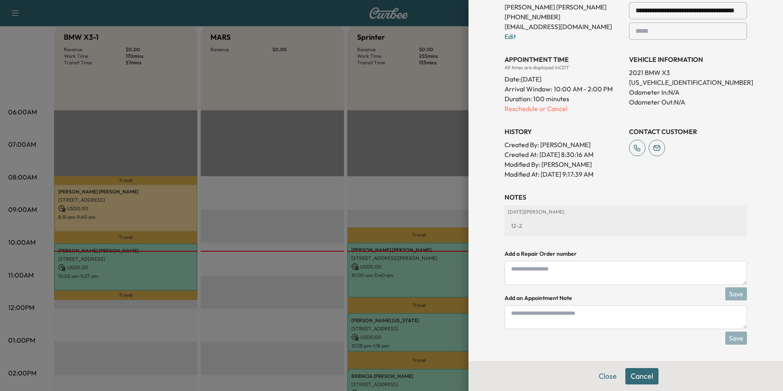
drag, startPoint x: 585, startPoint y: 319, endPoint x: 589, endPoint y: 315, distance: 6.1
click at [585, 319] on textarea at bounding box center [626, 317] width 242 height 24
type textarea "**********"
click at [731, 341] on button "Save" at bounding box center [736, 337] width 22 height 13
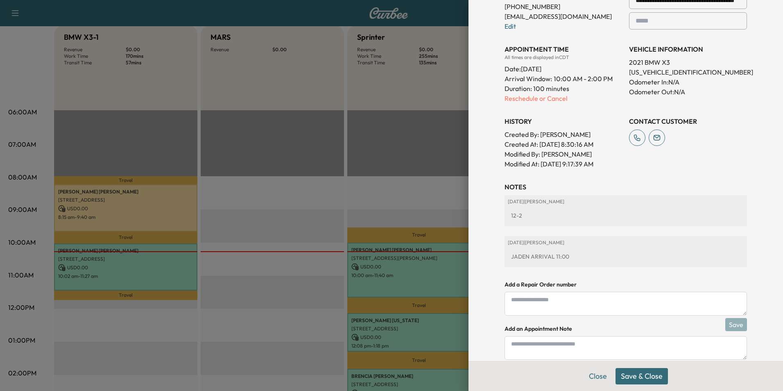
scroll to position [277, 0]
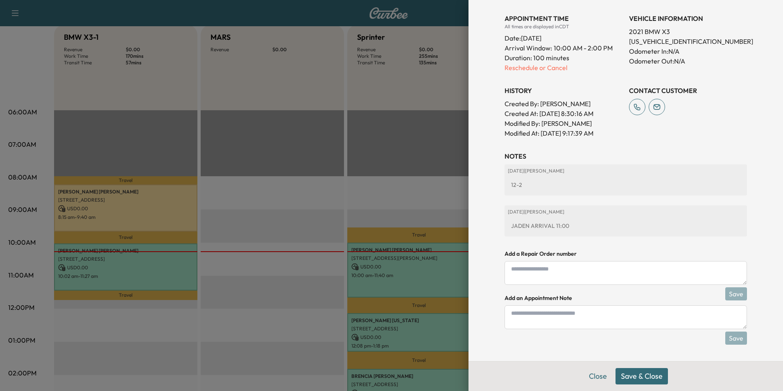
click at [650, 376] on button "Save & Close" at bounding box center [642, 376] width 52 height 16
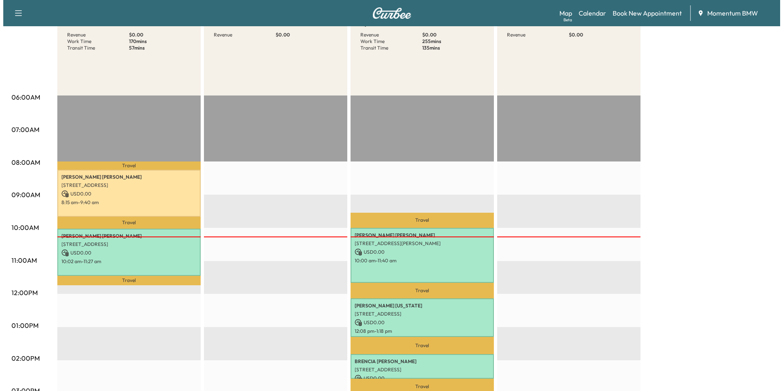
scroll to position [123, 0]
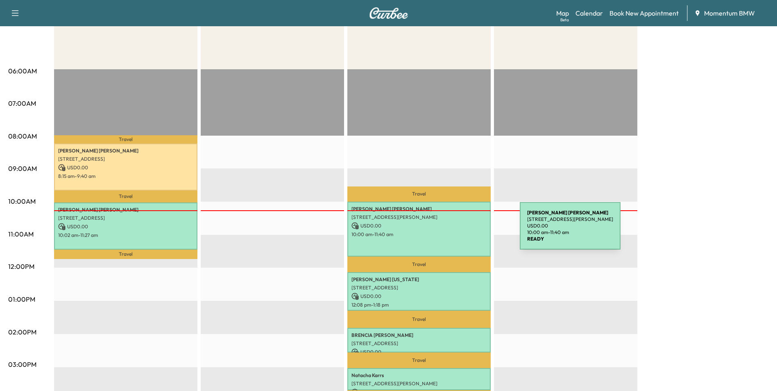
click at [458, 231] on p "10:00 am - 11:40 am" at bounding box center [418, 234] width 135 height 7
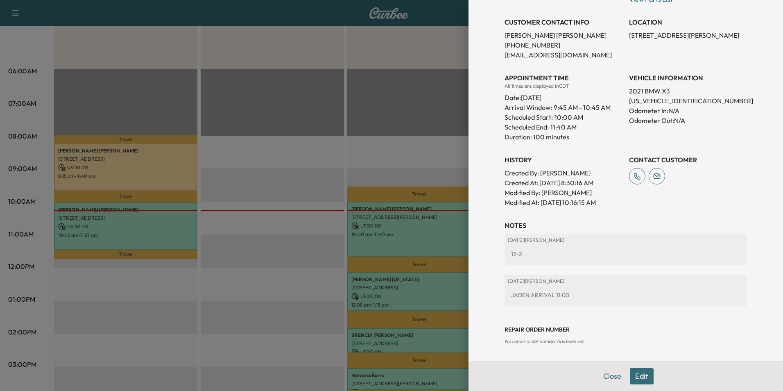
scroll to position [191, 0]
click at [602, 376] on button "Close" at bounding box center [612, 376] width 29 height 16
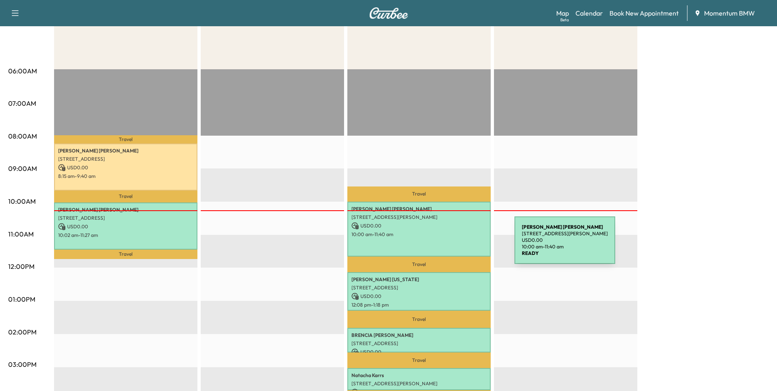
click at [450, 244] on div "[PERSON_NAME] [STREET_ADDRESS][PERSON_NAME] USD 0.00 10:00 am - 11:40 am" at bounding box center [418, 228] width 143 height 55
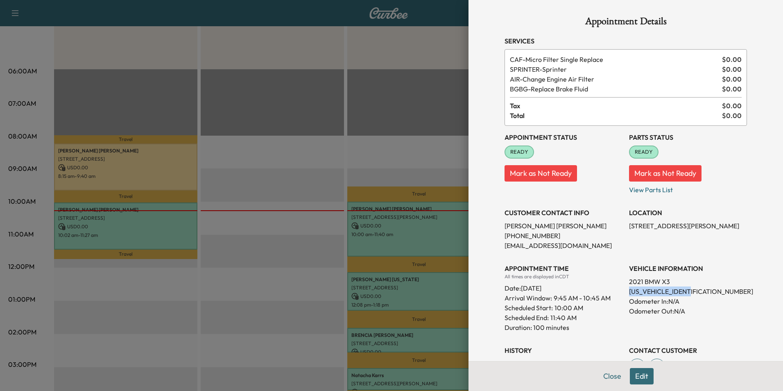
drag, startPoint x: 689, startPoint y: 293, endPoint x: 623, endPoint y: 294, distance: 66.3
click at [629, 294] on p "[US_VEHICLE_IDENTIFICATION_NUMBER]" at bounding box center [688, 291] width 118 height 10
drag, startPoint x: 623, startPoint y: 294, endPoint x: 676, endPoint y: 291, distance: 52.9
drag, startPoint x: 697, startPoint y: 226, endPoint x: 624, endPoint y: 225, distance: 73.7
click at [629, 225] on p "[STREET_ADDRESS][PERSON_NAME]" at bounding box center [688, 226] width 118 height 10
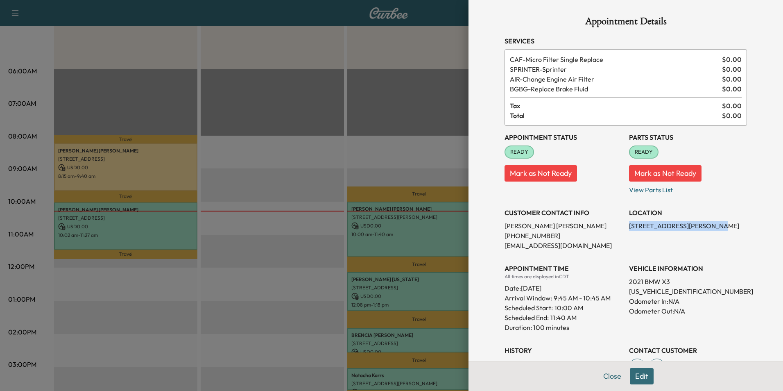
drag, startPoint x: 624, startPoint y: 225, endPoint x: 666, endPoint y: 226, distance: 42.2
click at [605, 376] on button "Close" at bounding box center [612, 376] width 29 height 16
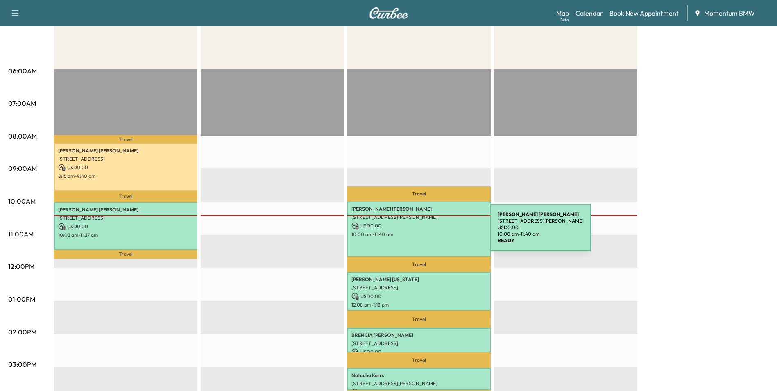
click at [429, 232] on p "10:00 am - 11:40 am" at bounding box center [418, 234] width 135 height 7
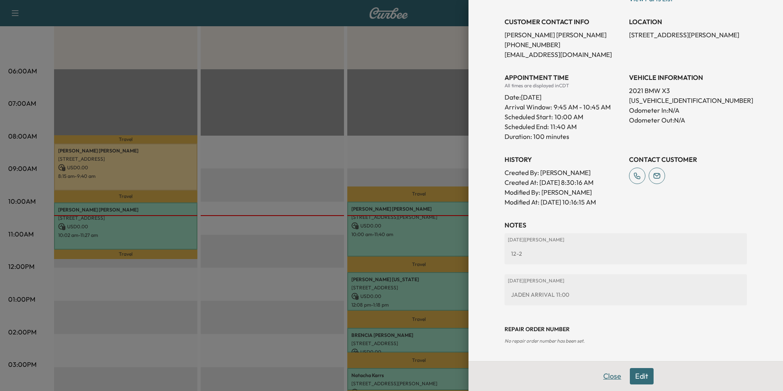
click at [602, 374] on button "Close" at bounding box center [612, 376] width 29 height 16
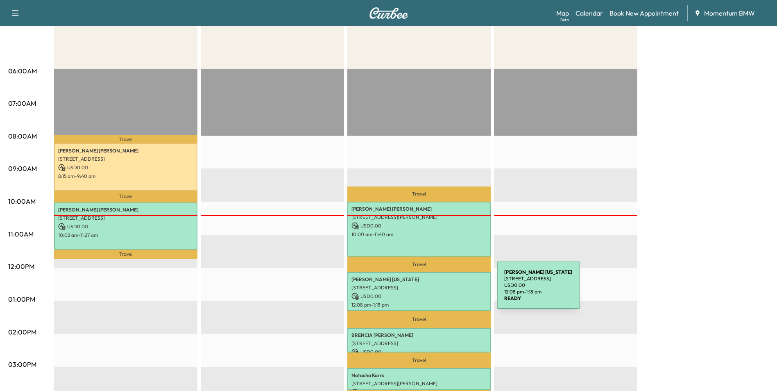
click at [435, 292] on p "USD 0.00" at bounding box center [418, 295] width 135 height 7
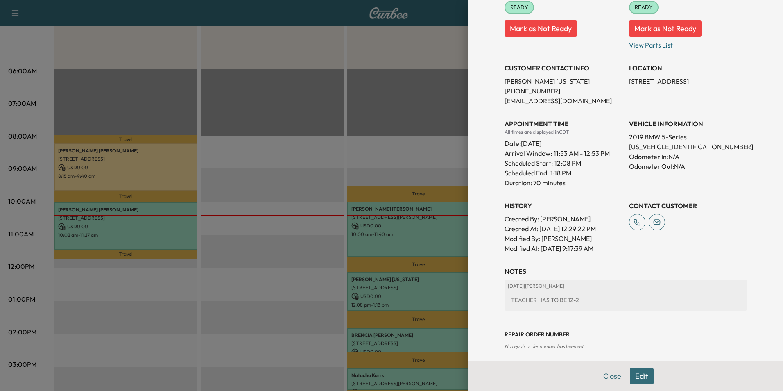
scroll to position [140, 0]
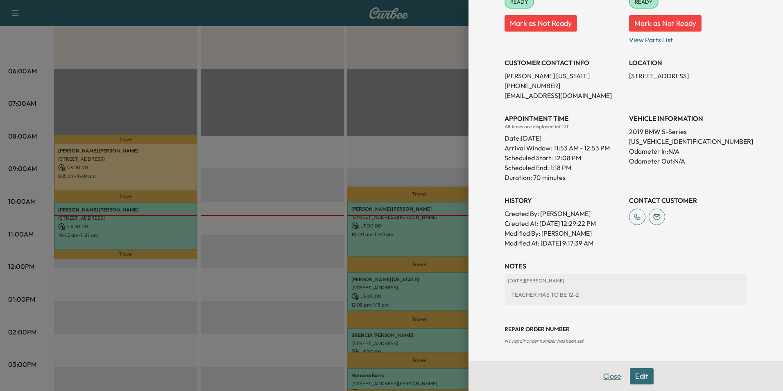
click at [602, 376] on button "Close" at bounding box center [612, 376] width 29 height 16
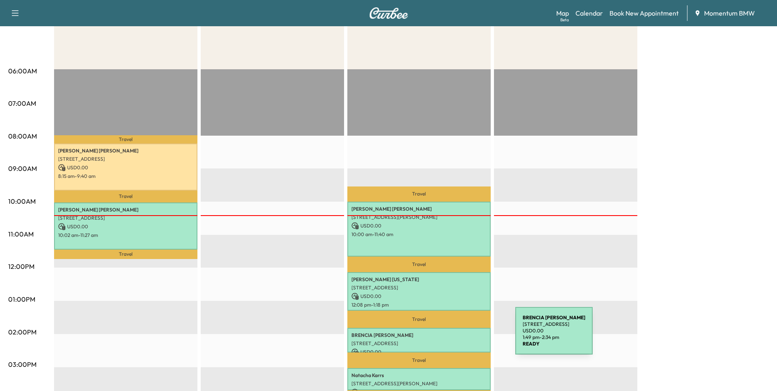
click at [454, 335] on div "[PERSON_NAME] [STREET_ADDRESS] USD 0.00 1:49 pm - 2:34 pm" at bounding box center [418, 340] width 143 height 25
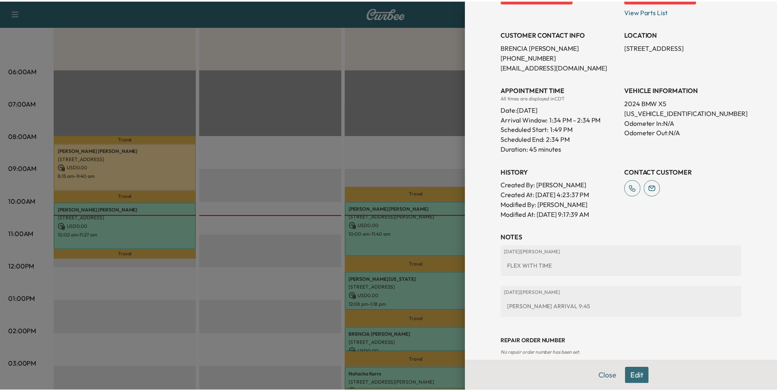
scroll to position [171, 0]
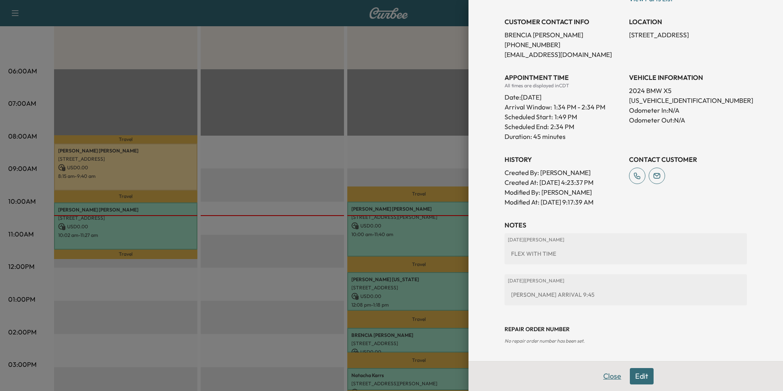
click at [606, 378] on button "Close" at bounding box center [612, 376] width 29 height 16
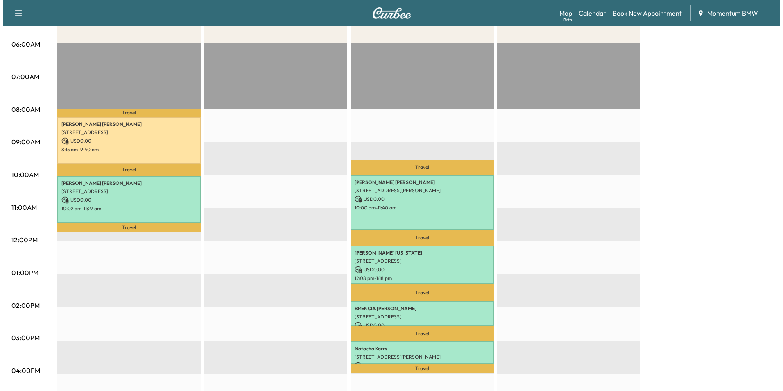
scroll to position [205, 0]
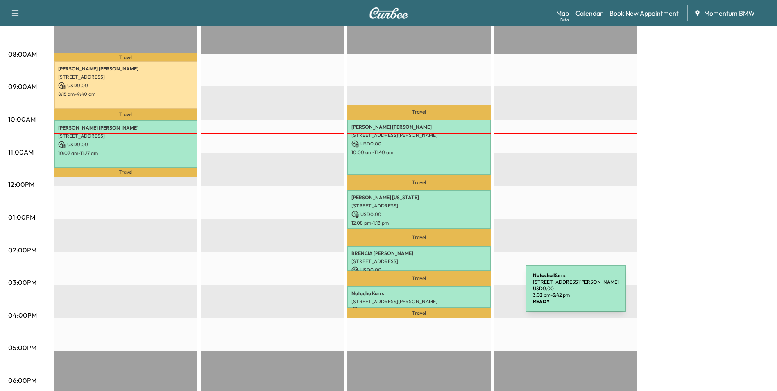
click at [464, 293] on div "[PERSON_NAME] [STREET_ADDRESS][PERSON_NAME] USD 0.00 3:02 pm - 3:42 pm" at bounding box center [418, 297] width 143 height 22
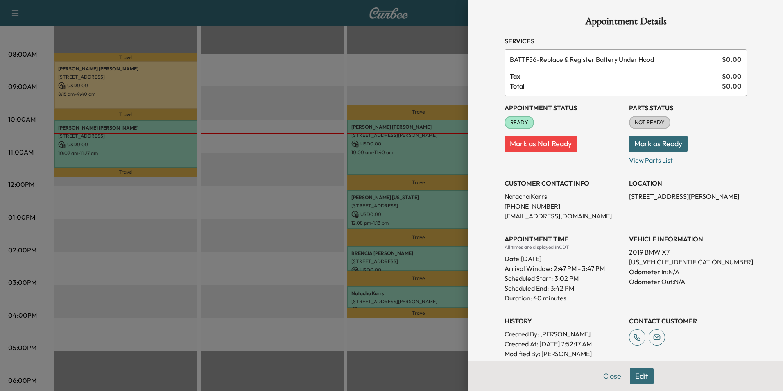
scroll to position [120, 0]
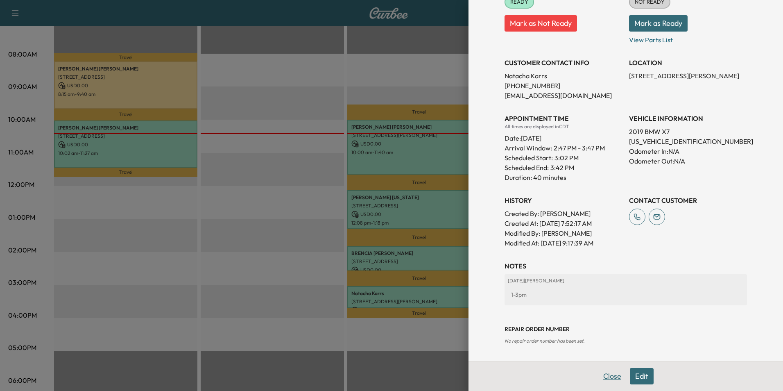
click at [604, 376] on button "Close" at bounding box center [612, 376] width 29 height 16
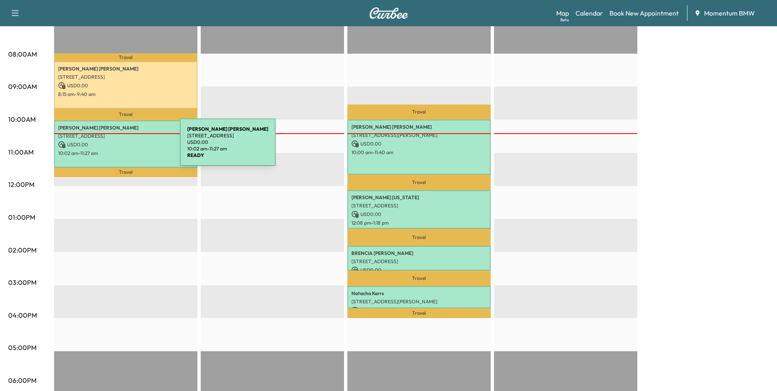
click at [118, 147] on p "USD 0.00" at bounding box center [125, 144] width 135 height 7
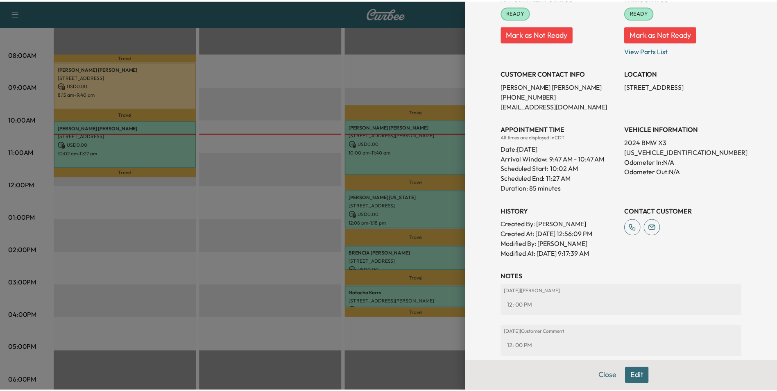
scroll to position [171, 0]
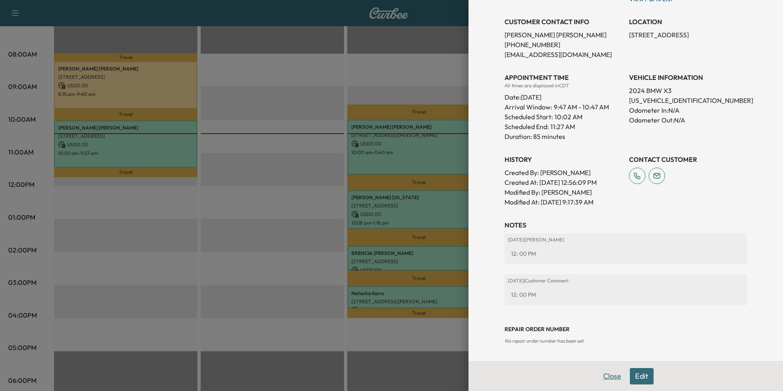
click at [601, 375] on button "Close" at bounding box center [612, 376] width 29 height 16
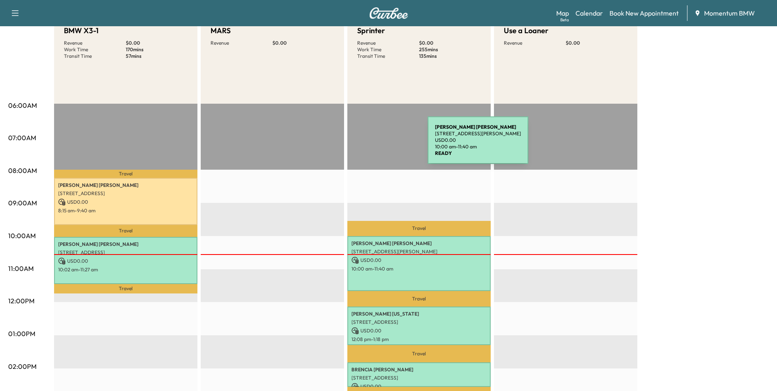
scroll to position [0, 0]
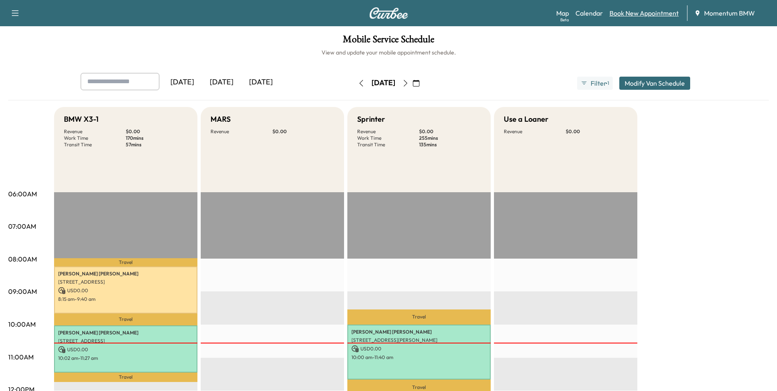
click at [635, 15] on link "Book New Appointment" at bounding box center [643, 13] width 69 height 10
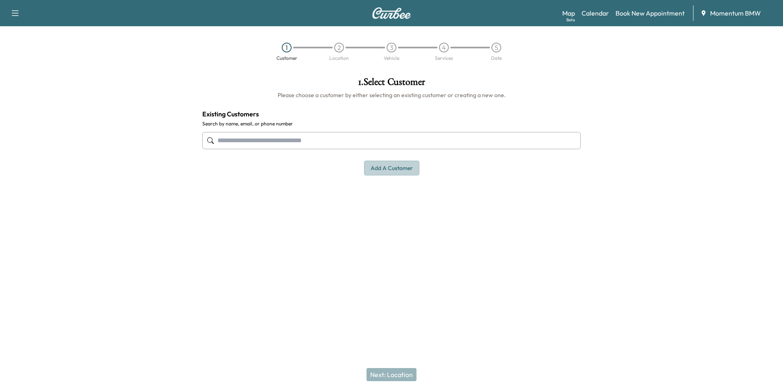
click at [405, 163] on button "Add a customer" at bounding box center [391, 168] width 55 height 15
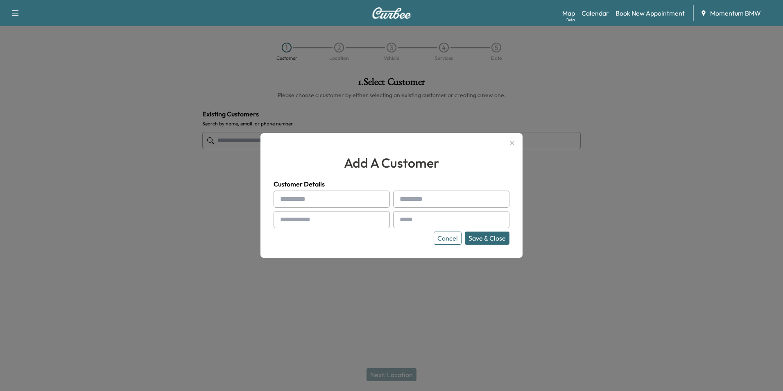
click at [362, 203] on input "text" at bounding box center [332, 198] width 116 height 17
type input "*"
type input "*******"
type input "******"
type input "**********"
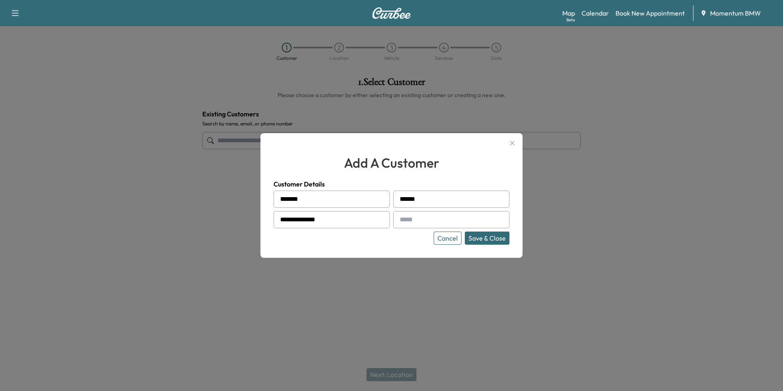
click at [476, 220] on input "text" at bounding box center [451, 219] width 116 height 17
type input "**********"
click at [491, 236] on button "Save & Close" at bounding box center [487, 237] width 45 height 13
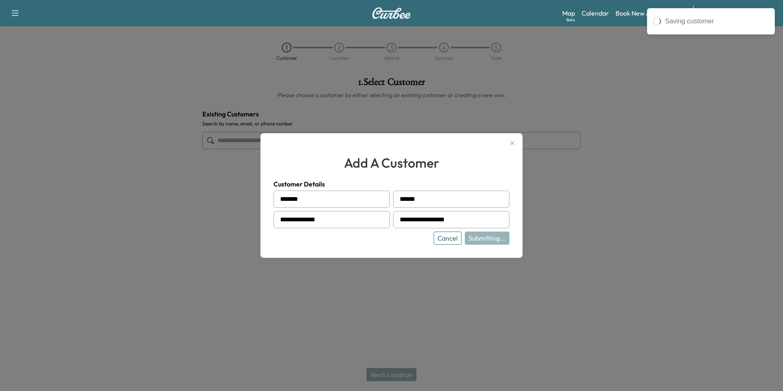
type input "**********"
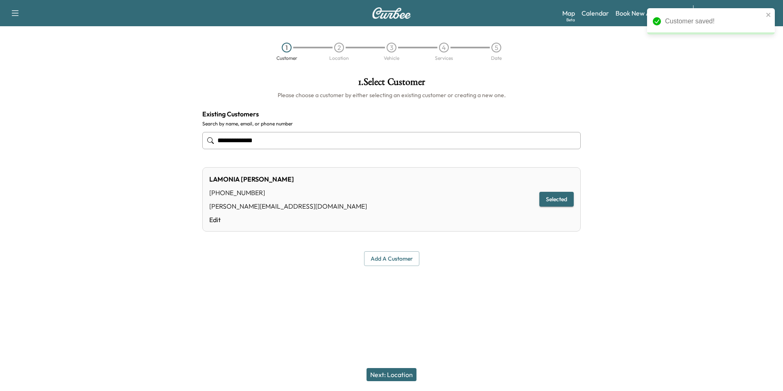
click at [397, 376] on button "Next: Location" at bounding box center [392, 374] width 50 height 13
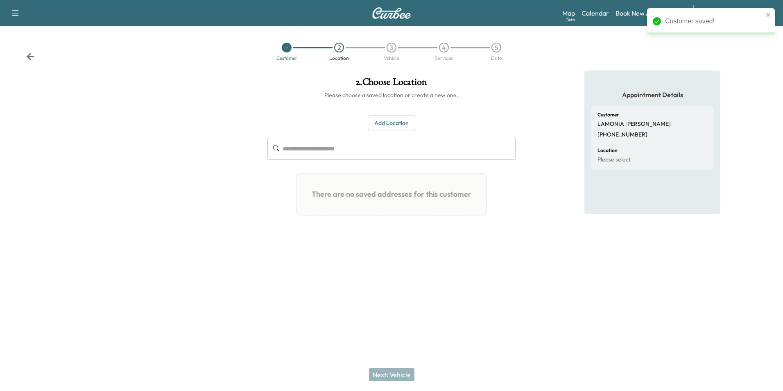
click at [398, 118] on button "Add Location" at bounding box center [392, 122] width 48 height 15
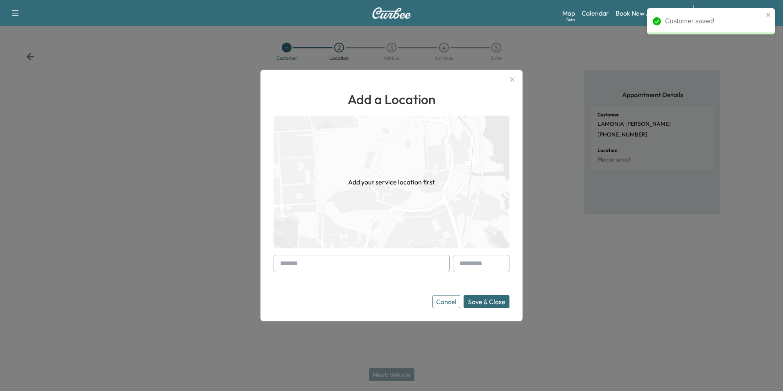
click at [326, 265] on input "text" at bounding box center [362, 263] width 176 height 17
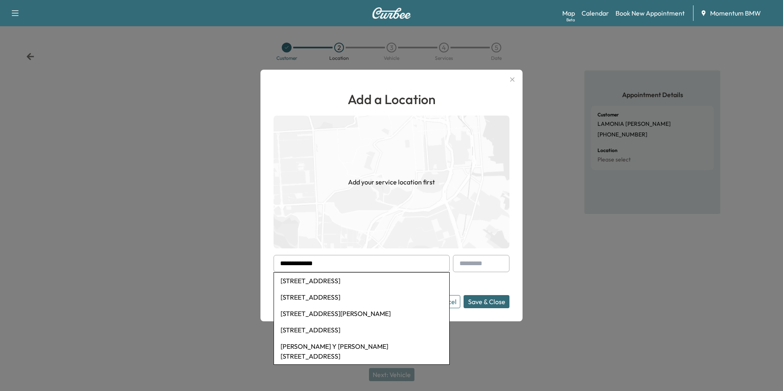
click at [375, 282] on li "[STREET_ADDRESS]" at bounding box center [361, 280] width 175 height 16
type input "**********"
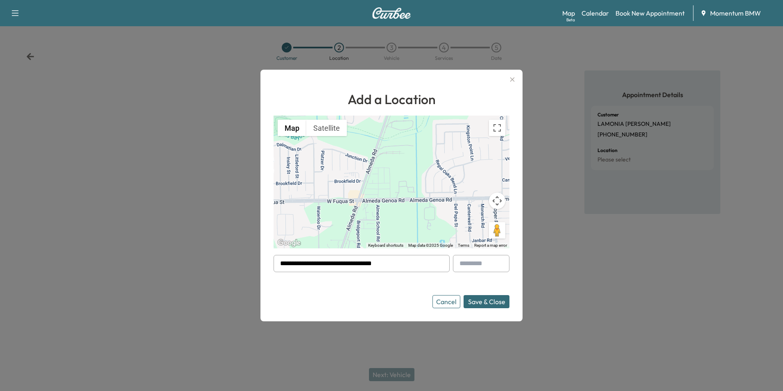
click at [491, 300] on button "Save & Close" at bounding box center [487, 301] width 46 height 13
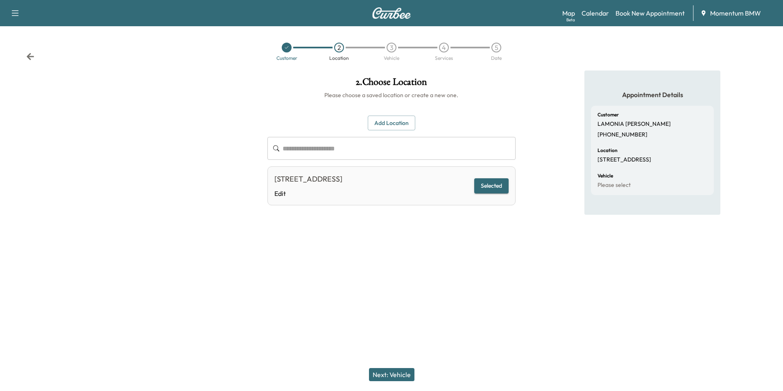
click at [388, 369] on button "Next: Vehicle" at bounding box center [391, 374] width 45 height 13
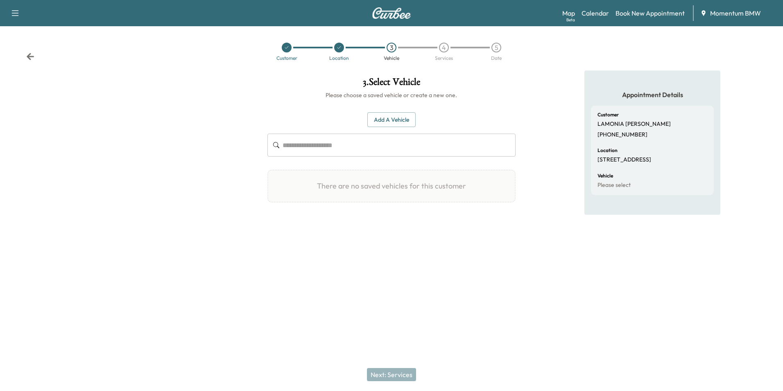
click at [407, 121] on button "Add a Vehicle" at bounding box center [391, 119] width 48 height 15
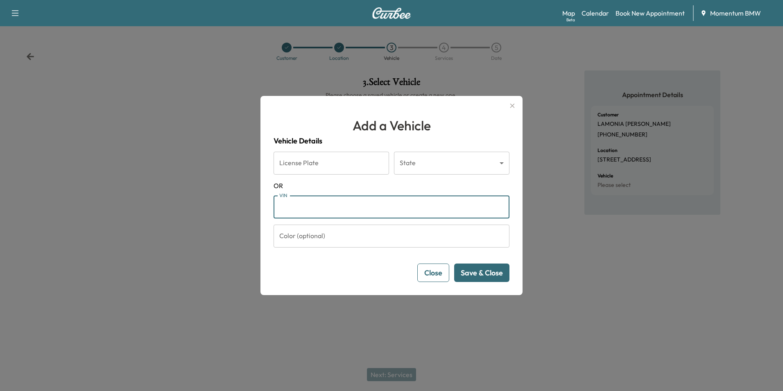
paste input "**********"
type input "**********"
click at [493, 277] on button "Save & Close" at bounding box center [481, 272] width 55 height 18
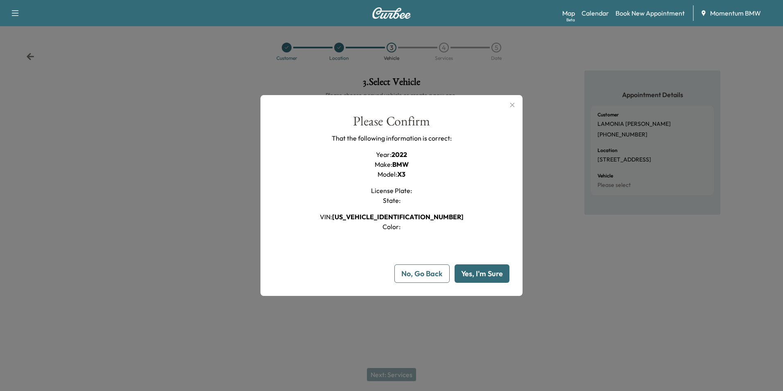
click at [484, 267] on button "Yes, I'm Sure" at bounding box center [482, 273] width 55 height 18
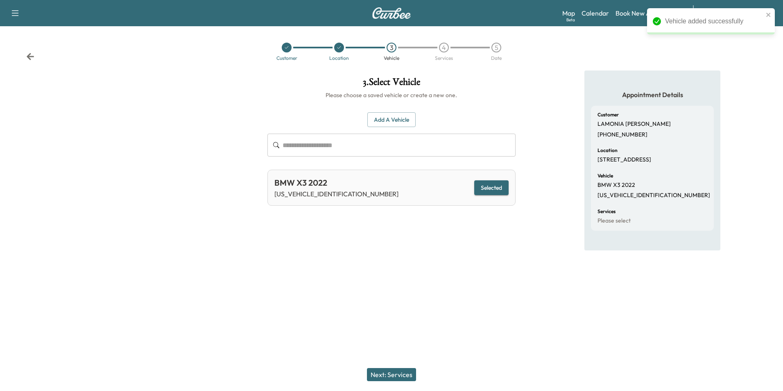
click at [405, 376] on button "Next: Services" at bounding box center [391, 374] width 49 height 13
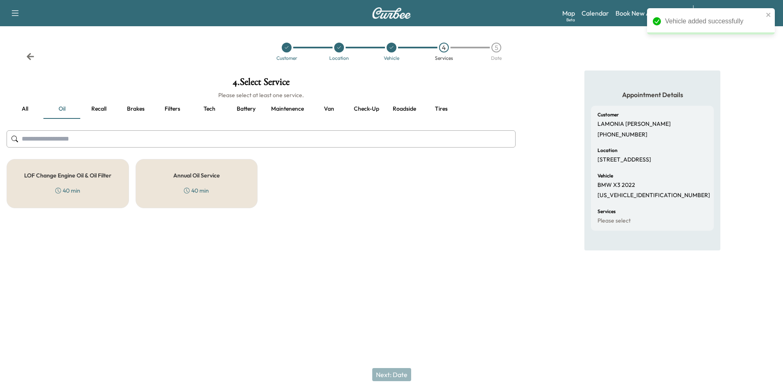
click at [191, 177] on h5 "Annual Oil Service" at bounding box center [196, 175] width 47 height 6
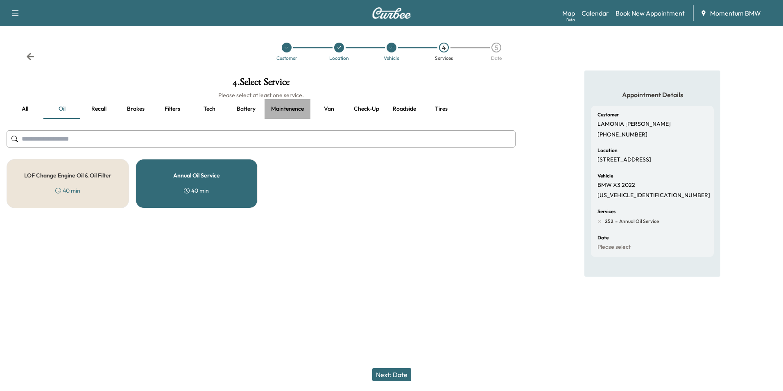
click at [274, 107] on button "Maintenence" at bounding box center [288, 109] width 46 height 20
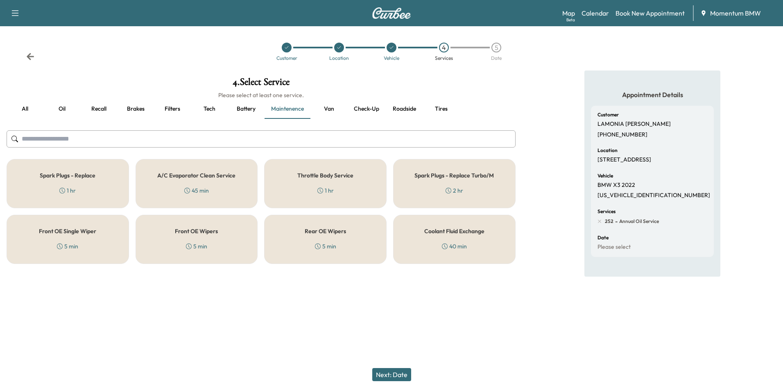
click at [86, 183] on div "Spark Plugs - Replace 1 hr" at bounding box center [68, 183] width 122 height 49
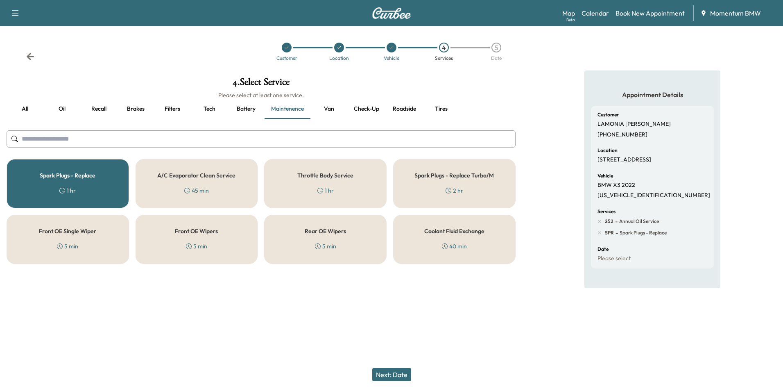
drag, startPoint x: 402, startPoint y: 374, endPoint x: 400, endPoint y: 370, distance: 4.4
click at [402, 373] on button "Next: Date" at bounding box center [391, 374] width 39 height 13
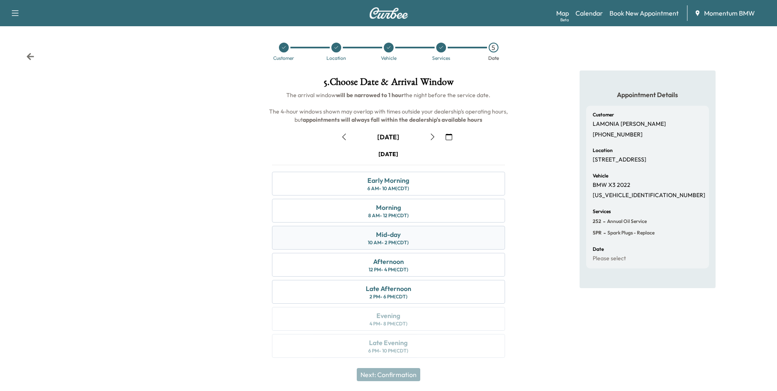
click at [382, 236] on div "Mid-day" at bounding box center [388, 234] width 25 height 10
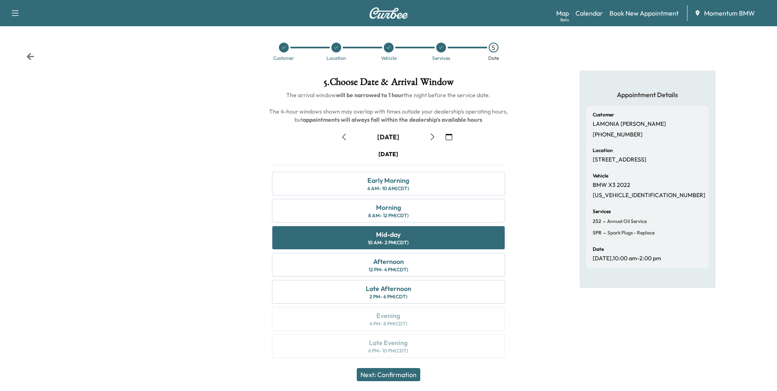
click at [402, 374] on button "Next: Confirmation" at bounding box center [388, 374] width 63 height 13
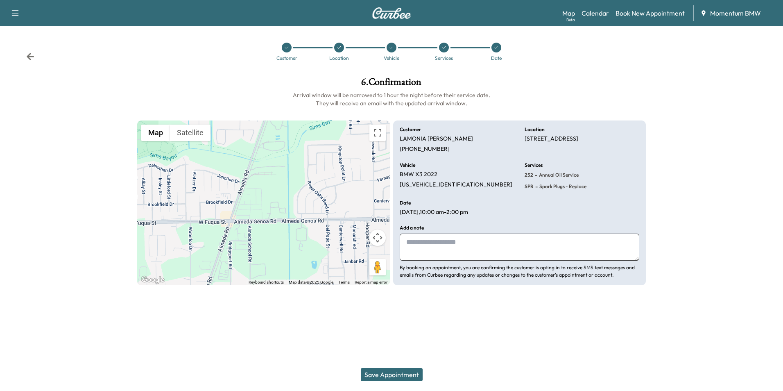
click at [468, 253] on textarea at bounding box center [520, 246] width 240 height 27
type textarea "*********"
click at [403, 369] on button "Save Appointment" at bounding box center [392, 374] width 62 height 13
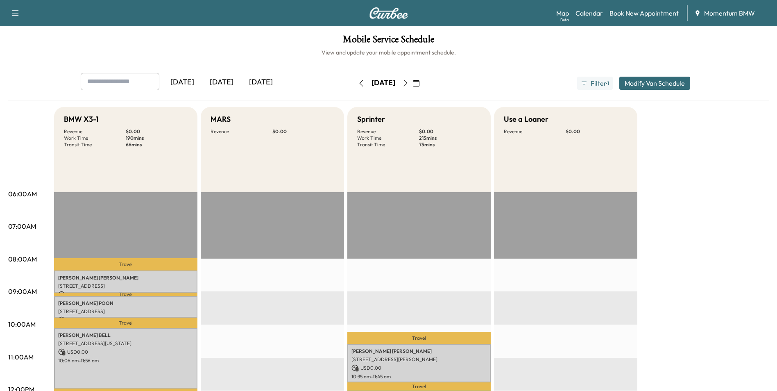
click at [359, 85] on icon "button" at bounding box center [361, 83] width 4 height 7
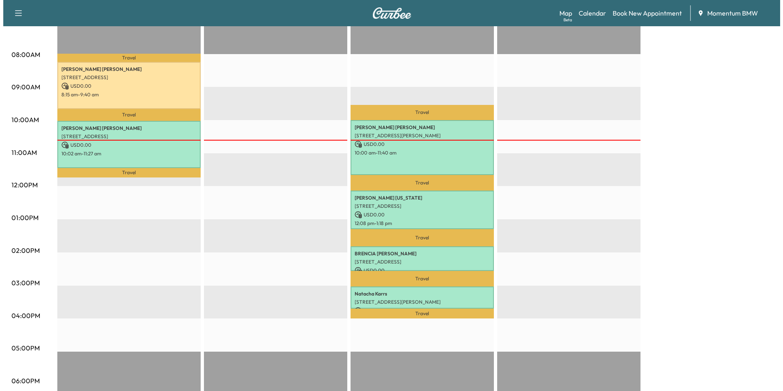
scroll to position [205, 0]
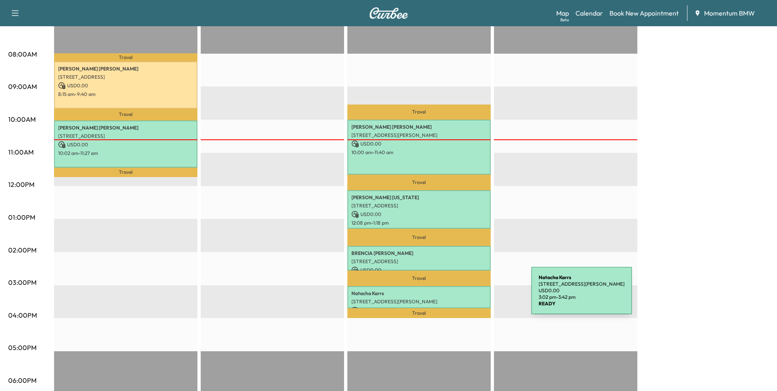
click at [470, 298] on p "[STREET_ADDRESS][PERSON_NAME]" at bounding box center [418, 301] width 135 height 7
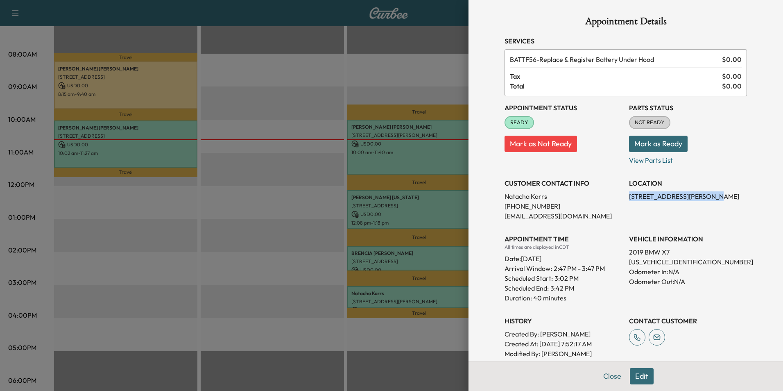
drag, startPoint x: 691, startPoint y: 198, endPoint x: 623, endPoint y: 193, distance: 68.2
click at [629, 193] on p "[STREET_ADDRESS][PERSON_NAME]" at bounding box center [688, 196] width 118 height 10
drag, startPoint x: 623, startPoint y: 193, endPoint x: 671, endPoint y: 198, distance: 47.8
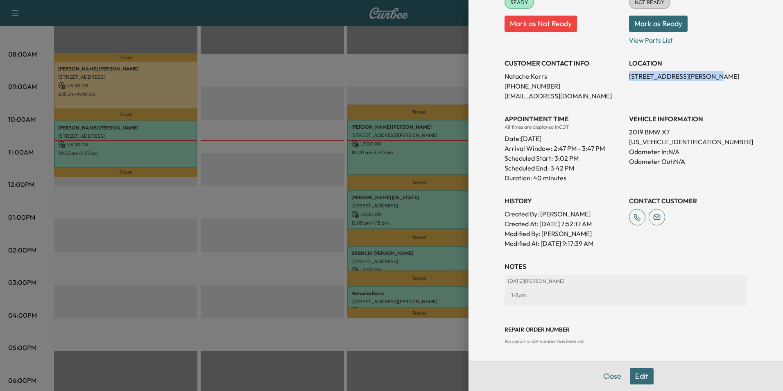
scroll to position [120, 0]
click at [608, 375] on button "Close" at bounding box center [612, 376] width 29 height 16
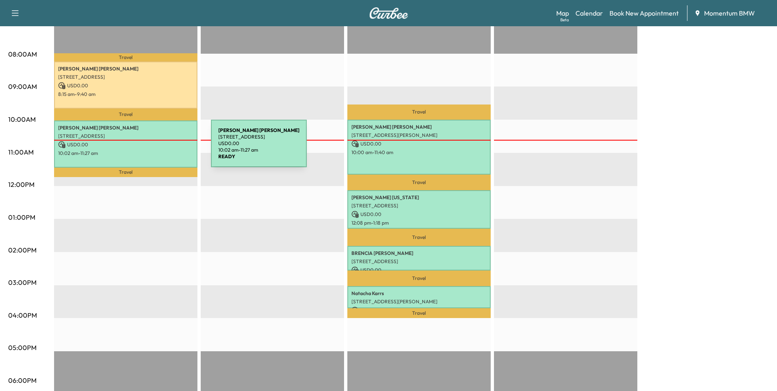
click at [149, 150] on p "10:02 am - 11:27 am" at bounding box center [125, 153] width 135 height 7
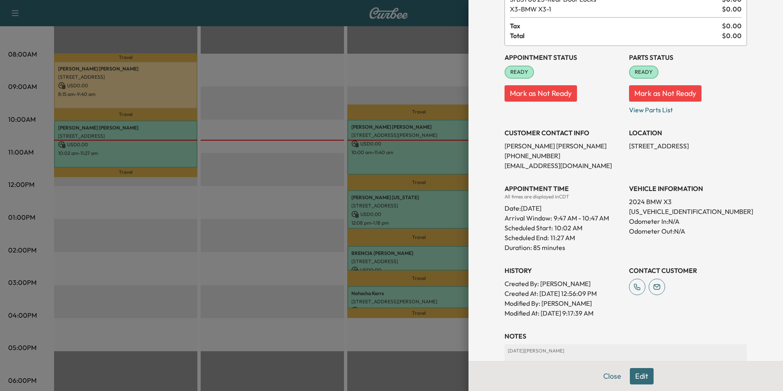
scroll to position [171, 0]
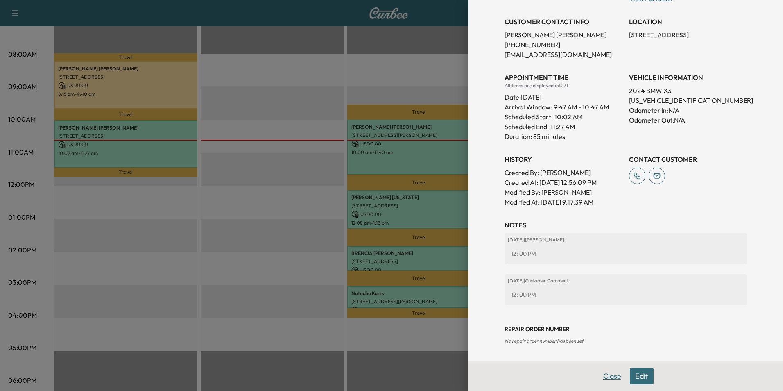
click at [600, 374] on button "Close" at bounding box center [612, 376] width 29 height 16
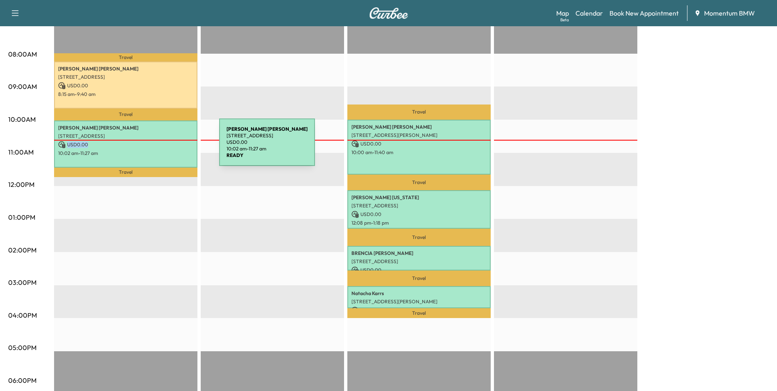
click at [158, 147] on div "[PERSON_NAME] [STREET_ADDRESS] USD 0.00 10:02 am - 11:27 am" at bounding box center [125, 143] width 143 height 47
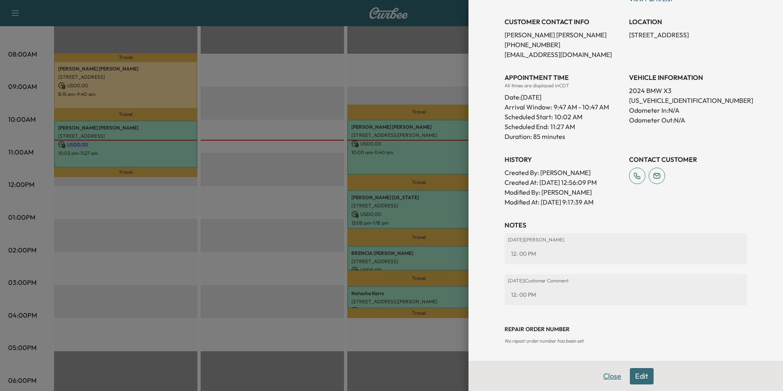
click at [609, 376] on button "Close" at bounding box center [612, 376] width 29 height 16
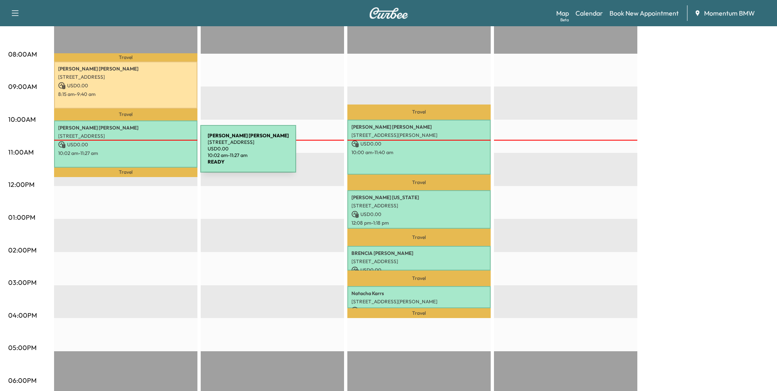
click at [139, 154] on p "10:02 am - 11:27 am" at bounding box center [125, 153] width 135 height 7
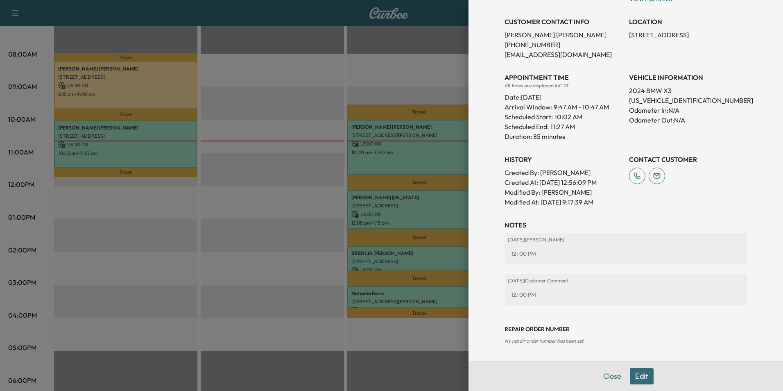
click at [634, 378] on button "Edit" at bounding box center [642, 376] width 24 height 16
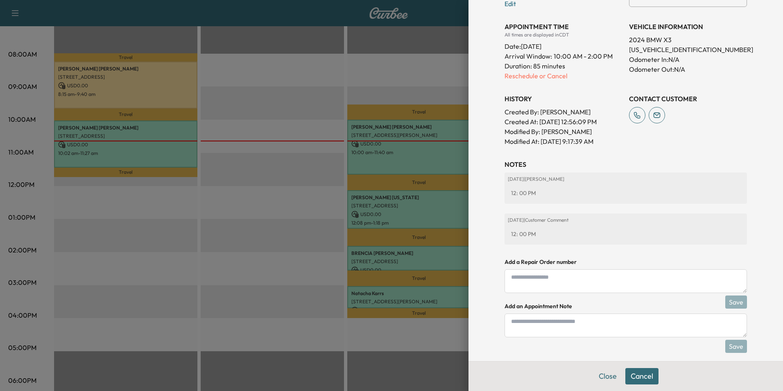
scroll to position [257, 0]
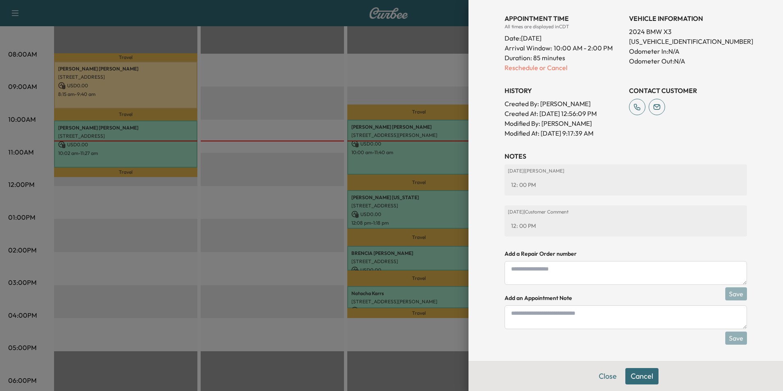
click at [601, 319] on textarea at bounding box center [626, 317] width 242 height 24
type textarea "**********"
click at [730, 335] on button "Save" at bounding box center [736, 337] width 22 height 13
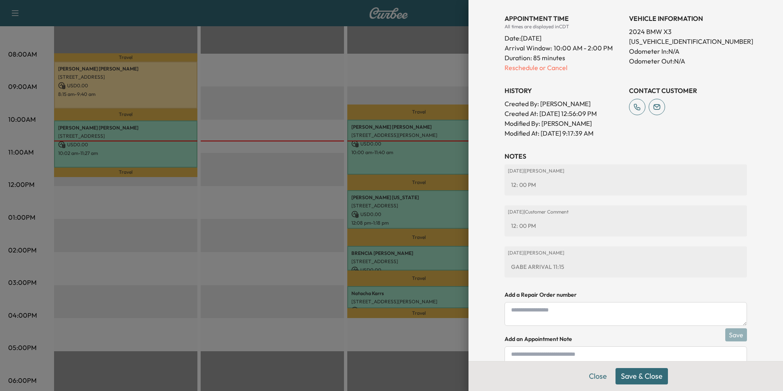
click at [643, 374] on button "Save & Close" at bounding box center [642, 376] width 52 height 16
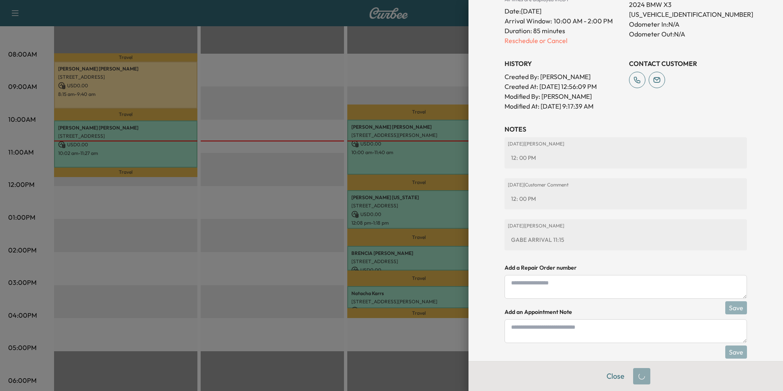
scroll to position [240, 0]
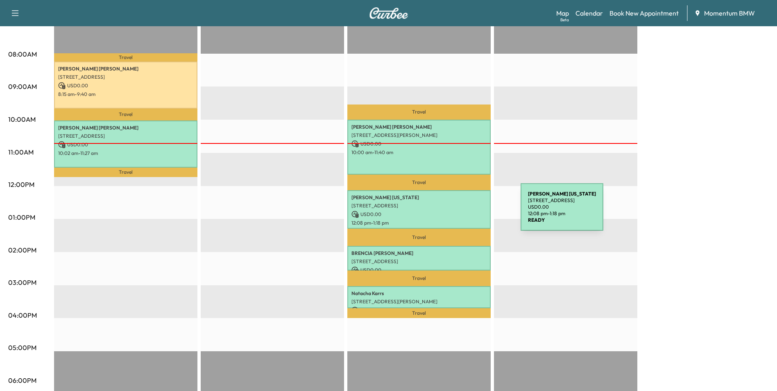
click at [459, 212] on p "USD 0.00" at bounding box center [418, 213] width 135 height 7
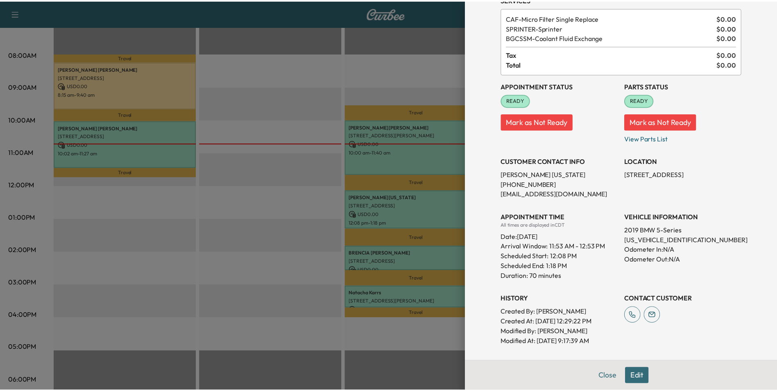
scroll to position [140, 0]
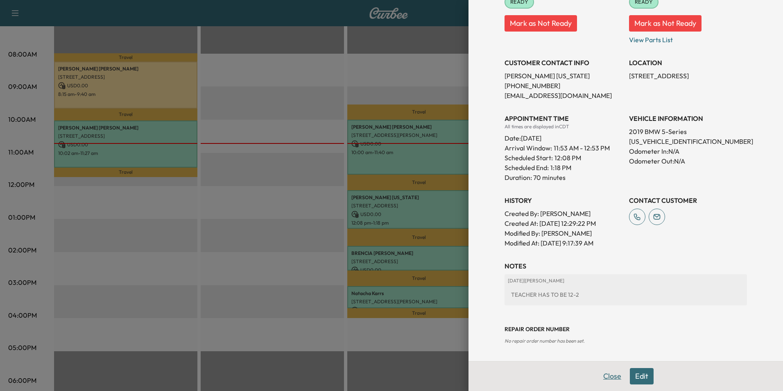
click at [603, 373] on button "Close" at bounding box center [612, 376] width 29 height 16
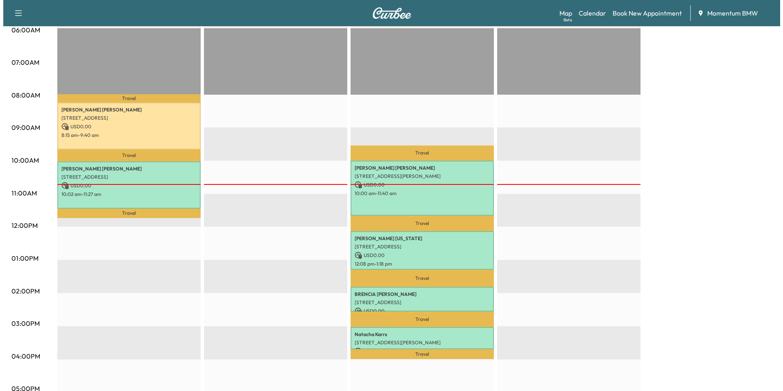
scroll to position [205, 0]
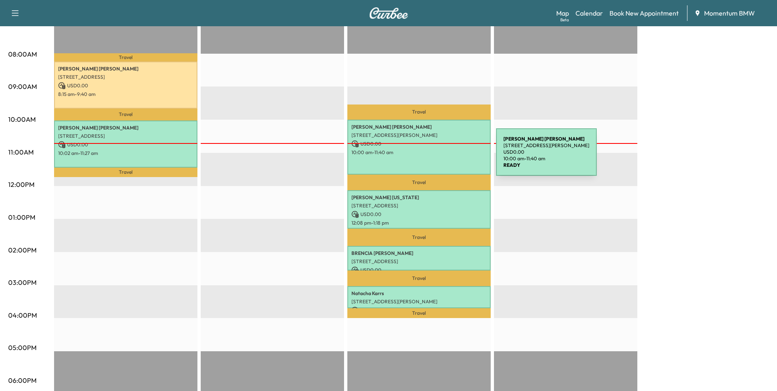
click at [435, 157] on div "[PERSON_NAME] [STREET_ADDRESS][PERSON_NAME] USD 0.00 10:00 am - 11:40 am" at bounding box center [418, 147] width 143 height 55
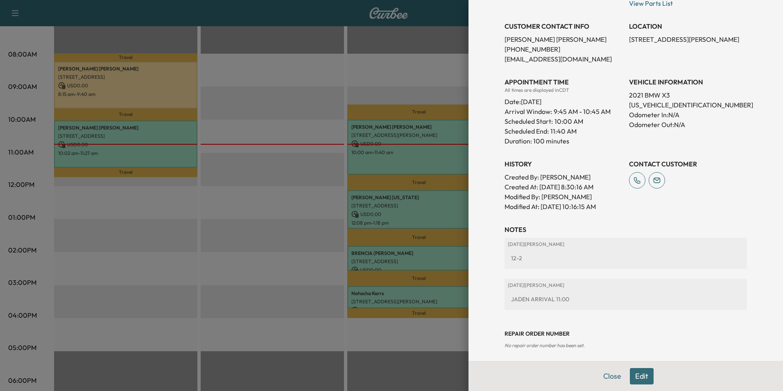
scroll to position [191, 0]
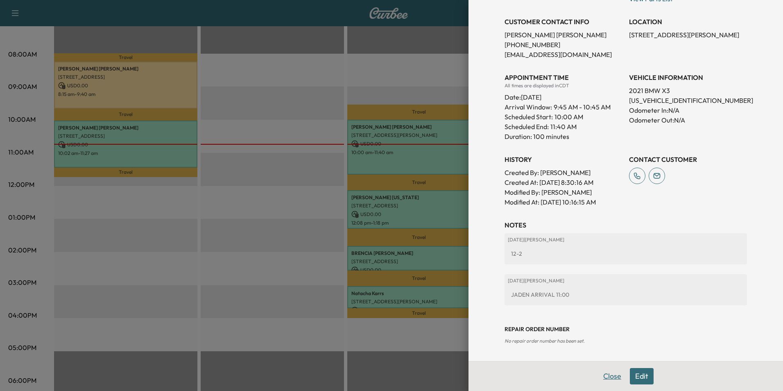
click at [605, 379] on button "Close" at bounding box center [612, 376] width 29 height 16
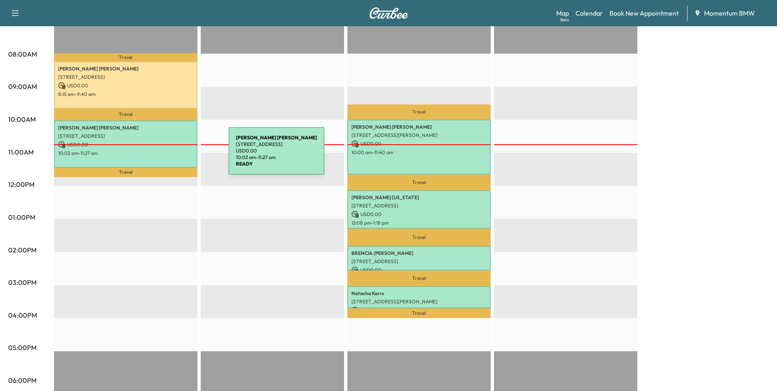
click at [167, 156] on div "[PERSON_NAME] [STREET_ADDRESS] USD 0.00 10:02 am - 11:27 am" at bounding box center [125, 143] width 143 height 47
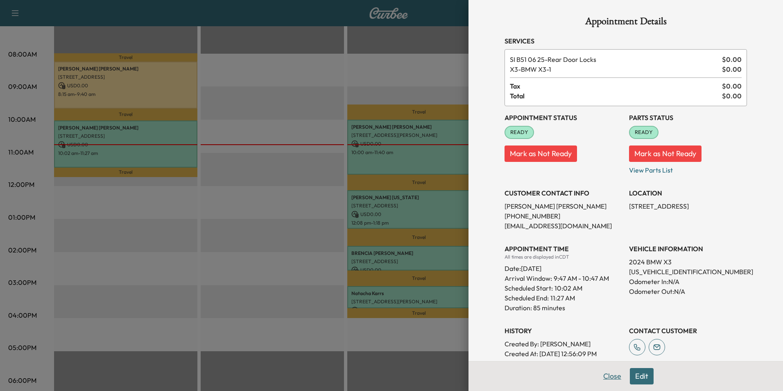
click at [606, 376] on button "Close" at bounding box center [612, 376] width 29 height 16
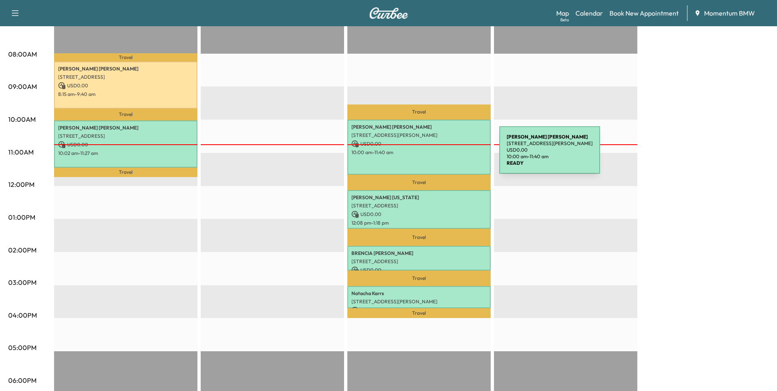
click at [438, 155] on div "[PERSON_NAME] [STREET_ADDRESS][PERSON_NAME] USD 0.00 10:00 am - 11:40 am" at bounding box center [418, 147] width 143 height 55
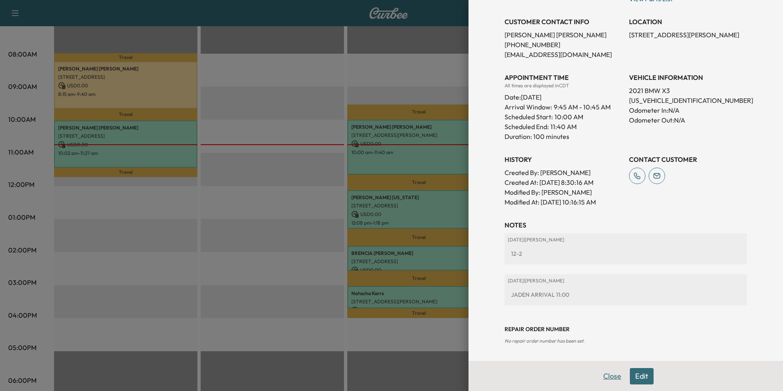
click at [609, 376] on button "Close" at bounding box center [612, 376] width 29 height 16
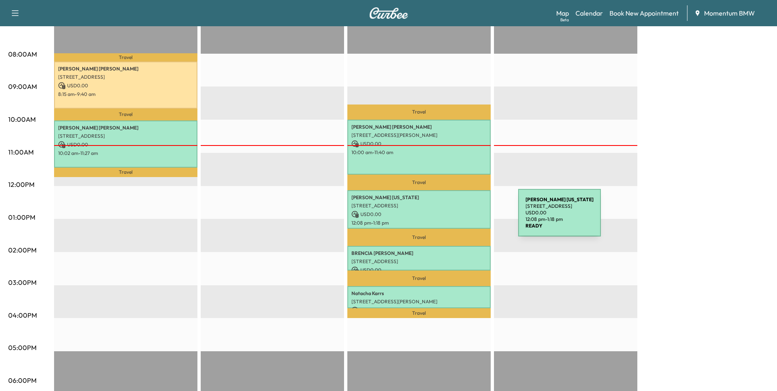
click at [457, 220] on p "12:08 pm - 1:18 pm" at bounding box center [418, 223] width 135 height 7
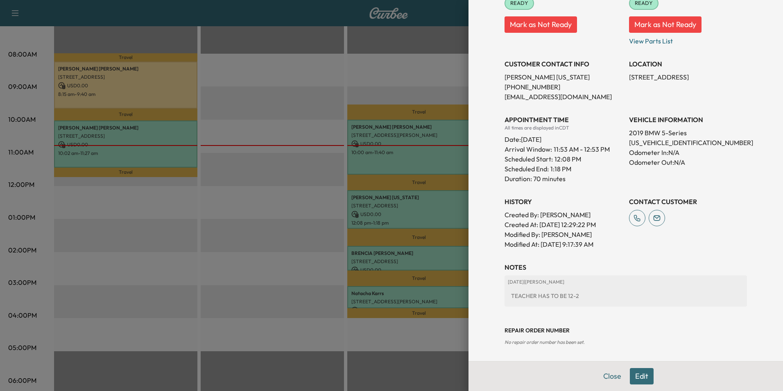
scroll to position [140, 0]
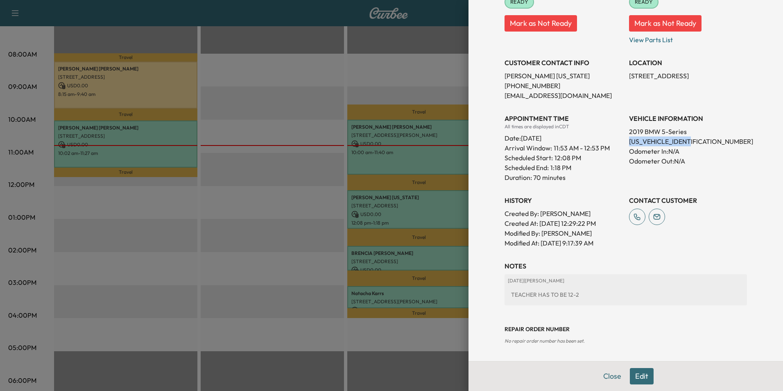
drag, startPoint x: 697, startPoint y: 143, endPoint x: 624, endPoint y: 144, distance: 73.3
click at [629, 144] on p "[US_VEHICLE_IDENTIFICATION_NUMBER]" at bounding box center [688, 141] width 118 height 10
drag, startPoint x: 624, startPoint y: 144, endPoint x: 670, endPoint y: 142, distance: 46.3
click at [609, 375] on button "Close" at bounding box center [612, 376] width 29 height 16
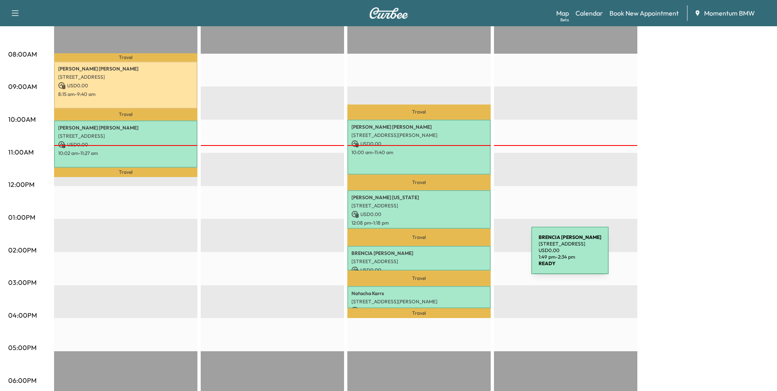
click at [470, 258] on p "[STREET_ADDRESS]" at bounding box center [418, 261] width 135 height 7
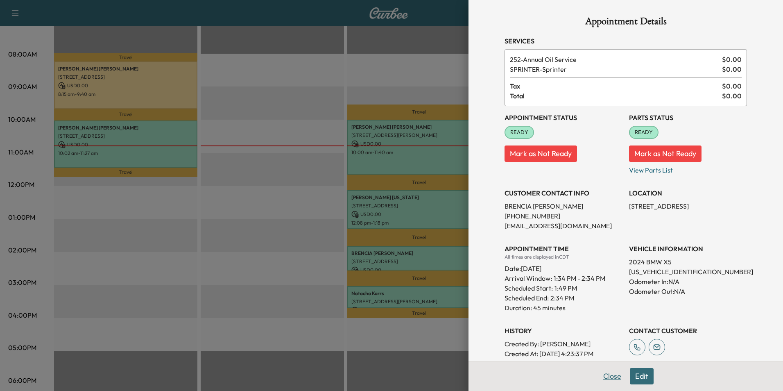
click at [605, 377] on button "Close" at bounding box center [612, 376] width 29 height 16
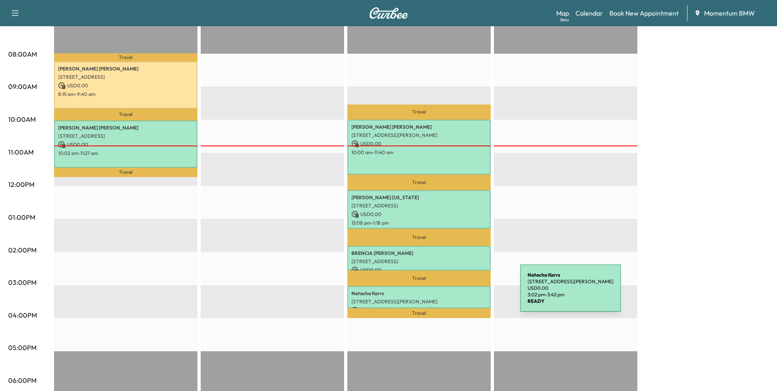
click at [459, 293] on p "[PERSON_NAME]" at bounding box center [418, 293] width 135 height 7
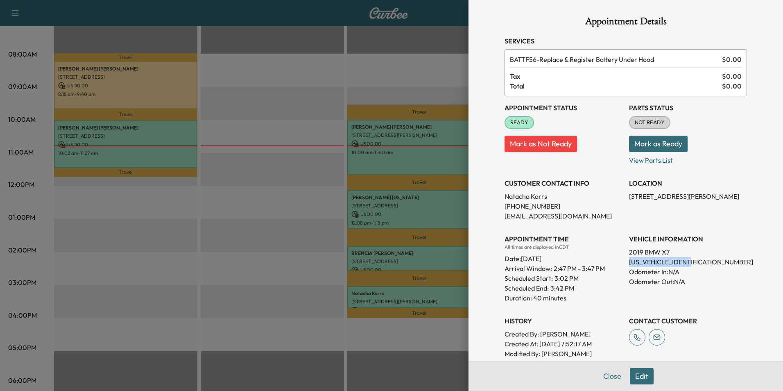
drag, startPoint x: 691, startPoint y: 261, endPoint x: 624, endPoint y: 261, distance: 67.2
click at [629, 261] on p "[US_VEHICLE_IDENTIFICATION_NUMBER]" at bounding box center [688, 262] width 118 height 10
drag, startPoint x: 624, startPoint y: 261, endPoint x: 656, endPoint y: 263, distance: 32.8
click at [610, 376] on button "Close" at bounding box center [612, 376] width 29 height 16
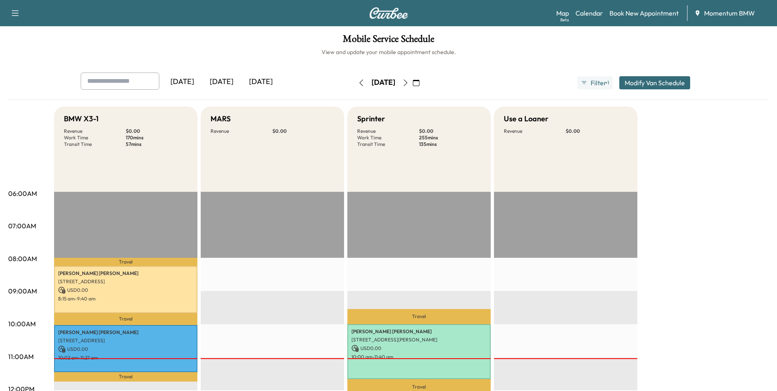
scroll to position [0, 0]
click at [407, 85] on icon "button" at bounding box center [405, 83] width 4 height 7
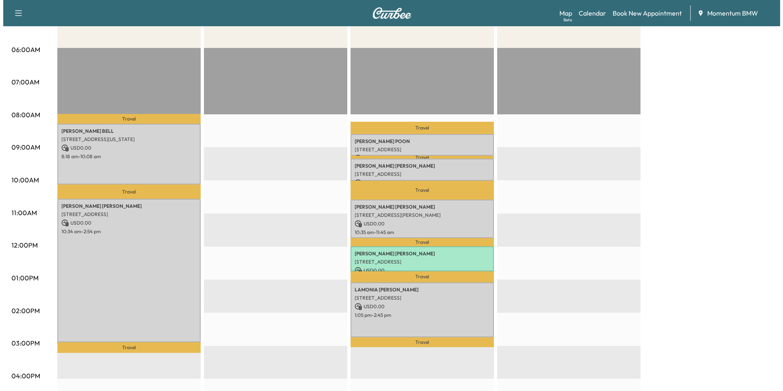
scroll to position [164, 0]
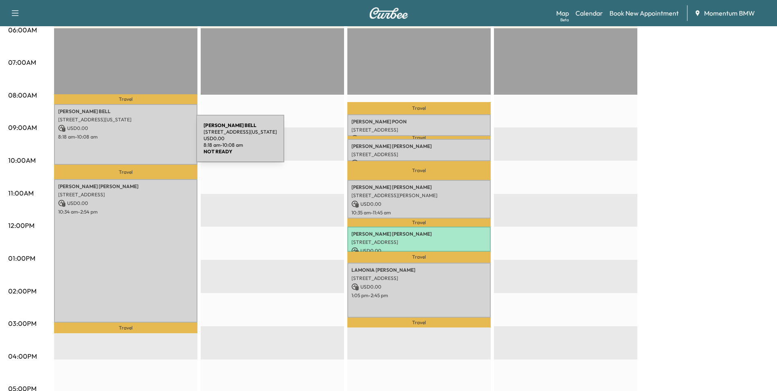
click at [135, 143] on div "[PERSON_NAME] [STREET_ADDRESS][US_STATE] USD 0.00 8:18 am - 10:08 am" at bounding box center [125, 134] width 143 height 61
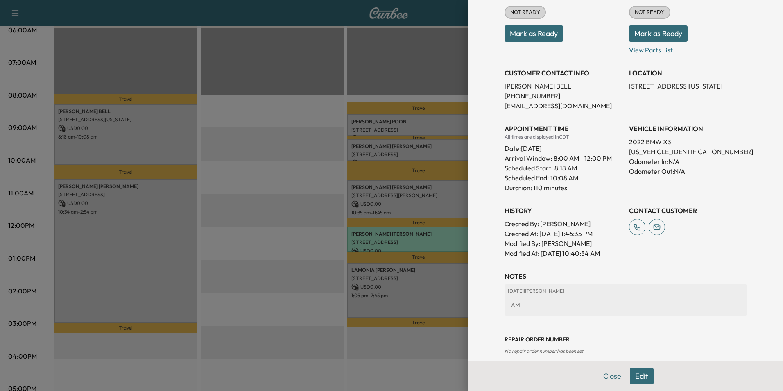
scroll to position [130, 0]
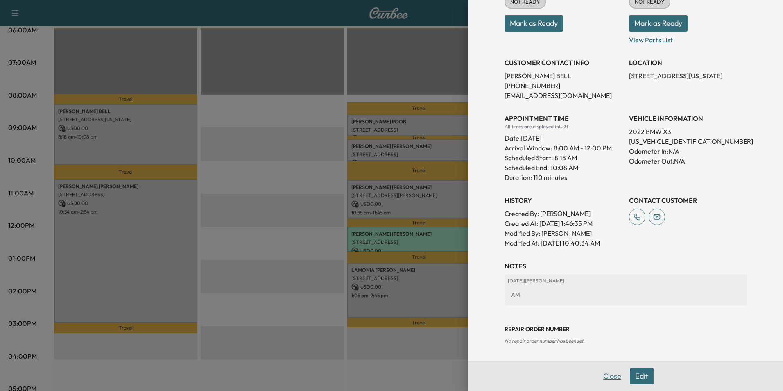
click at [604, 377] on button "Close" at bounding box center [612, 376] width 29 height 16
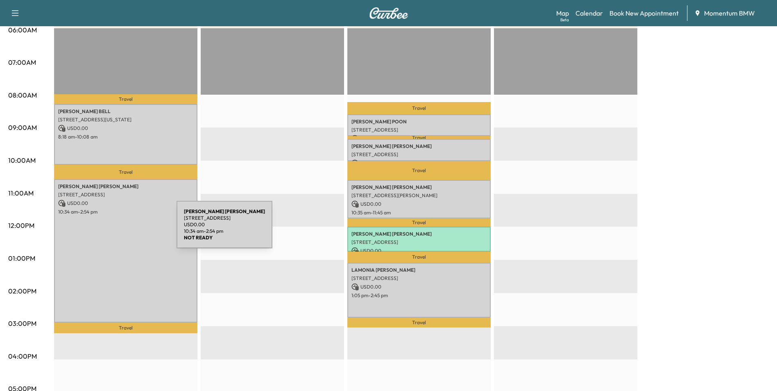
click at [115, 229] on div "[PERSON_NAME] [STREET_ADDRESS] USD 0.00 10:34 am - 2:54 pm" at bounding box center [125, 250] width 143 height 143
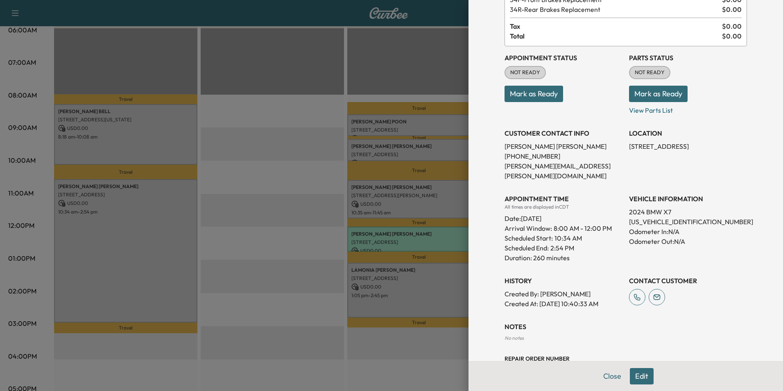
scroll to position [99, 0]
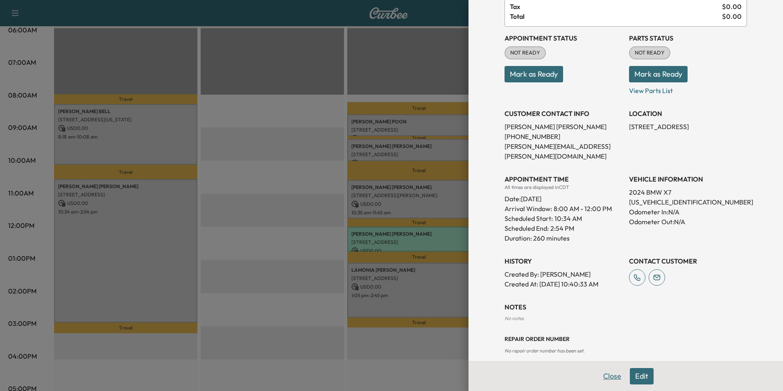
click at [603, 375] on button "Close" at bounding box center [612, 376] width 29 height 16
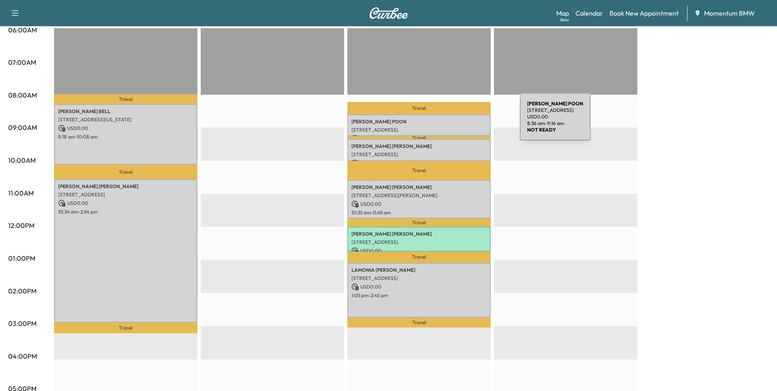
click at [458, 122] on p "[PERSON_NAME]" at bounding box center [418, 121] width 135 height 7
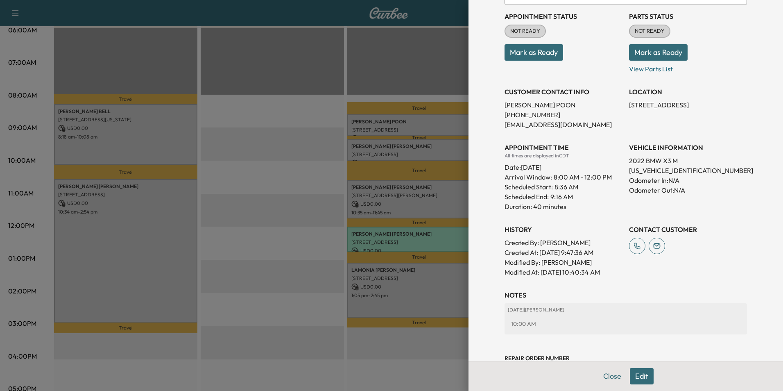
scroll to position [120, 0]
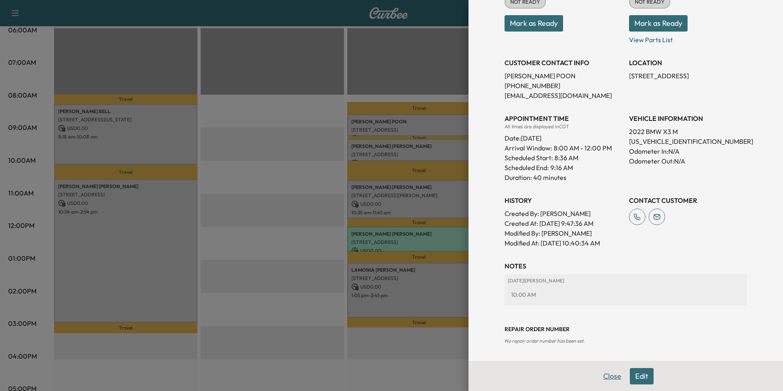
click at [602, 376] on button "Close" at bounding box center [612, 376] width 29 height 16
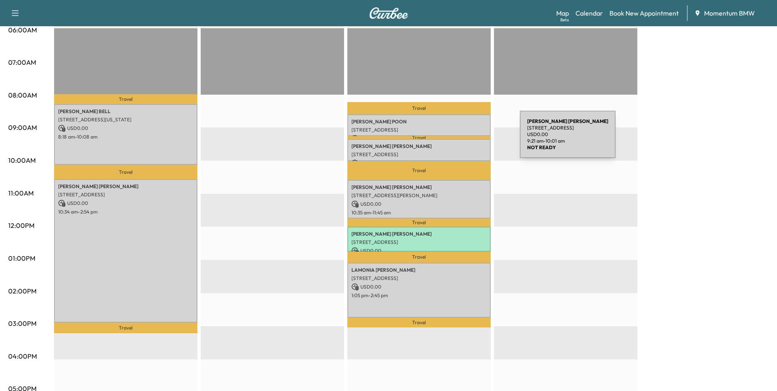
click at [458, 139] on div "[PERSON_NAME] [STREET_ADDRESS] USD 0.00 9:21 am - 10:01 am" at bounding box center [418, 150] width 143 height 22
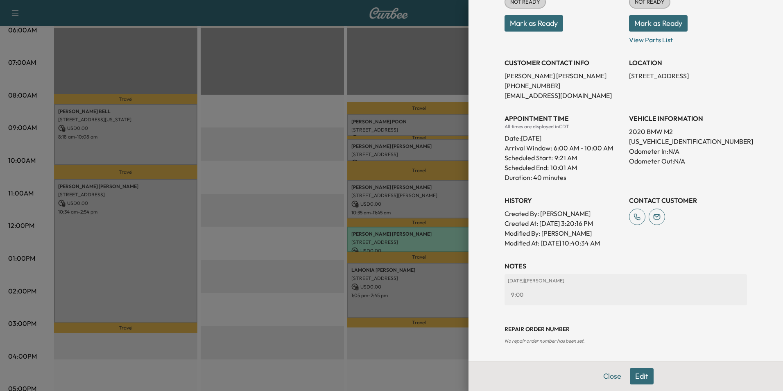
click at [600, 374] on button "Close" at bounding box center [612, 376] width 29 height 16
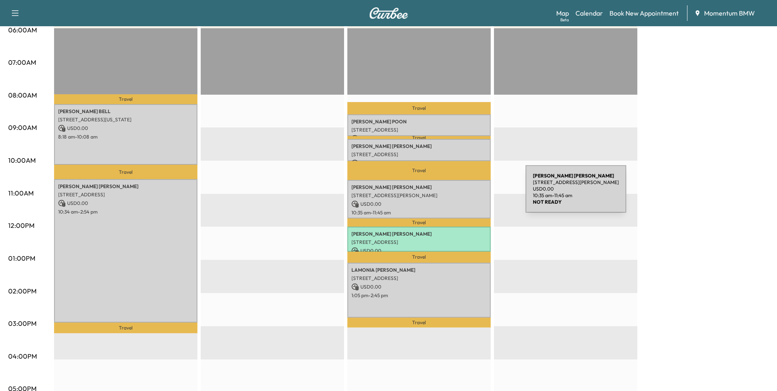
click at [463, 194] on p "[STREET_ADDRESS][PERSON_NAME]" at bounding box center [418, 195] width 135 height 7
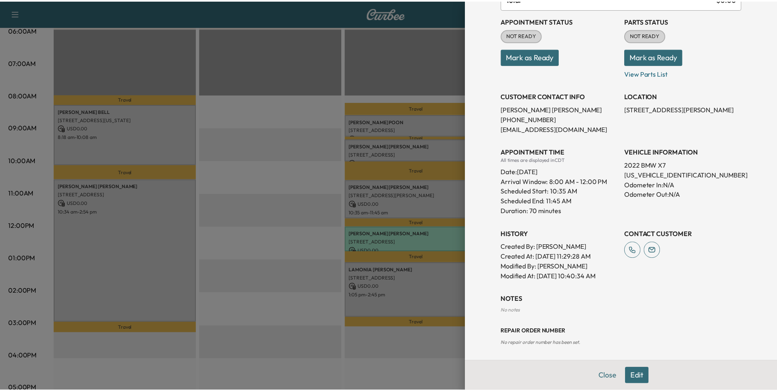
scroll to position [99, 0]
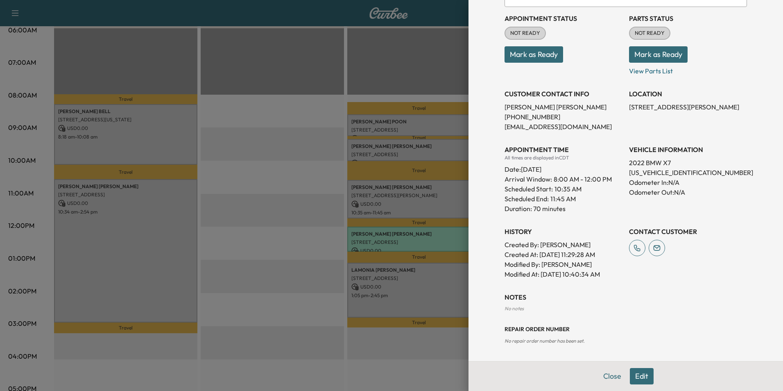
click at [604, 376] on button "Close" at bounding box center [612, 376] width 29 height 16
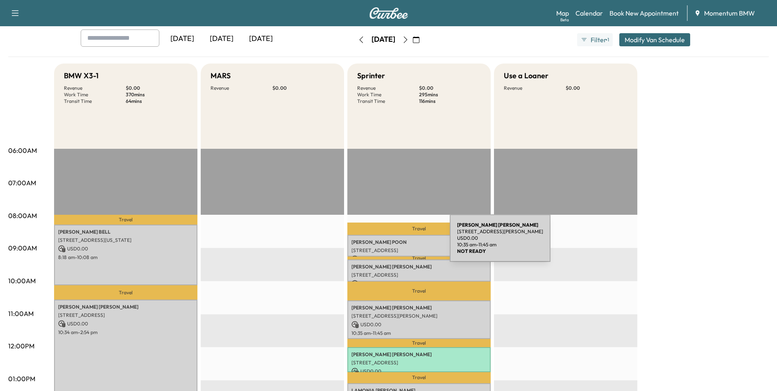
scroll to position [0, 0]
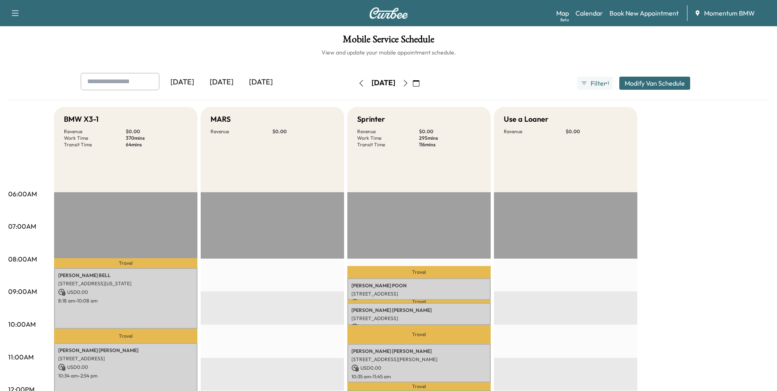
click at [358, 84] on icon "button" at bounding box center [361, 83] width 7 height 7
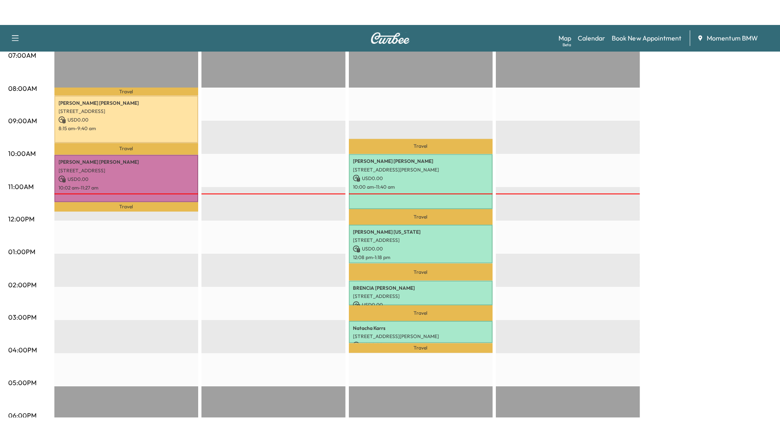
scroll to position [205, 0]
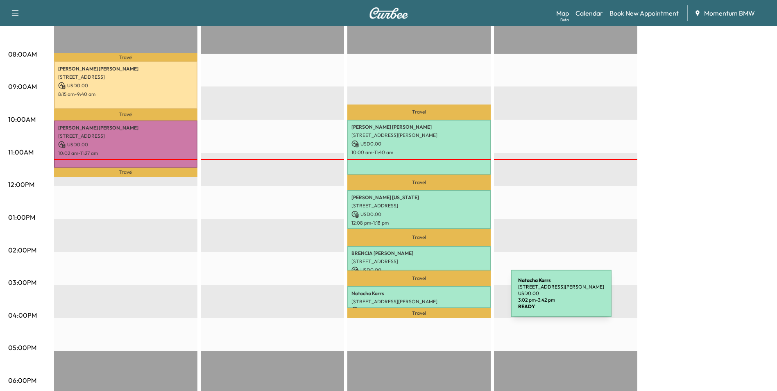
click at [449, 299] on p "[STREET_ADDRESS][PERSON_NAME]" at bounding box center [418, 301] width 135 height 7
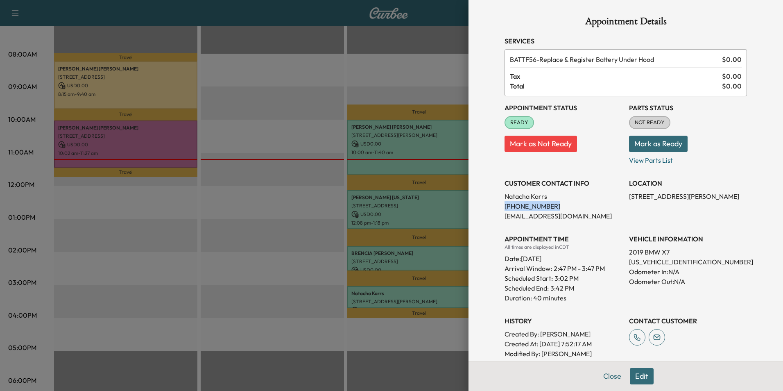
drag, startPoint x: 543, startPoint y: 206, endPoint x: 499, endPoint y: 208, distance: 43.4
click at [505, 208] on p "[PHONE_NUMBER]" at bounding box center [564, 206] width 118 height 10
drag, startPoint x: 499, startPoint y: 208, endPoint x: 532, endPoint y: 206, distance: 32.4
click at [611, 375] on button "Close" at bounding box center [612, 376] width 29 height 16
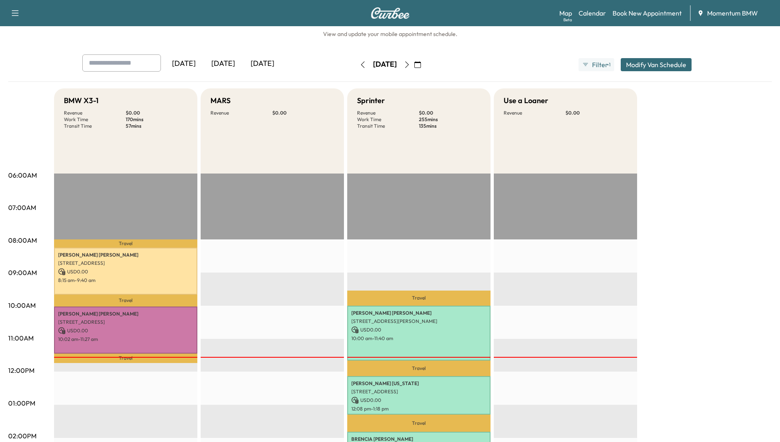
scroll to position [0, 0]
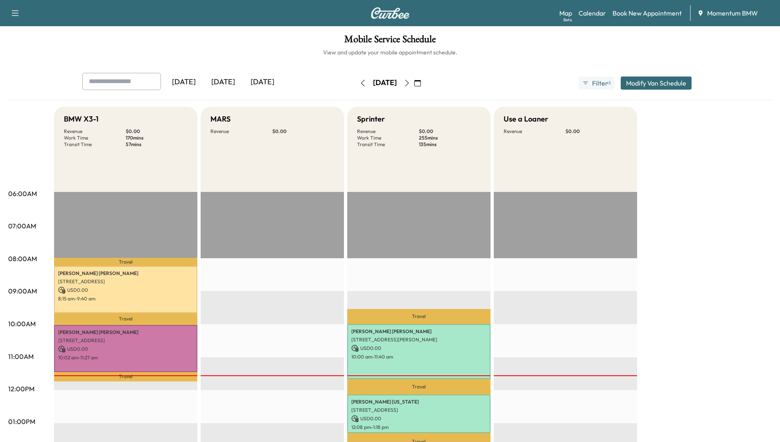
click at [576, 45] on h1 "Mobile Service Schedule" at bounding box center [390, 41] width 764 height 14
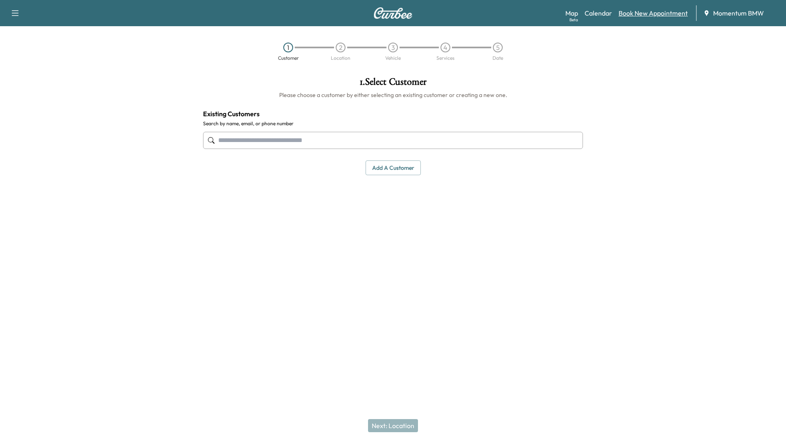
click at [643, 13] on link "Book New Appointment" at bounding box center [653, 13] width 69 height 10
click at [395, 145] on input "text" at bounding box center [393, 140] width 380 height 17
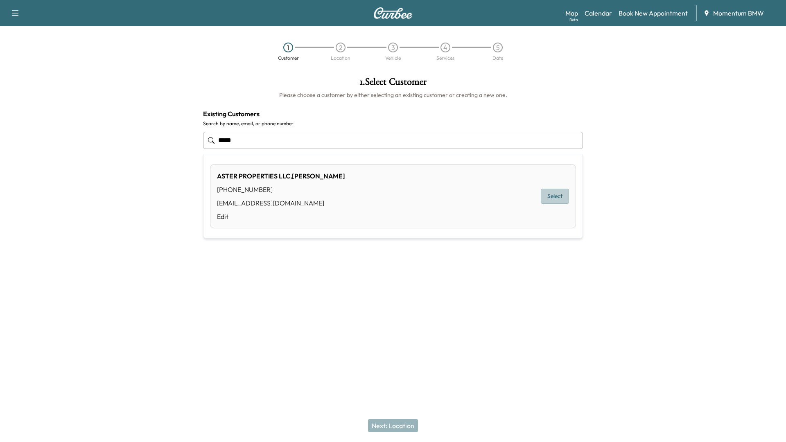
click at [556, 198] on button "Select" at bounding box center [555, 196] width 28 height 15
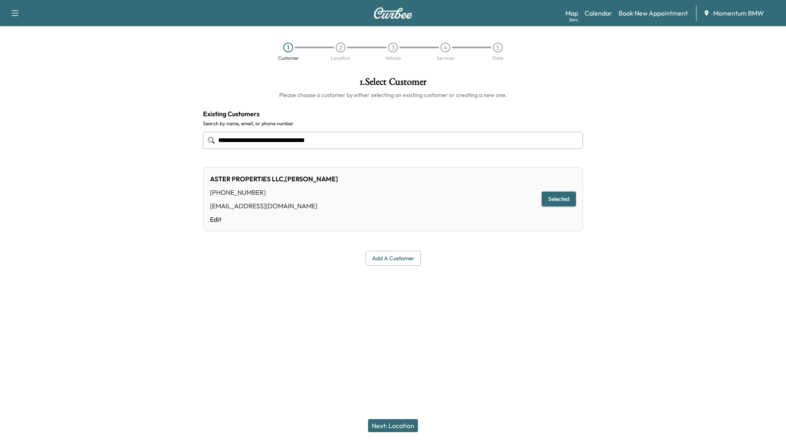
type input "**********"
click at [401, 425] on button "Next: Location" at bounding box center [393, 425] width 50 height 13
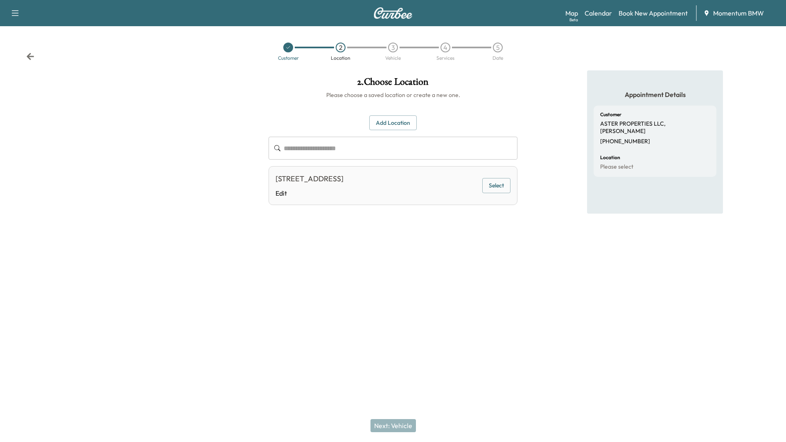
click at [499, 186] on button "Select" at bounding box center [496, 185] width 28 height 15
click at [405, 426] on button "Next: Vehicle" at bounding box center [393, 425] width 45 height 13
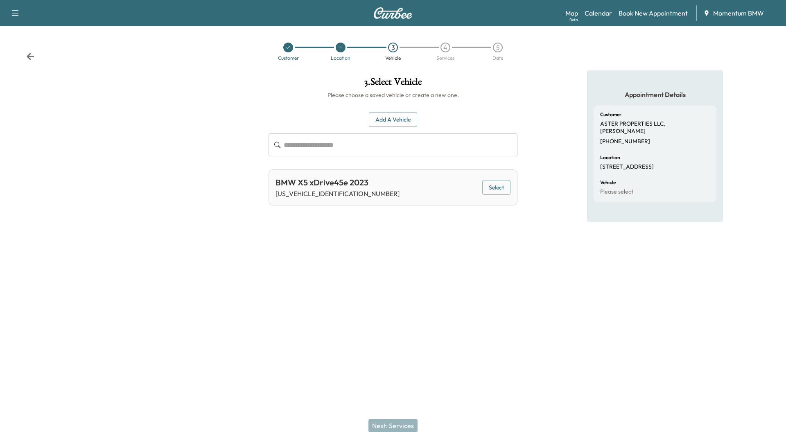
click at [500, 190] on button "Select" at bounding box center [496, 187] width 28 height 15
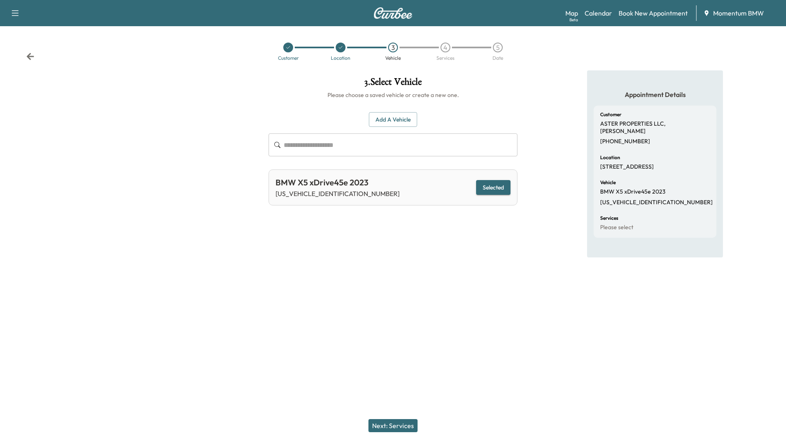
click at [401, 424] on button "Next: Services" at bounding box center [393, 425] width 49 height 13
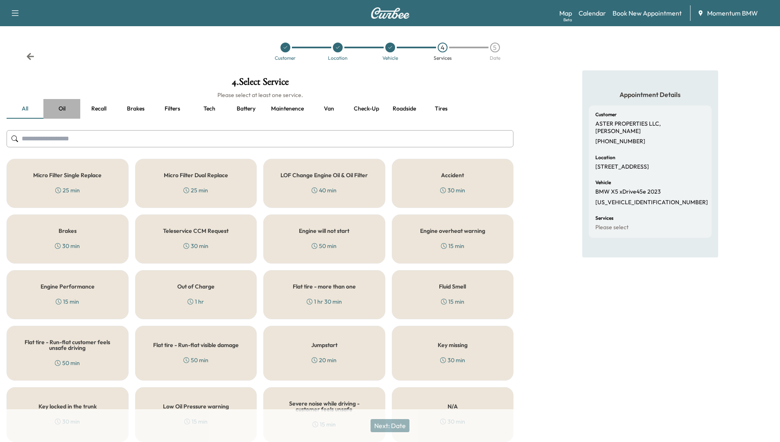
click at [57, 106] on button "Oil" at bounding box center [61, 109] width 37 height 20
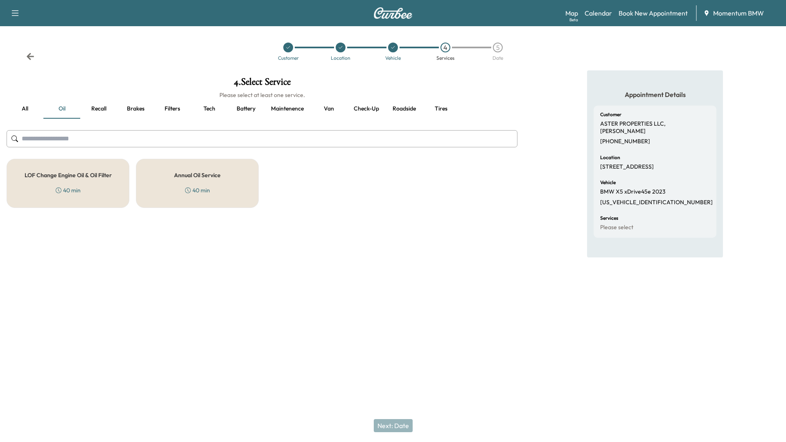
click at [194, 174] on h5 "Annual Oil Service" at bounding box center [197, 175] width 47 height 6
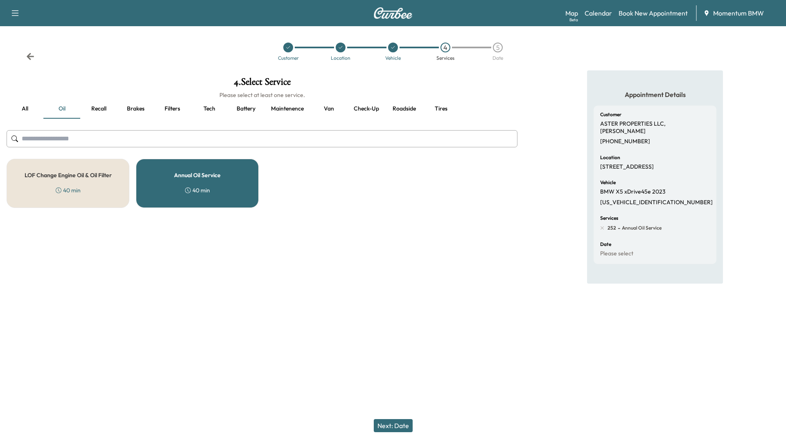
click at [175, 112] on button "Filters" at bounding box center [172, 109] width 37 height 20
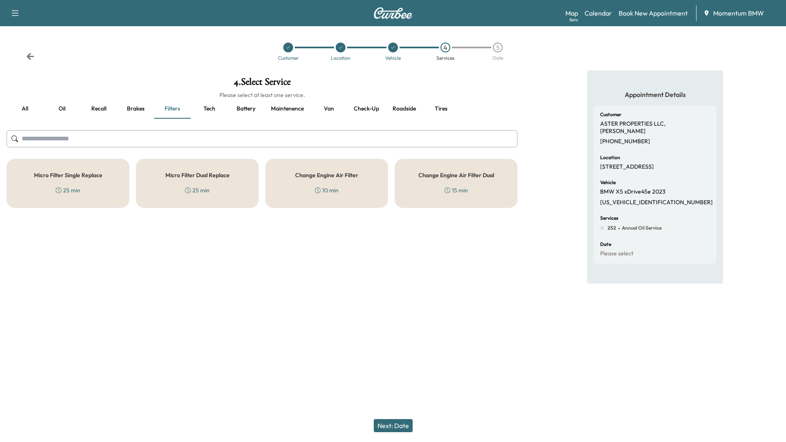
click at [106, 175] on div "Micro Filter Single Replace 25 min" at bounding box center [68, 183] width 123 height 49
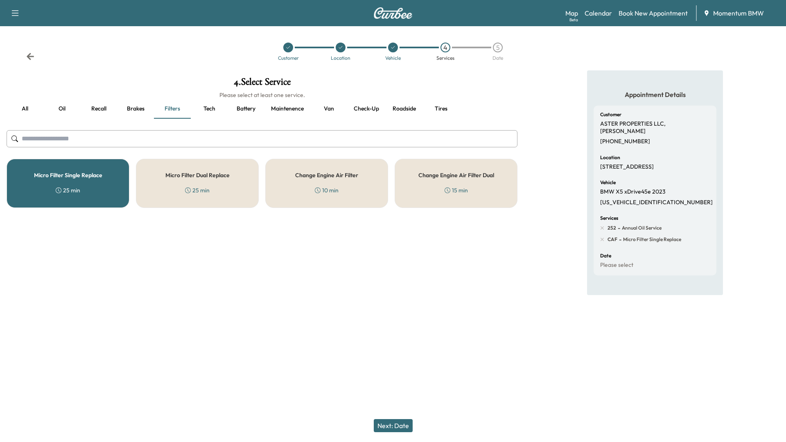
click at [398, 421] on button "Next: Date" at bounding box center [393, 425] width 39 height 13
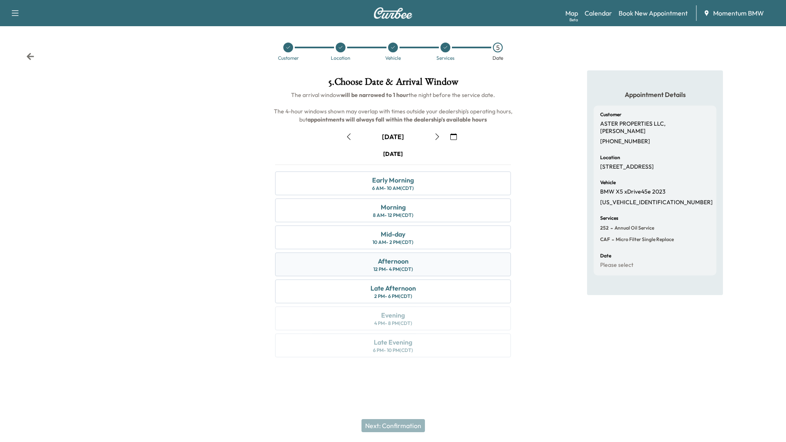
click at [387, 260] on div "Afternoon" at bounding box center [393, 261] width 31 height 10
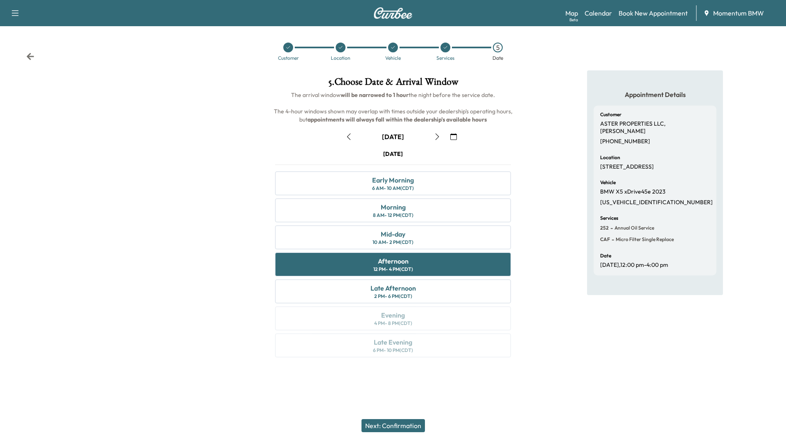
click at [404, 425] on button "Next: Confirmation" at bounding box center [393, 425] width 63 height 13
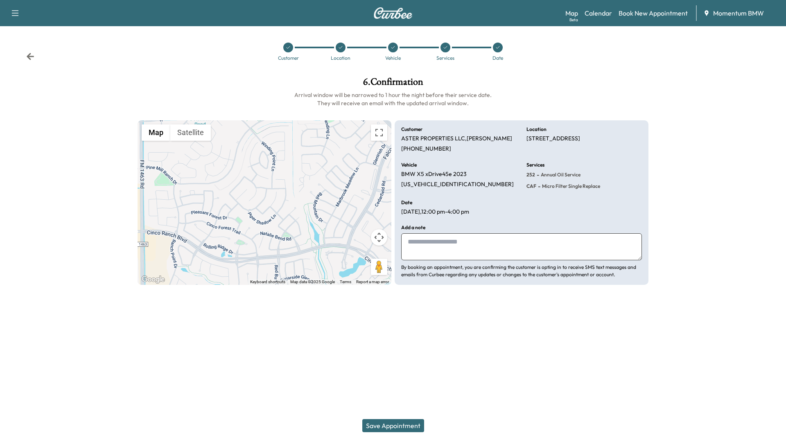
click at [460, 246] on textarea at bounding box center [521, 246] width 241 height 27
type textarea "*"
type textarea "*********"
click at [411, 422] on button "Save Appointment" at bounding box center [393, 425] width 62 height 13
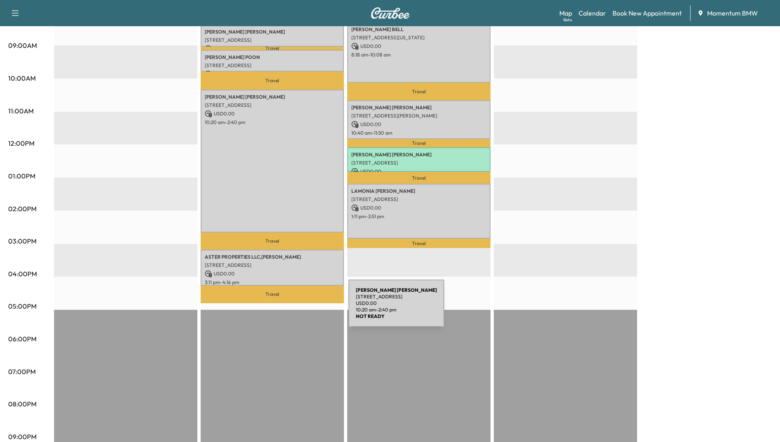
scroll to position [246, 0]
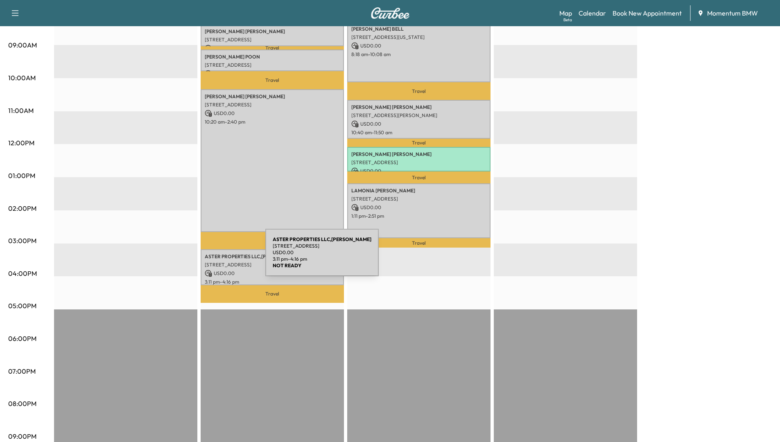
drag, startPoint x: 261, startPoint y: 262, endPoint x: 204, endPoint y: 258, distance: 57.1
click at [204, 258] on div "ASTER PROPERTIES LLC,VINAY CHHABRA 4403 Bandera Branch Ln, Katy, TX 77494, USA …" at bounding box center [272, 267] width 143 height 36
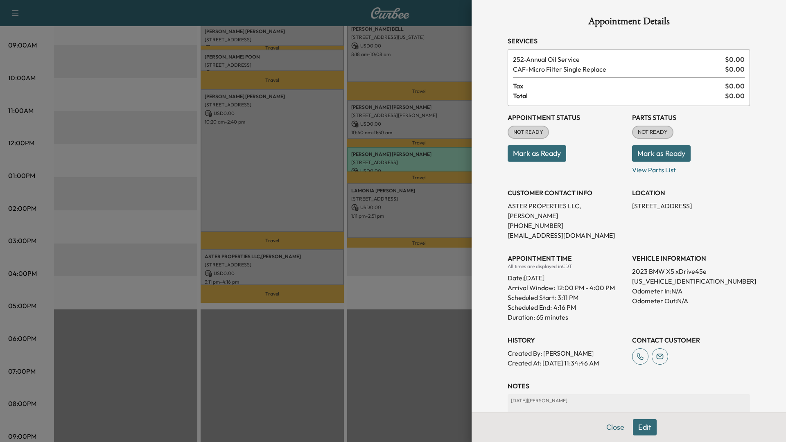
drag, startPoint x: 204, startPoint y: 258, endPoint x: 249, endPoint y: 263, distance: 45.0
drag, startPoint x: 249, startPoint y: 263, endPoint x: 269, endPoint y: 308, distance: 48.9
click at [269, 308] on div at bounding box center [393, 221] width 786 height 442
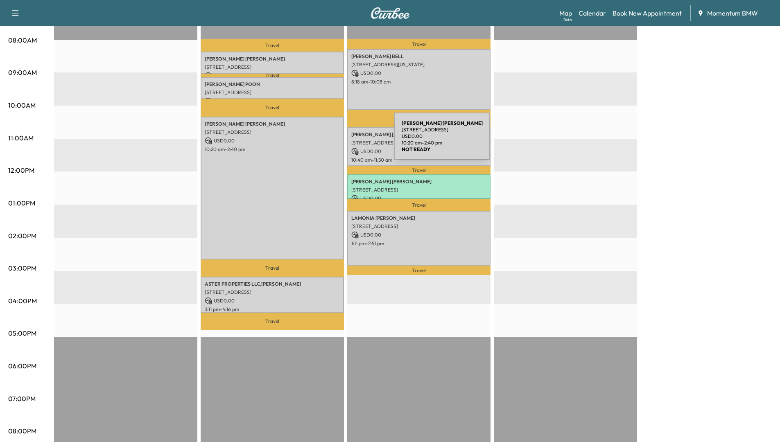
scroll to position [164, 0]
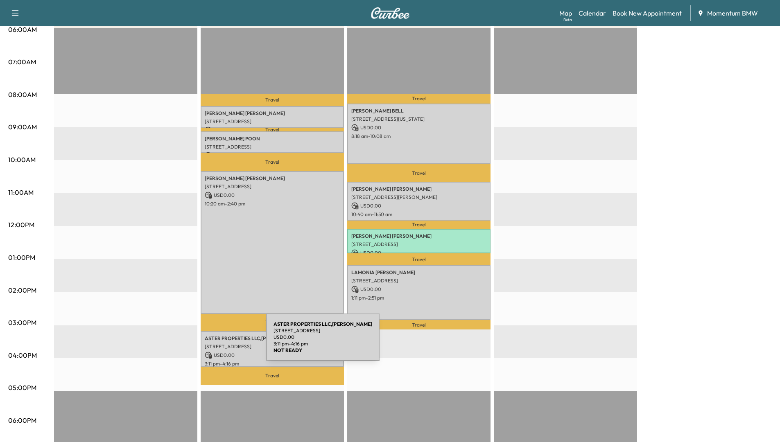
drag, startPoint x: 254, startPoint y: 343, endPoint x: 205, endPoint y: 342, distance: 49.6
click at [205, 344] on p "4403 Bandera Branch Ln, Katy, TX 77494, USA" at bounding box center [272, 347] width 135 height 7
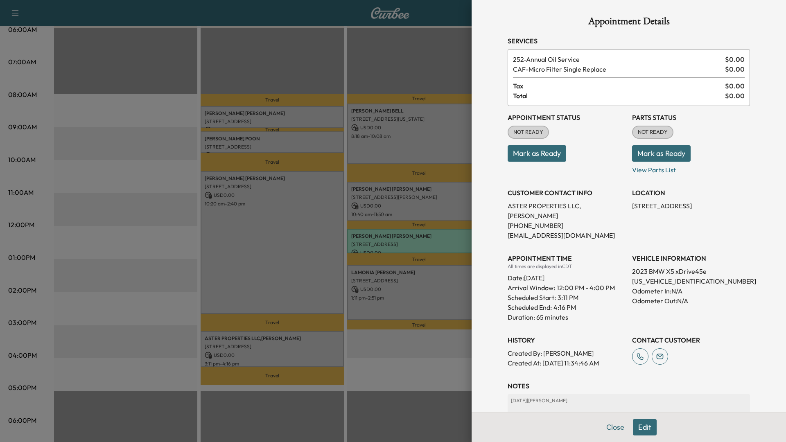
drag, startPoint x: 205, startPoint y: 342, endPoint x: 233, endPoint y: 346, distance: 28.9
drag, startPoint x: 233, startPoint y: 346, endPoint x: 274, endPoint y: 364, distance: 44.5
click at [274, 366] on div at bounding box center [393, 221] width 786 height 442
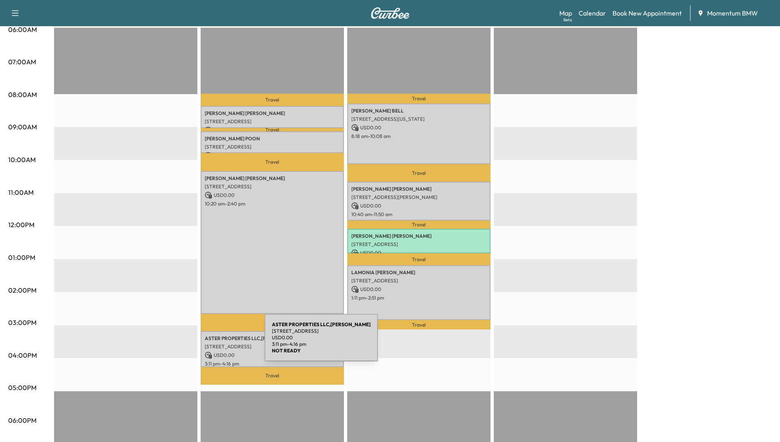
drag, startPoint x: 258, startPoint y: 345, endPoint x: 203, endPoint y: 343, distance: 55.3
click at [203, 343] on div "ASTER PROPERTIES LLC,VINAY CHHABRA 4403 Bandera Branch Ln, Katy, TX 77494, USA …" at bounding box center [272, 349] width 143 height 36
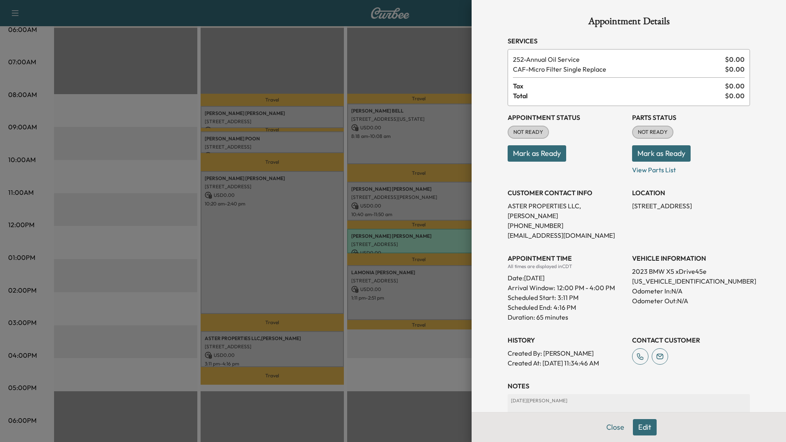
drag, startPoint x: 203, startPoint y: 343, endPoint x: 221, endPoint y: 344, distance: 18.1
drag, startPoint x: 221, startPoint y: 344, endPoint x: 297, endPoint y: 412, distance: 101.8
click at [299, 412] on div at bounding box center [393, 221] width 786 height 442
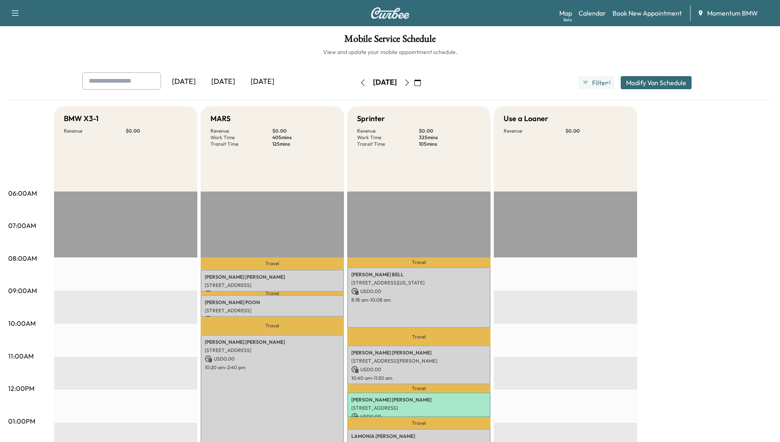
scroll to position [0, 0]
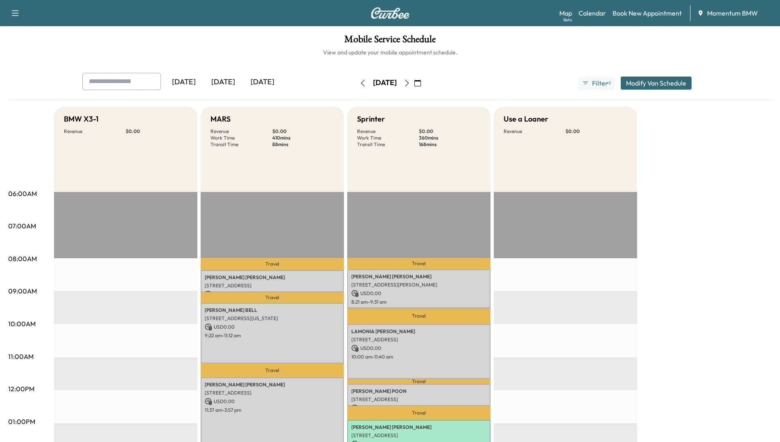
click at [361, 82] on icon "button" at bounding box center [363, 83] width 4 height 7
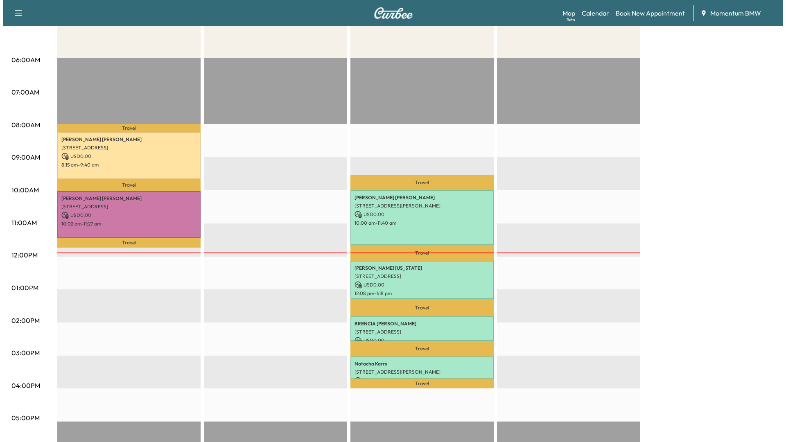
scroll to position [164, 0]
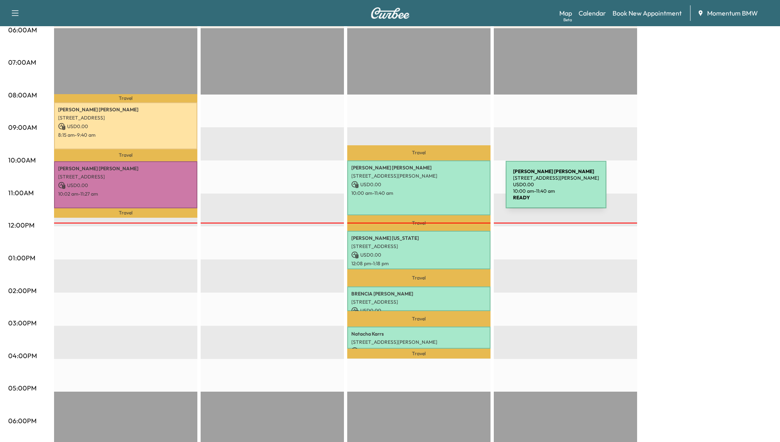
click at [444, 190] on p "10:00 am - 11:40 am" at bounding box center [418, 193] width 135 height 7
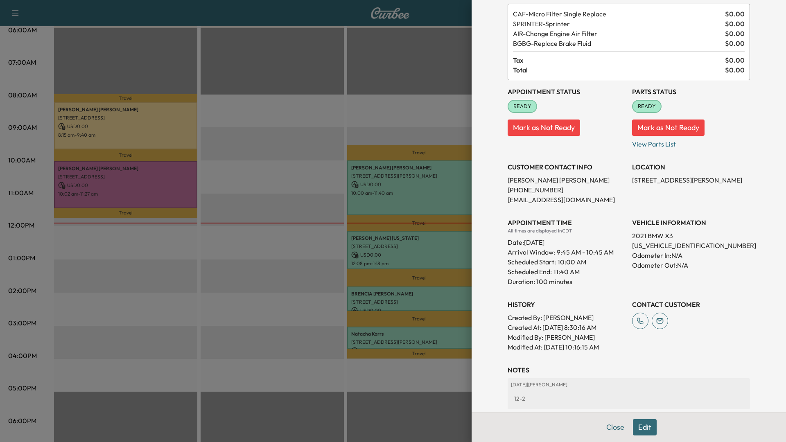
scroll to position [139, 0]
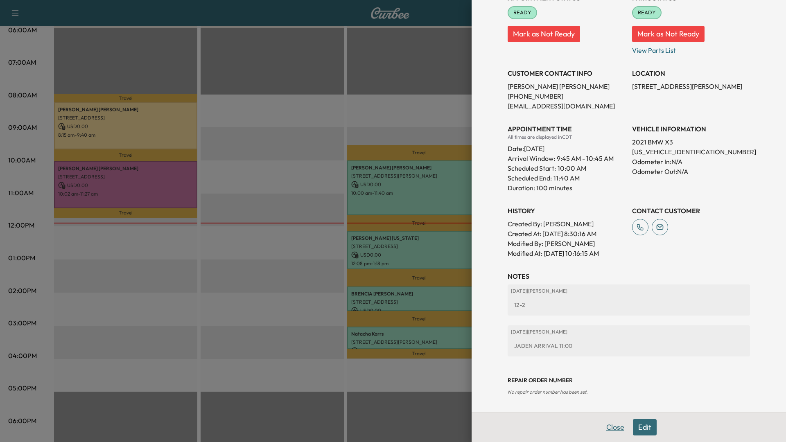
click at [610, 430] on button "Close" at bounding box center [615, 427] width 29 height 16
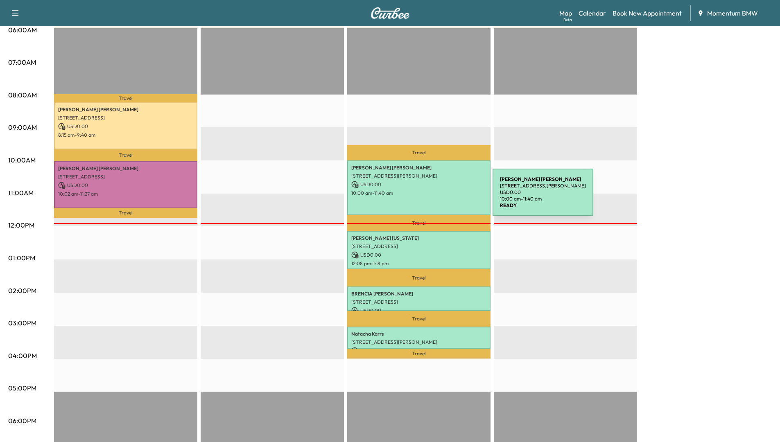
click at [431, 197] on div "[PERSON_NAME] [STREET_ADDRESS][PERSON_NAME] USD 0.00 10:00 am - 11:40 am" at bounding box center [418, 188] width 143 height 55
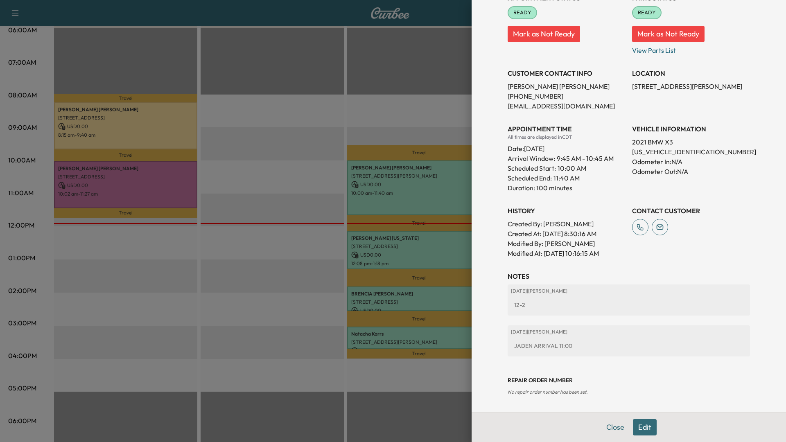
click at [611, 429] on button "Close" at bounding box center [615, 427] width 29 height 16
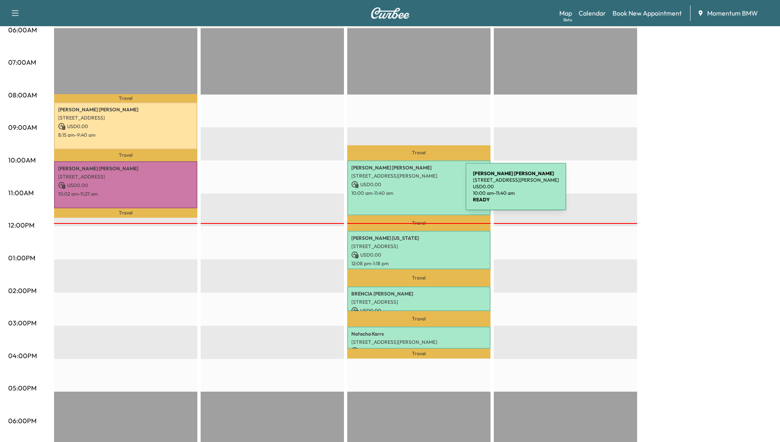
click at [404, 192] on p "10:00 am - 11:40 am" at bounding box center [418, 193] width 135 height 7
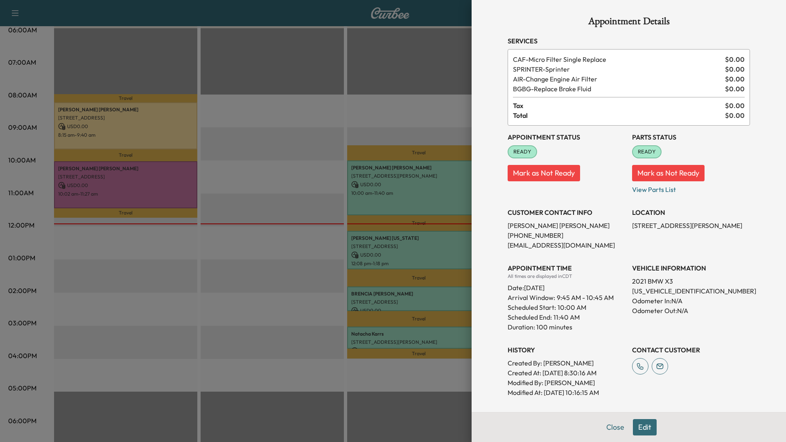
click at [611, 424] on button "Close" at bounding box center [615, 427] width 29 height 16
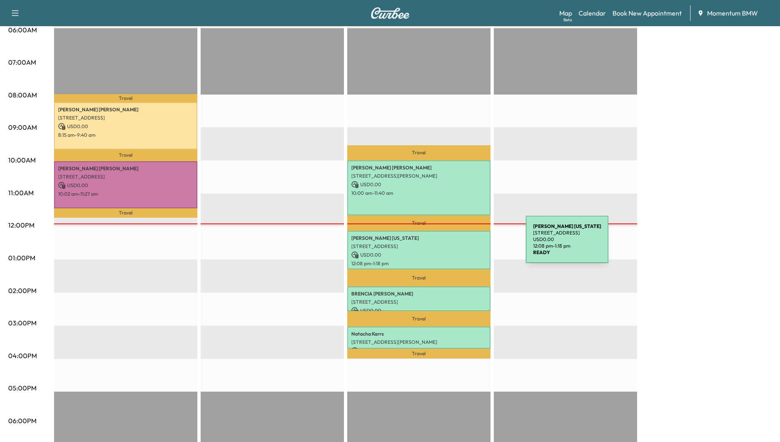
click at [464, 244] on p "[STREET_ADDRESS]" at bounding box center [418, 246] width 135 height 7
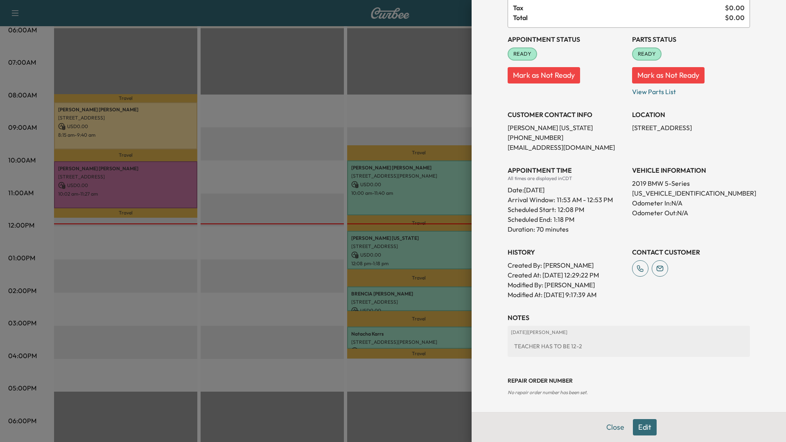
scroll to position [88, 0]
click at [641, 425] on button "Edit" at bounding box center [645, 427] width 24 height 16
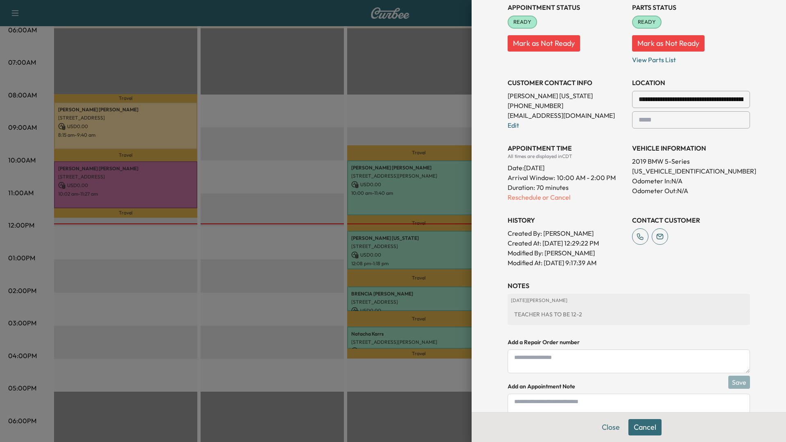
scroll to position [174, 0]
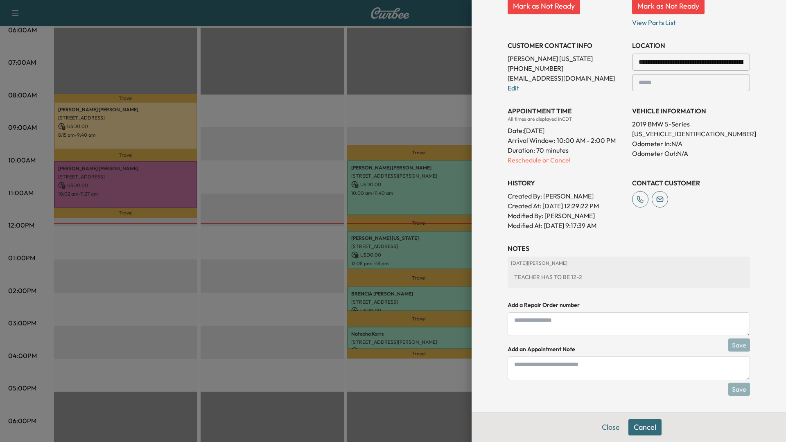
drag, startPoint x: 555, startPoint y: 365, endPoint x: 559, endPoint y: 361, distance: 4.9
click at [558, 363] on textarea at bounding box center [629, 369] width 242 height 24
type textarea "**********"
click at [732, 389] on button "Save" at bounding box center [740, 389] width 22 height 13
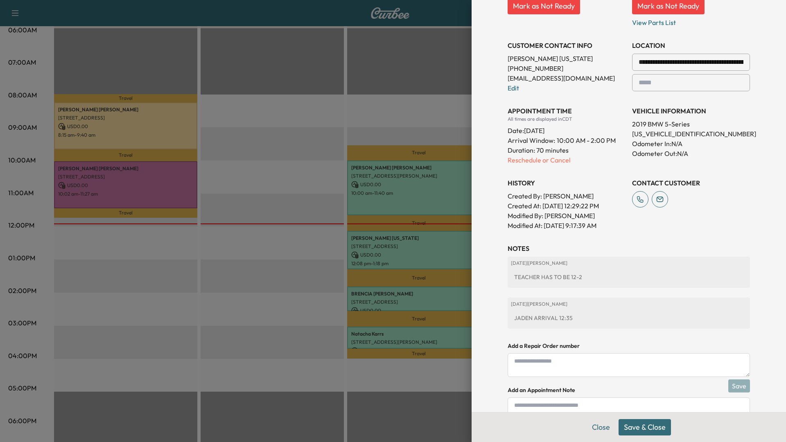
click at [654, 427] on button "Save & Close" at bounding box center [645, 427] width 52 height 16
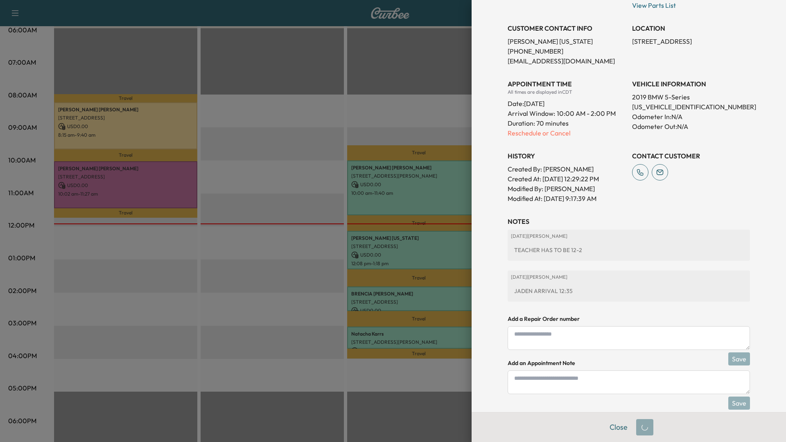
scroll to position [157, 0]
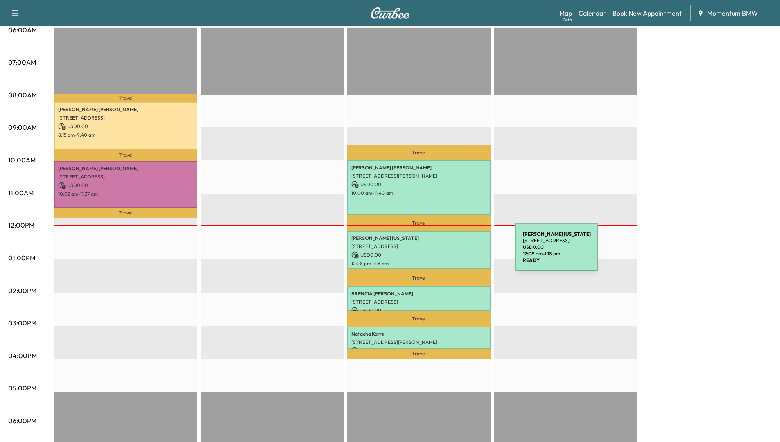
click at [454, 252] on p "USD 0.00" at bounding box center [418, 254] width 135 height 7
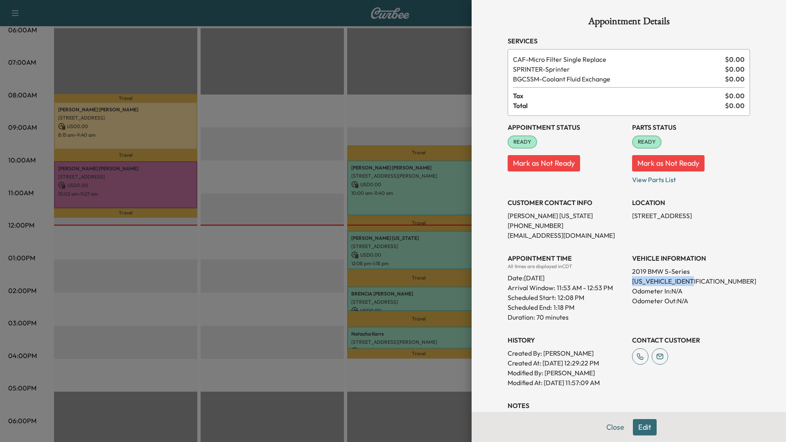
drag, startPoint x: 699, startPoint y: 283, endPoint x: 629, endPoint y: 283, distance: 70.0
click at [632, 283] on p "[US_VEHICLE_IDENTIFICATION_NUMBER]" at bounding box center [691, 281] width 118 height 10
drag, startPoint x: 629, startPoint y: 283, endPoint x: 690, endPoint y: 283, distance: 61.4
copy p "[US_VEHICLE_IDENTIFICATION_NUMBER]"
click at [695, 240] on div "LOCATION 11515 Green Glade Dr, Houston, TX 77099, USA" at bounding box center [691, 215] width 118 height 49
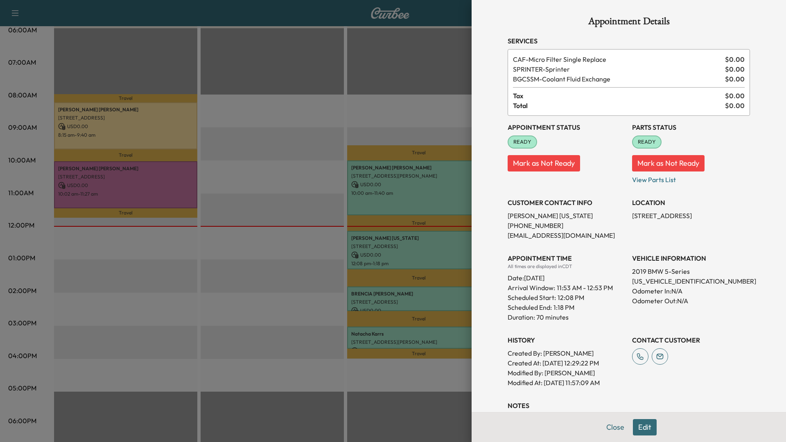
drag, startPoint x: 688, startPoint y: 215, endPoint x: 627, endPoint y: 215, distance: 60.6
click at [632, 215] on p "[STREET_ADDRESS]" at bounding box center [691, 216] width 118 height 10
drag, startPoint x: 627, startPoint y: 215, endPoint x: 662, endPoint y: 217, distance: 35.3
copy p "11515 Green Glade Dr"
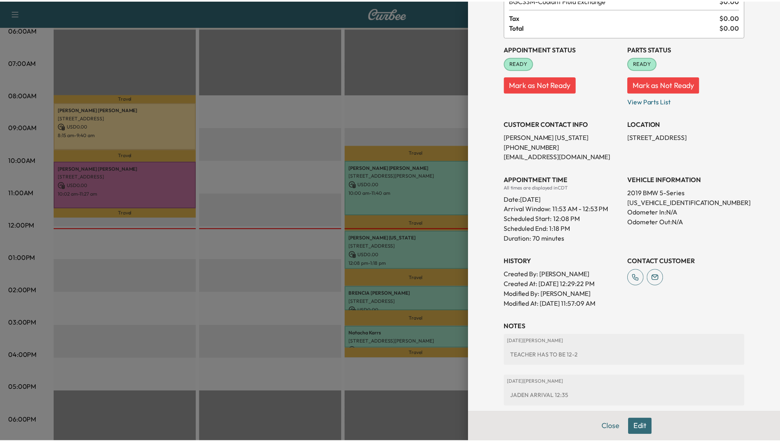
scroll to position [129, 0]
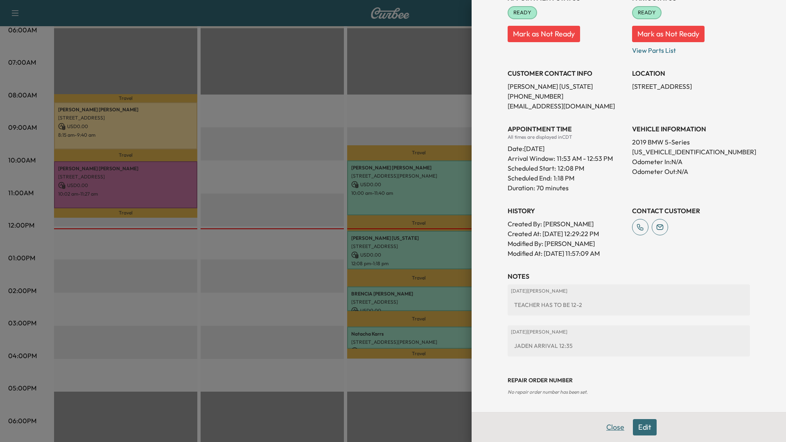
click at [610, 427] on button "Close" at bounding box center [615, 427] width 29 height 16
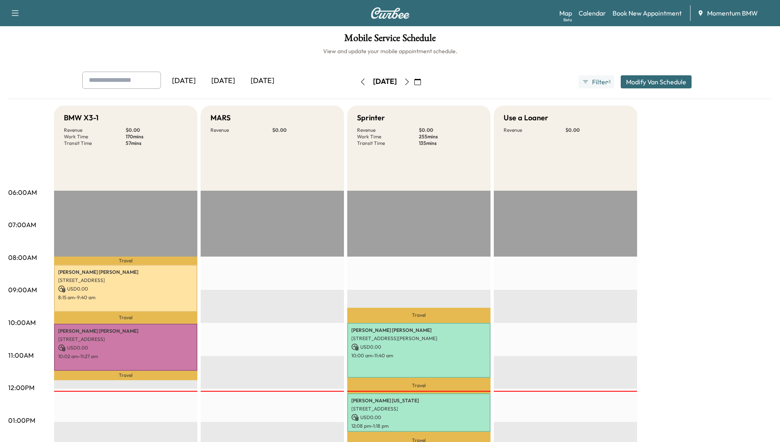
scroll to position [0, 0]
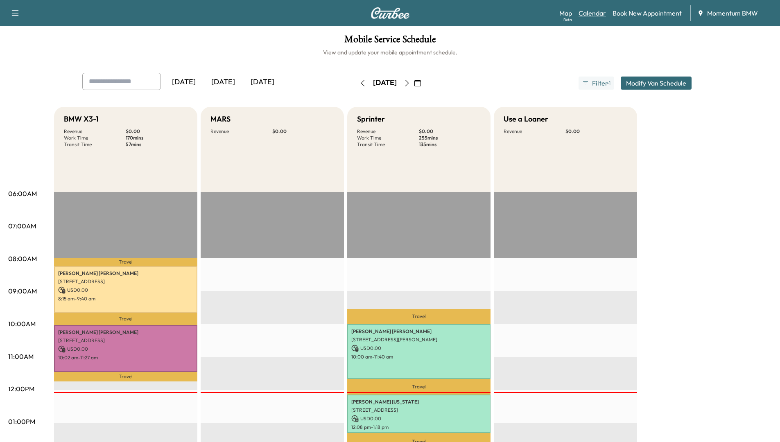
click at [591, 11] on link "Calendar" at bounding box center [592, 13] width 27 height 10
click at [410, 83] on icon "button" at bounding box center [407, 83] width 7 height 7
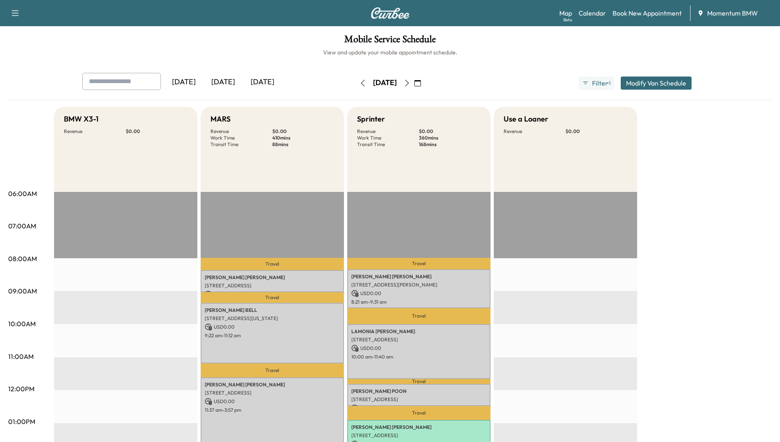
click at [496, 66] on div "Mobile Service Schedule View and update your mobile appointment schedule. Yeste…" at bounding box center [390, 377] width 780 height 703
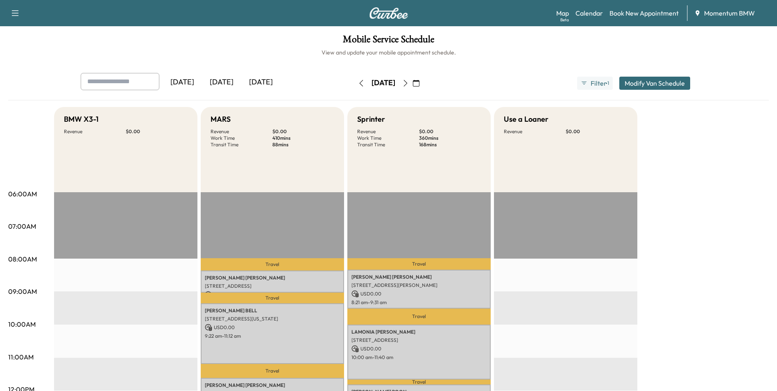
click at [358, 84] on icon "button" at bounding box center [361, 83] width 7 height 7
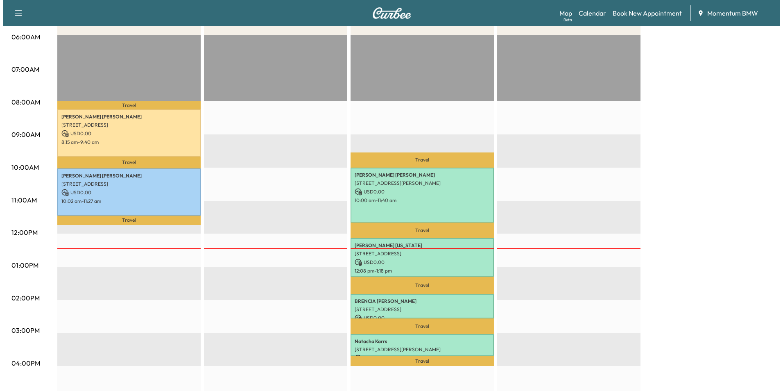
scroll to position [205, 0]
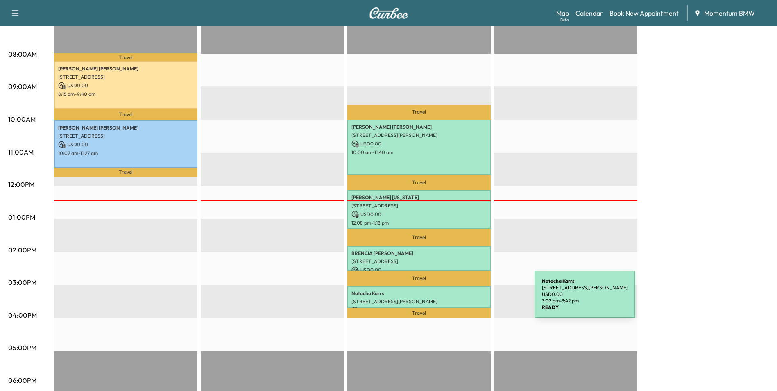
click at [473, 299] on p "[STREET_ADDRESS][PERSON_NAME]" at bounding box center [418, 301] width 135 height 7
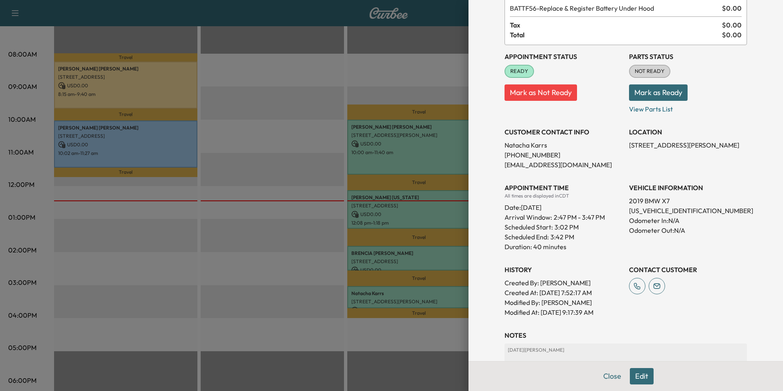
scroll to position [120, 0]
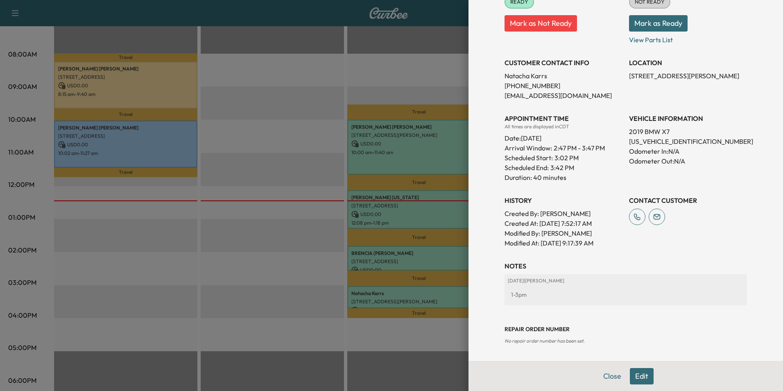
click at [634, 376] on button "Edit" at bounding box center [642, 376] width 24 height 16
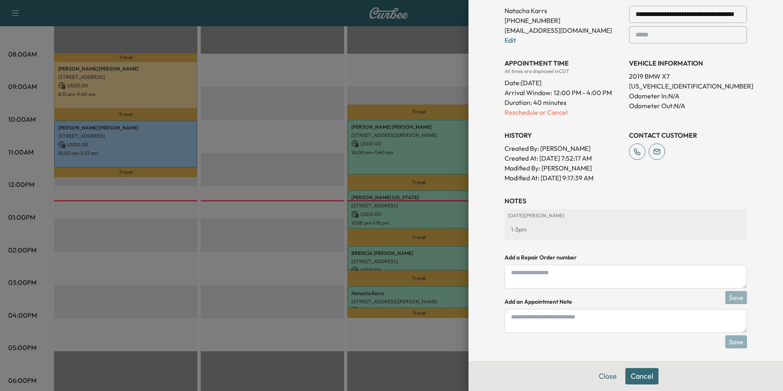
scroll to position [206, 0]
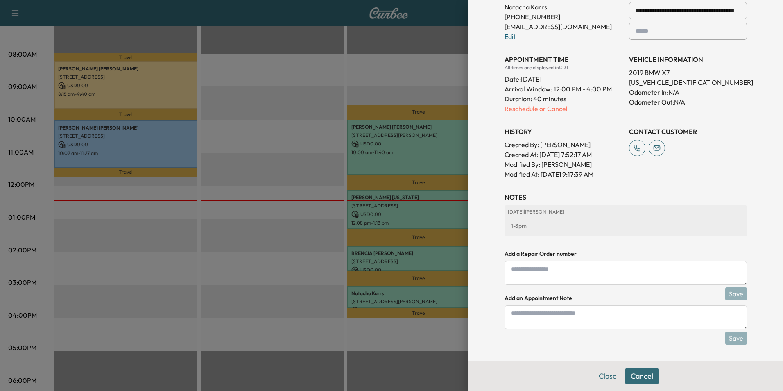
click at [560, 314] on textarea at bounding box center [626, 317] width 242 height 24
type textarea "**********"
click at [734, 339] on button "Save" at bounding box center [736, 337] width 22 height 13
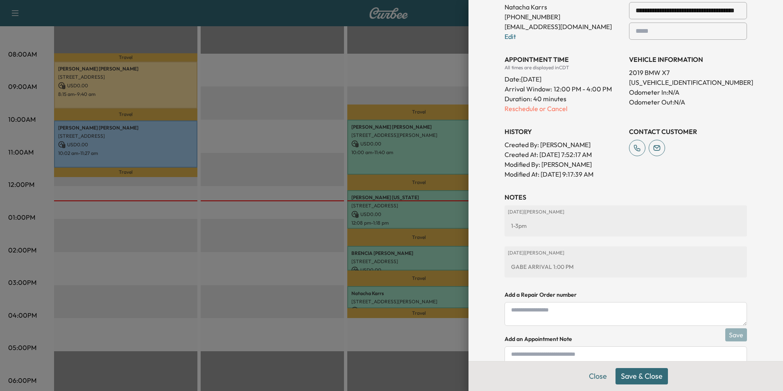
click at [650, 374] on button "Save & Close" at bounding box center [642, 376] width 52 height 16
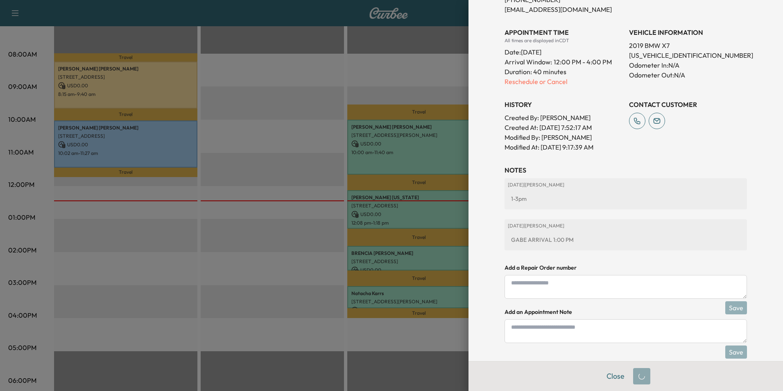
scroll to position [189, 0]
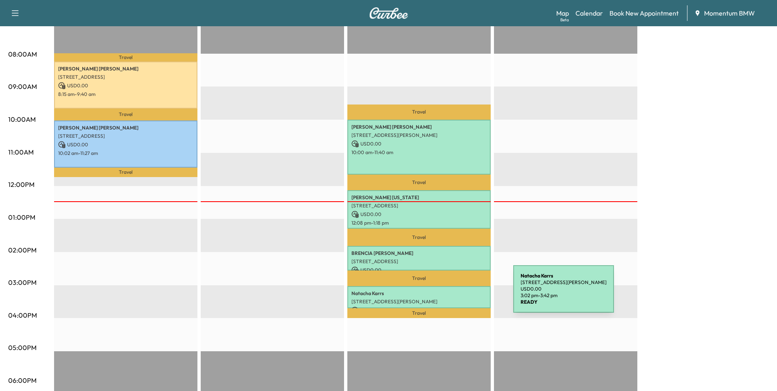
click at [452, 294] on div "[PERSON_NAME] [STREET_ADDRESS][PERSON_NAME] USD 0.00 3:02 pm - 3:42 pm" at bounding box center [418, 297] width 143 height 22
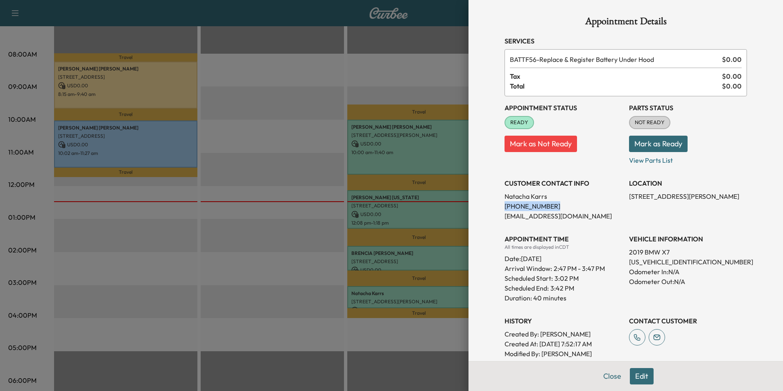
drag, startPoint x: 543, startPoint y: 206, endPoint x: 499, endPoint y: 206, distance: 43.4
click at [505, 206] on p "[PHONE_NUMBER]" at bounding box center [564, 206] width 118 height 10
drag, startPoint x: 499, startPoint y: 206, endPoint x: 523, endPoint y: 206, distance: 24.2
copy p "[PHONE_NUMBER]"
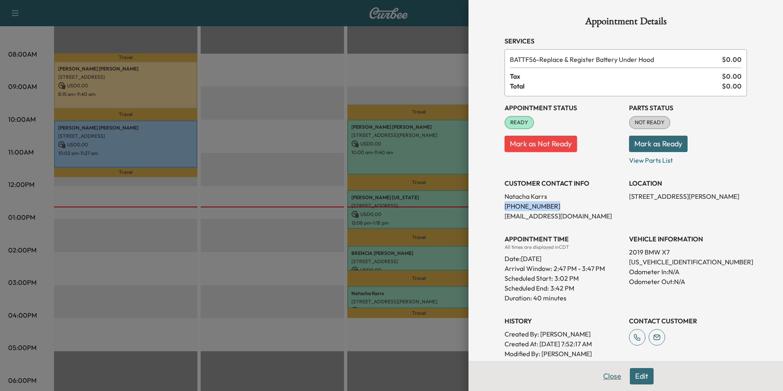
click at [604, 376] on button "Close" at bounding box center [612, 376] width 29 height 16
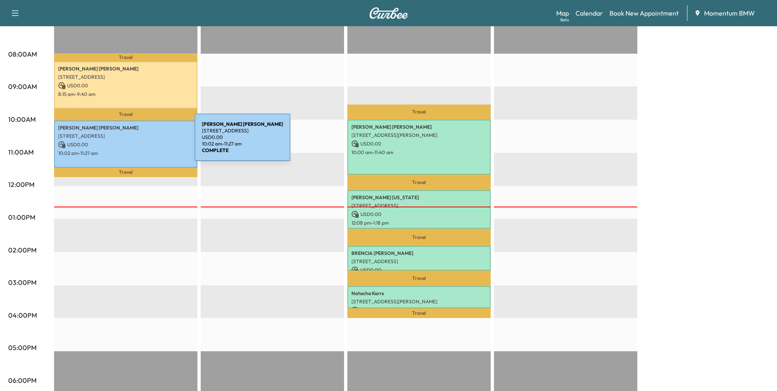
click at [134, 142] on p "USD 0.00" at bounding box center [125, 144] width 135 height 7
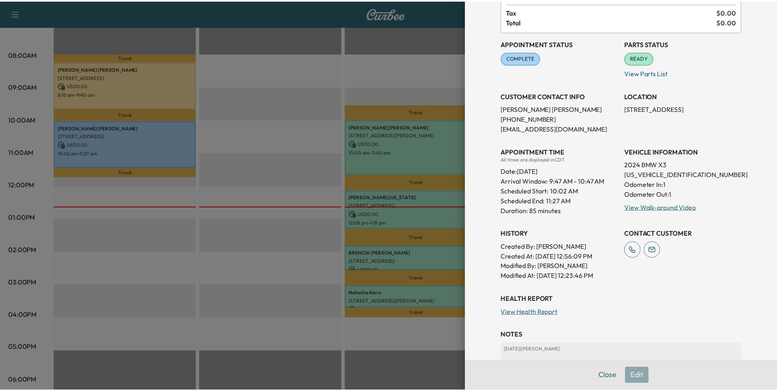
scroll to position [82, 0]
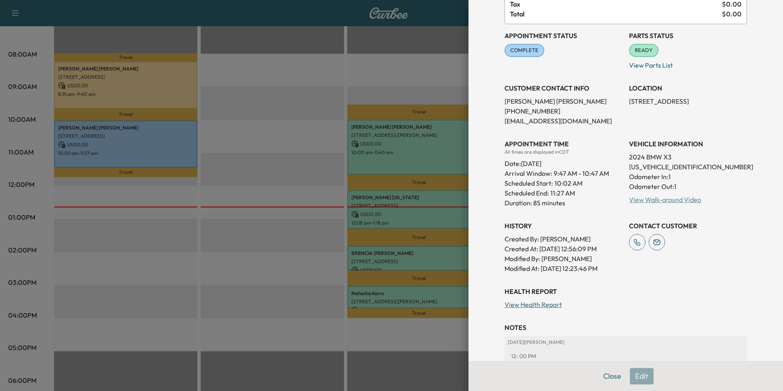
click at [670, 199] on link "View Walk-around Video" at bounding box center [665, 199] width 72 height 8
drag, startPoint x: 692, startPoint y: 168, endPoint x: 623, endPoint y: 166, distance: 68.4
click at [629, 166] on p "[US_VEHICLE_IDENTIFICATION_NUMBER]" at bounding box center [688, 167] width 118 height 10
drag, startPoint x: 623, startPoint y: 166, endPoint x: 674, endPoint y: 166, distance: 50.4
copy p "[US_VEHICLE_IDENTIFICATION_NUMBER]"
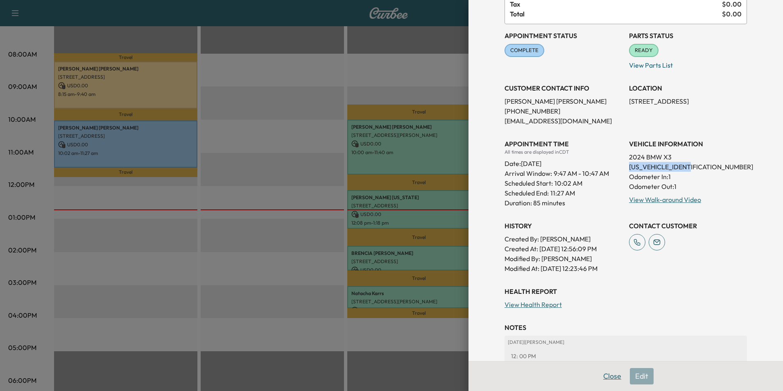
click at [609, 378] on button "Close" at bounding box center [612, 376] width 29 height 16
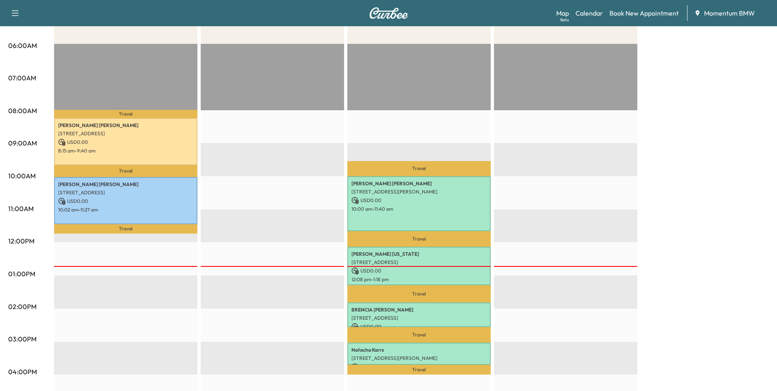
scroll to position [41, 0]
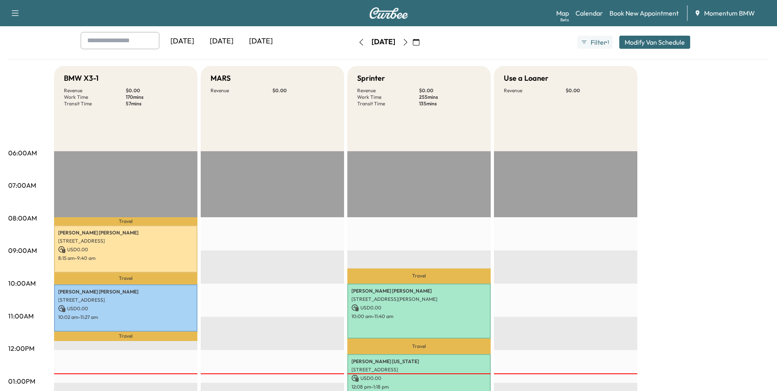
click at [412, 38] on button "button" at bounding box center [405, 42] width 14 height 13
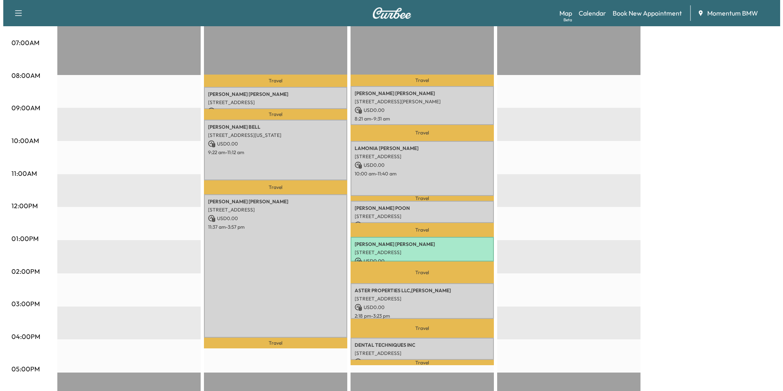
scroll to position [205, 0]
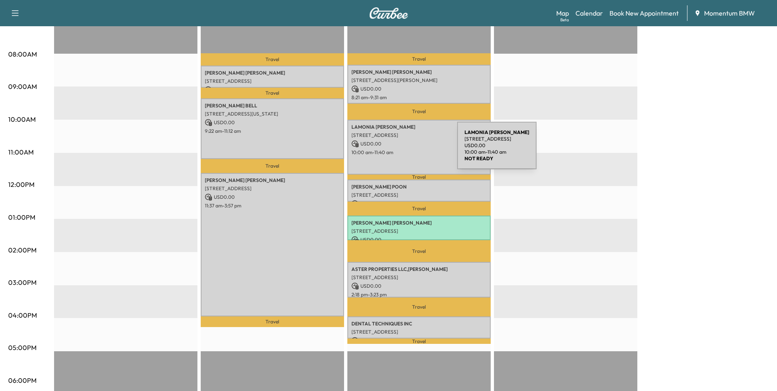
click at [396, 150] on p "10:00 am - 11:40 am" at bounding box center [418, 152] width 135 height 7
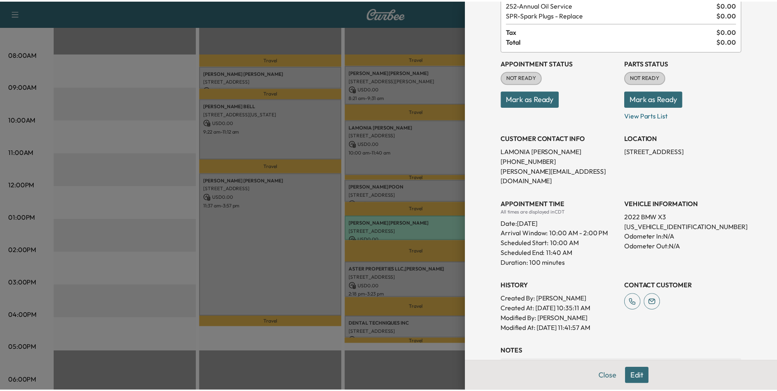
scroll to position [130, 0]
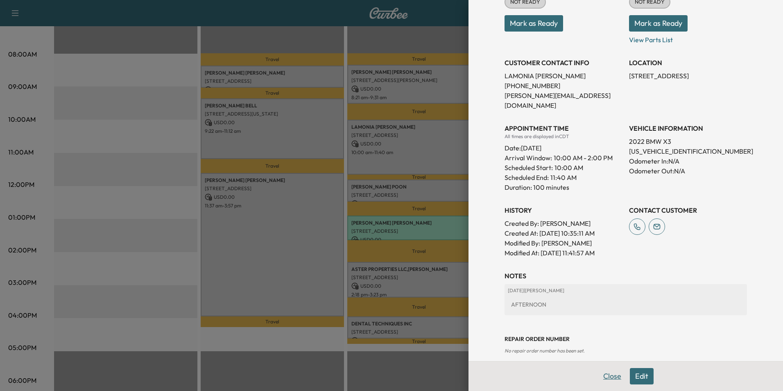
click at [611, 372] on button "Close" at bounding box center [612, 376] width 29 height 16
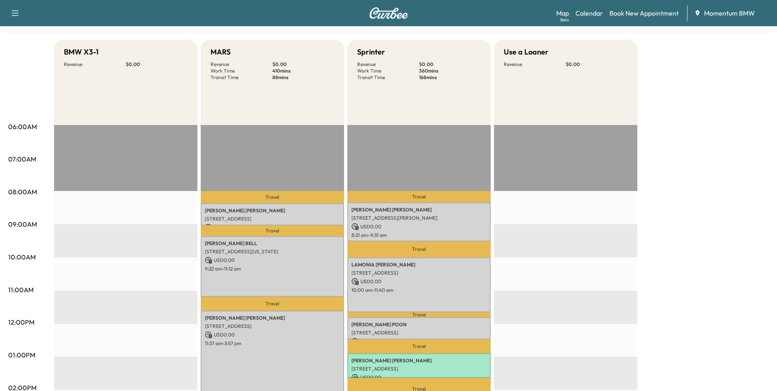
scroll to position [41, 0]
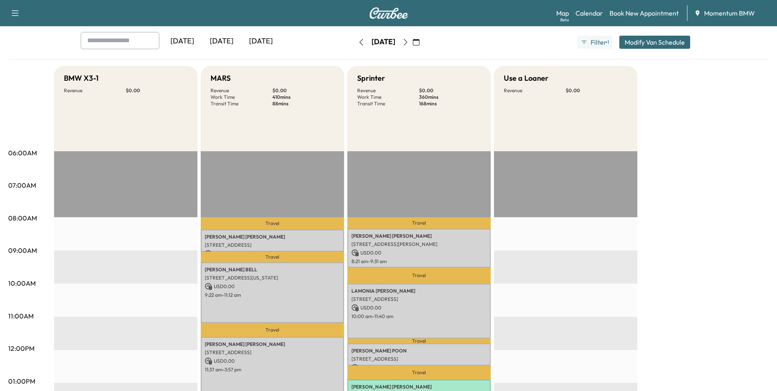
click at [359, 43] on icon "button" at bounding box center [361, 42] width 4 height 7
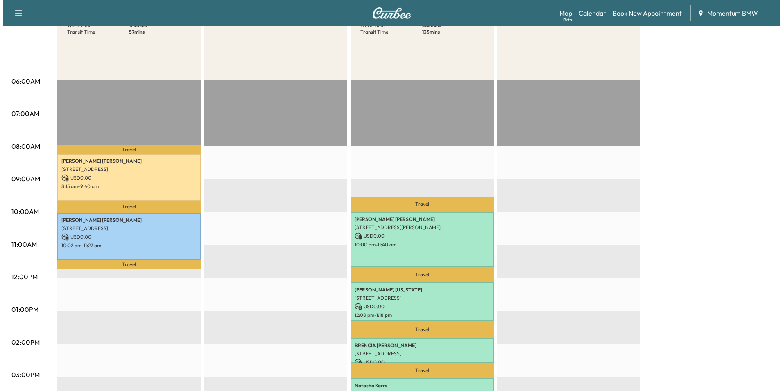
scroll to position [164, 0]
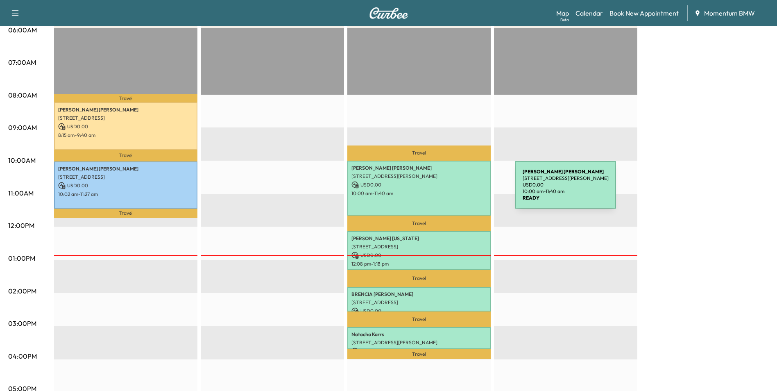
click at [451, 190] on p "10:00 am - 11:40 am" at bounding box center [418, 193] width 135 height 7
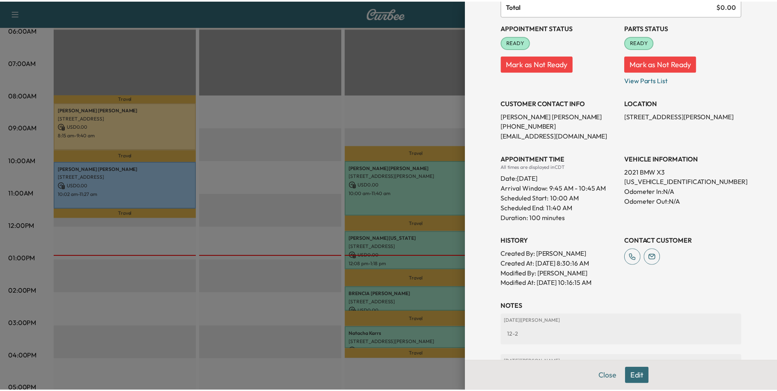
scroll to position [191, 0]
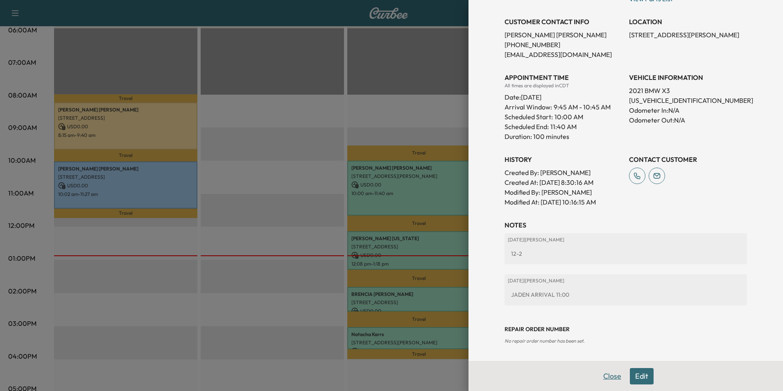
click at [607, 376] on button "Close" at bounding box center [612, 376] width 29 height 16
